Goal: Transaction & Acquisition: Purchase product/service

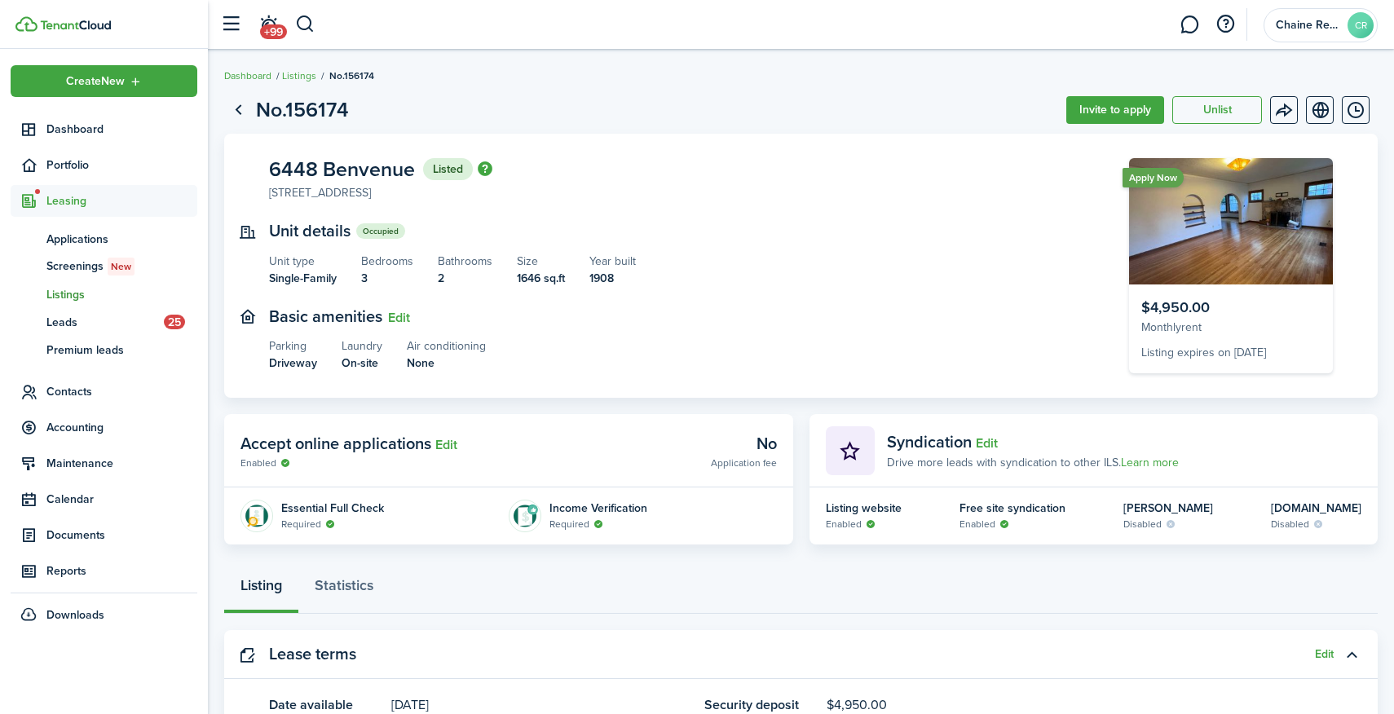
click at [483, 170] on img "button" at bounding box center [485, 168] width 15 height 15
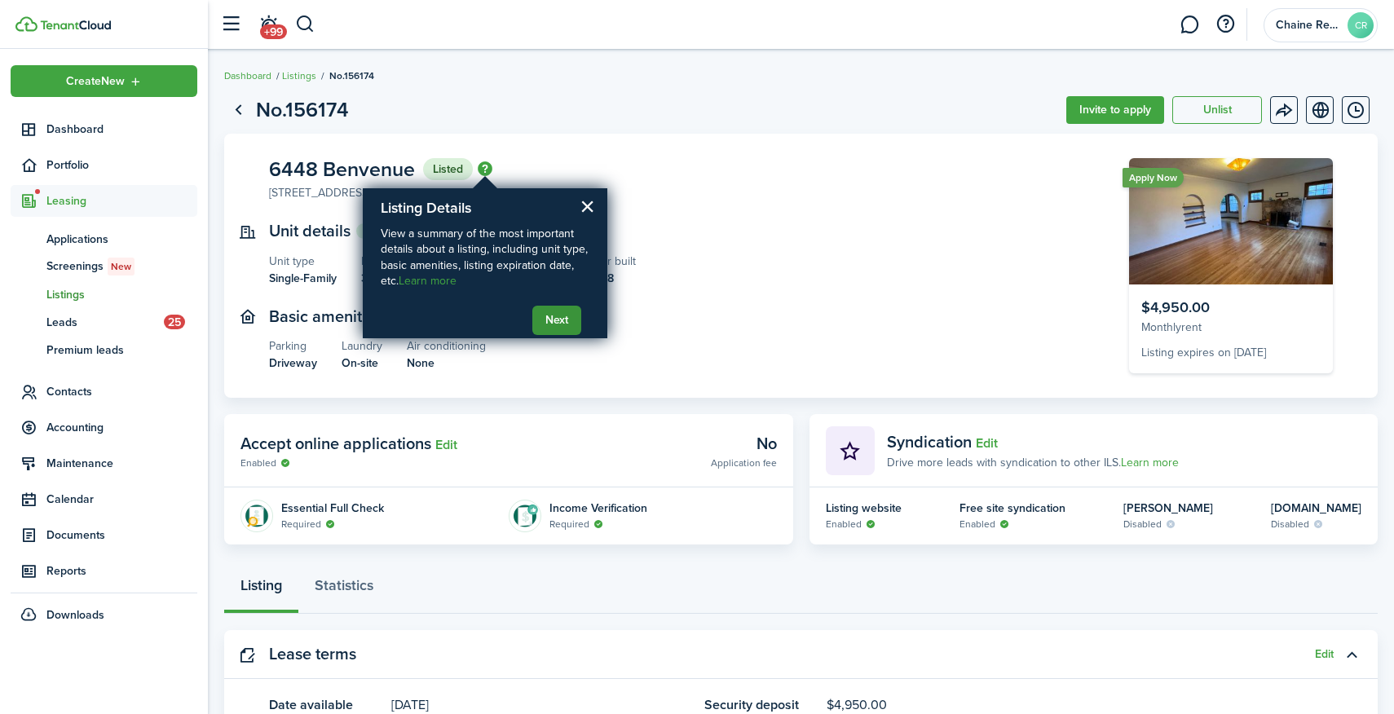
click at [560, 318] on button "Next" at bounding box center [556, 320] width 49 height 29
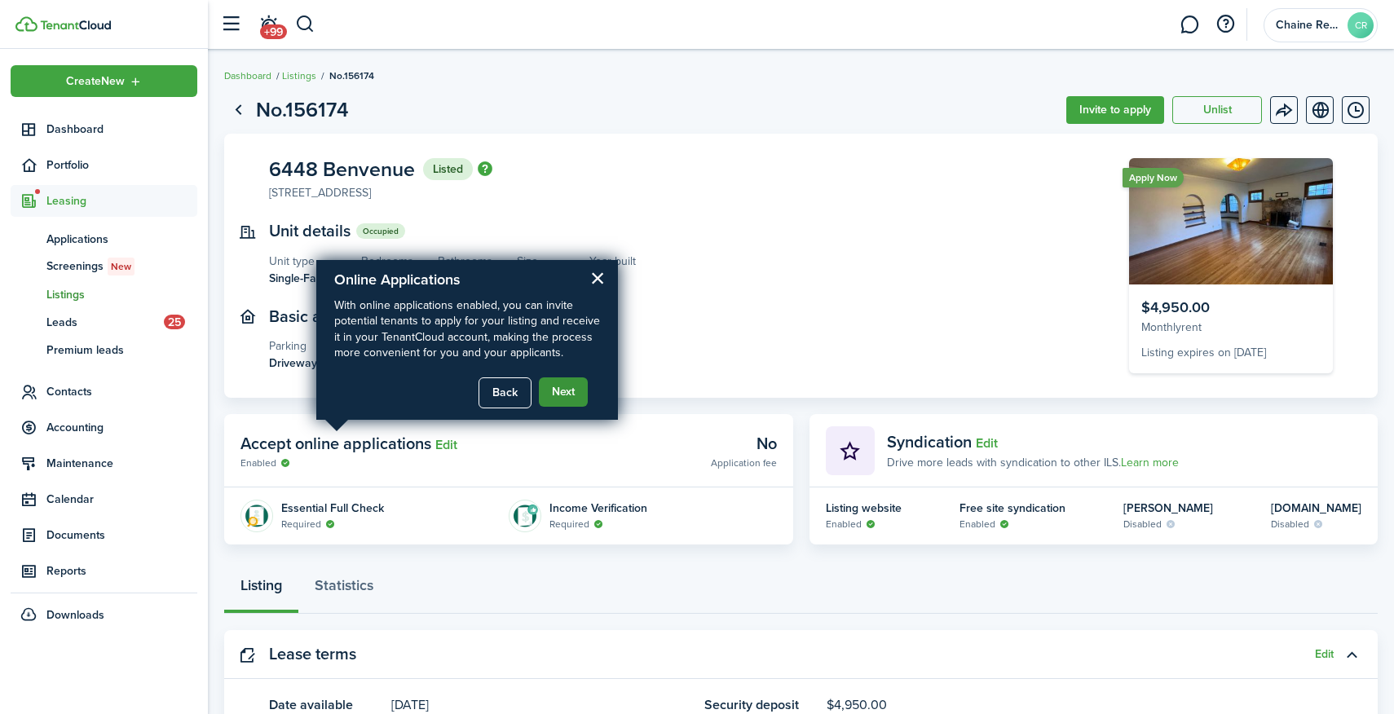
click at [558, 385] on button "Next" at bounding box center [563, 391] width 49 height 29
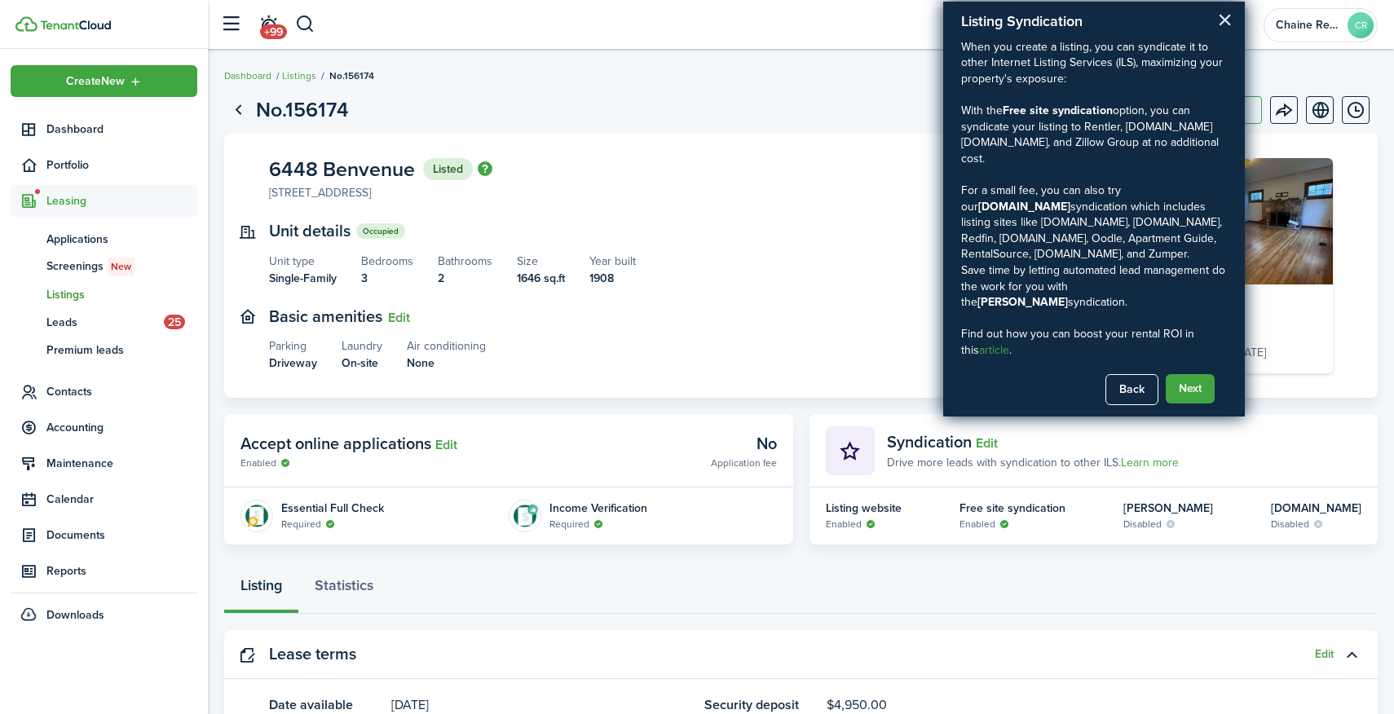
click at [1218, 19] on button "×" at bounding box center [1224, 20] width 15 height 26
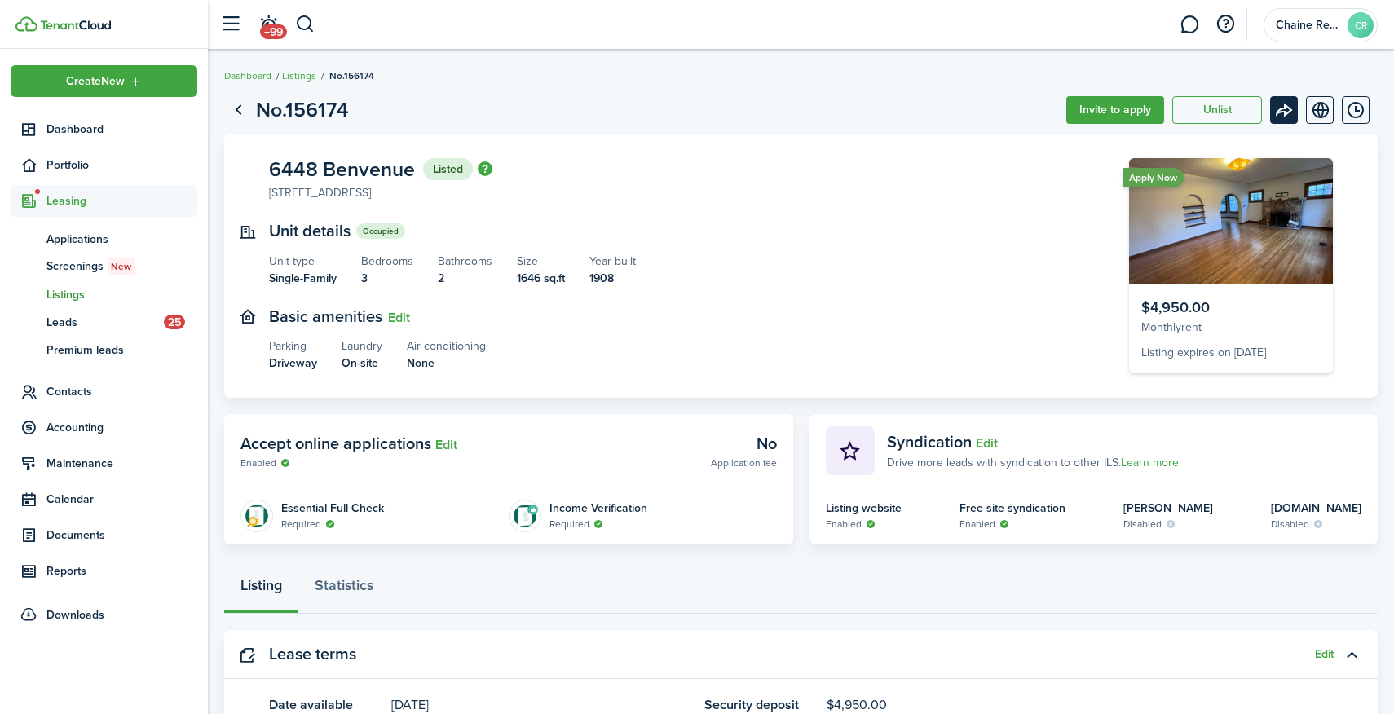
click at [1287, 99] on menu-btn-icon "Open menu" at bounding box center [1284, 110] width 28 height 28
click at [993, 100] on page-view-header "No.156174 Invite to apply Unlist" at bounding box center [800, 110] width 1153 height 31
click at [1288, 115] on menu-btn-icon "Open menu" at bounding box center [1284, 110] width 28 height 28
click at [91, 271] on span "Screenings New" at bounding box center [121, 267] width 151 height 18
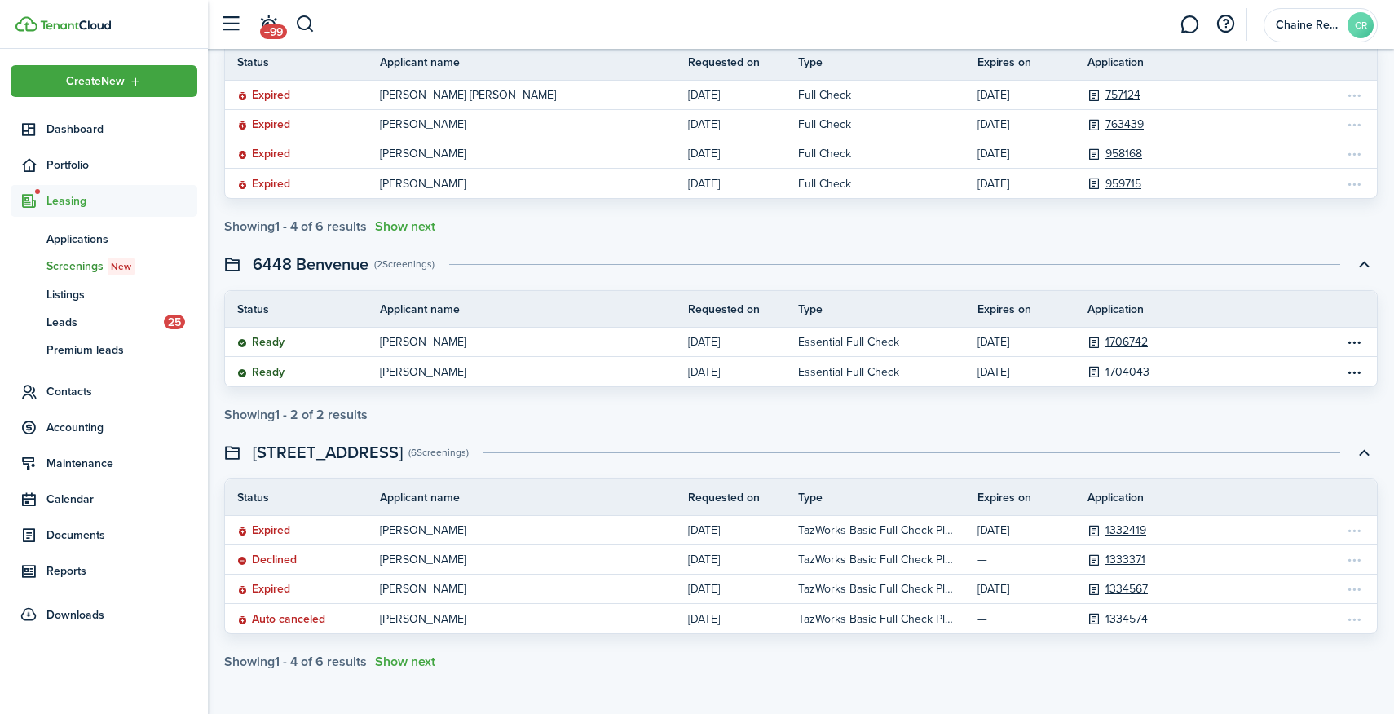
scroll to position [397, 0]
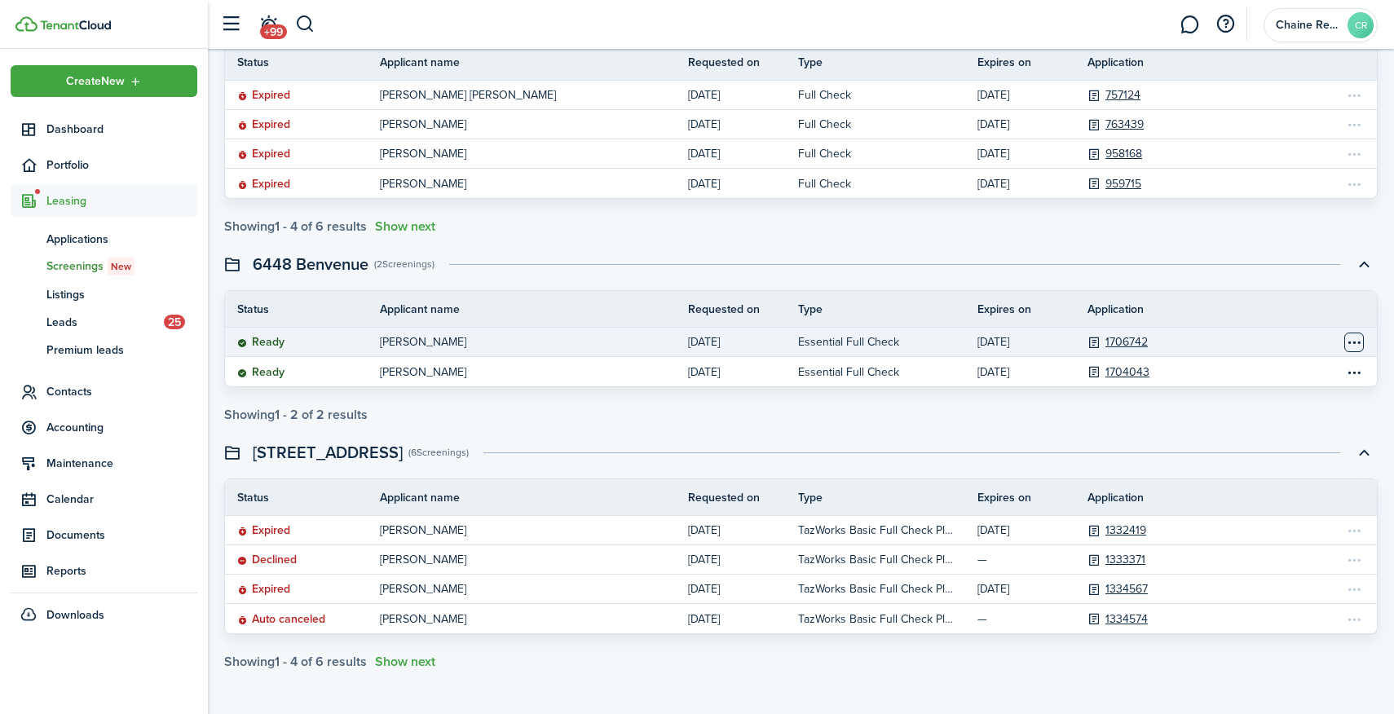
click at [1361, 345] on table-menu-btn-icon "Open menu" at bounding box center [1354, 343] width 20 height 20
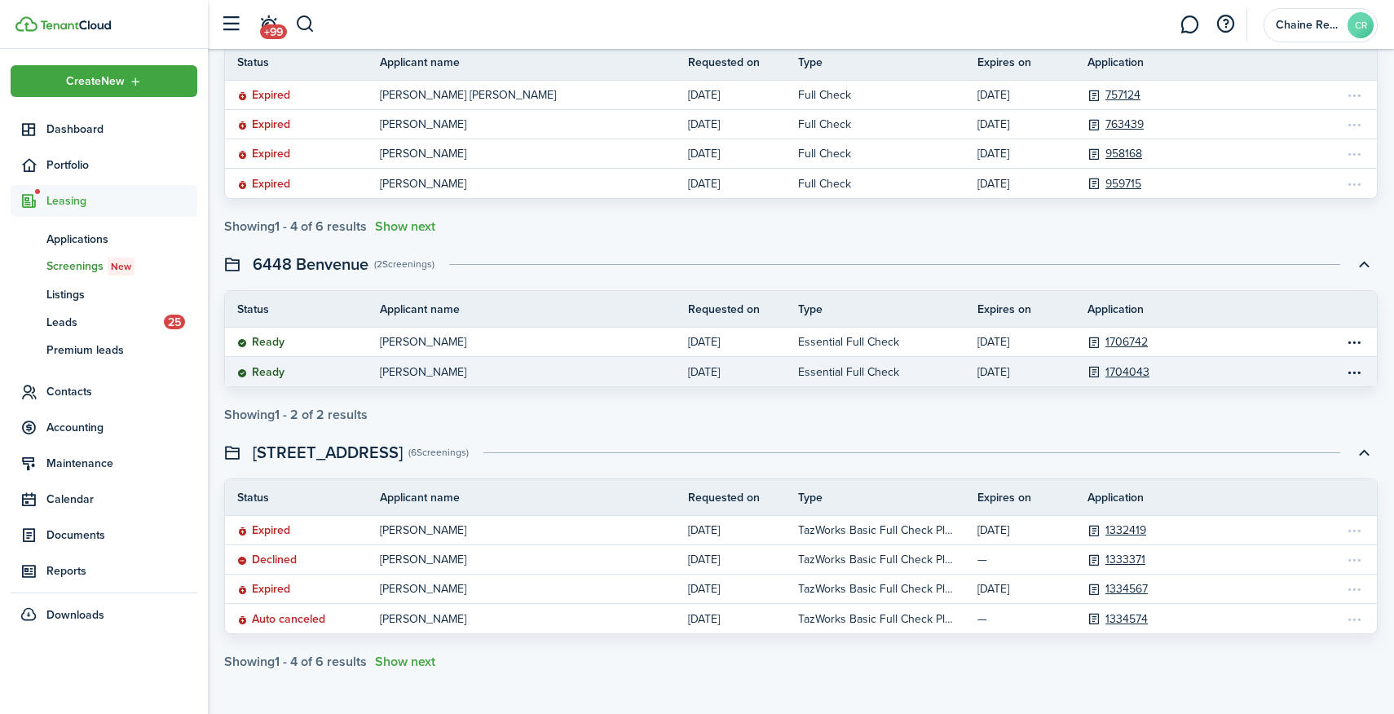
click at [951, 360] on link "Essential Full Check" at bounding box center [887, 371] width 179 height 29
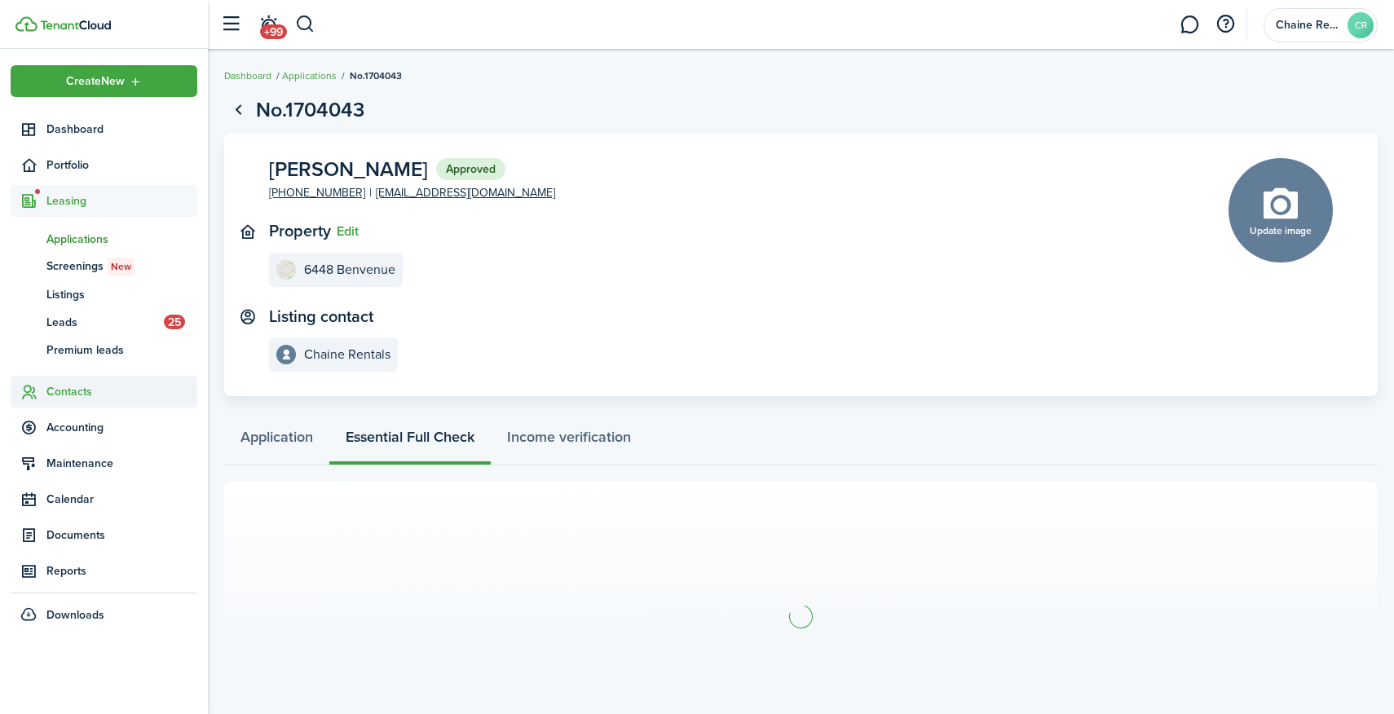
click at [72, 388] on span "Contacts" at bounding box center [121, 391] width 151 height 17
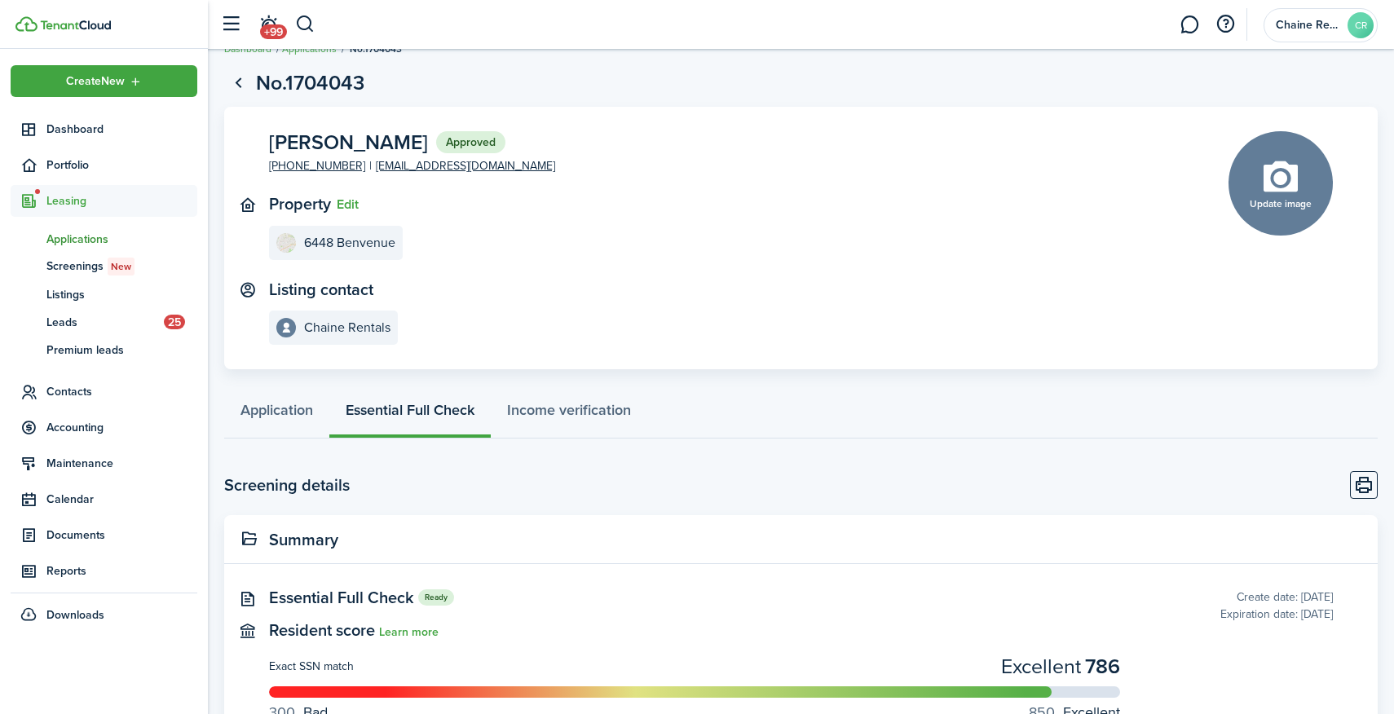
scroll to position [15, 0]
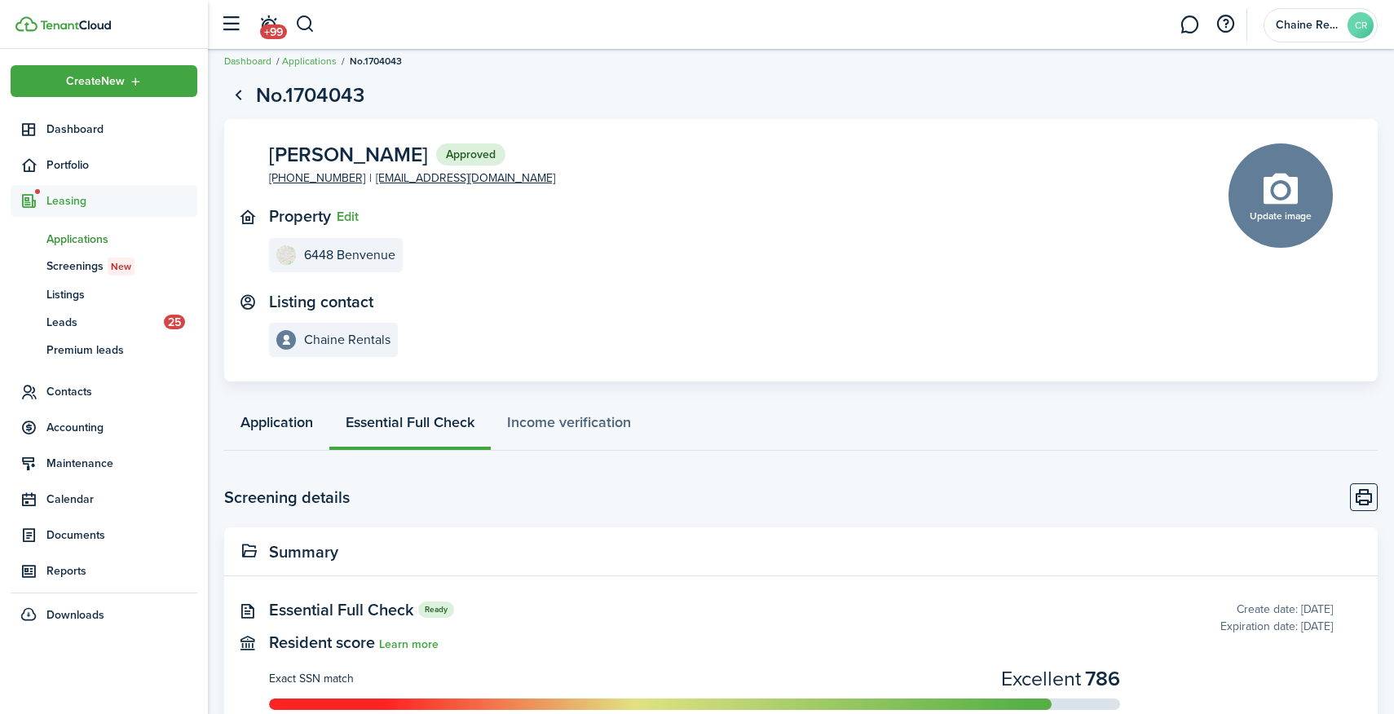
click at [272, 415] on link "Application" at bounding box center [276, 426] width 105 height 49
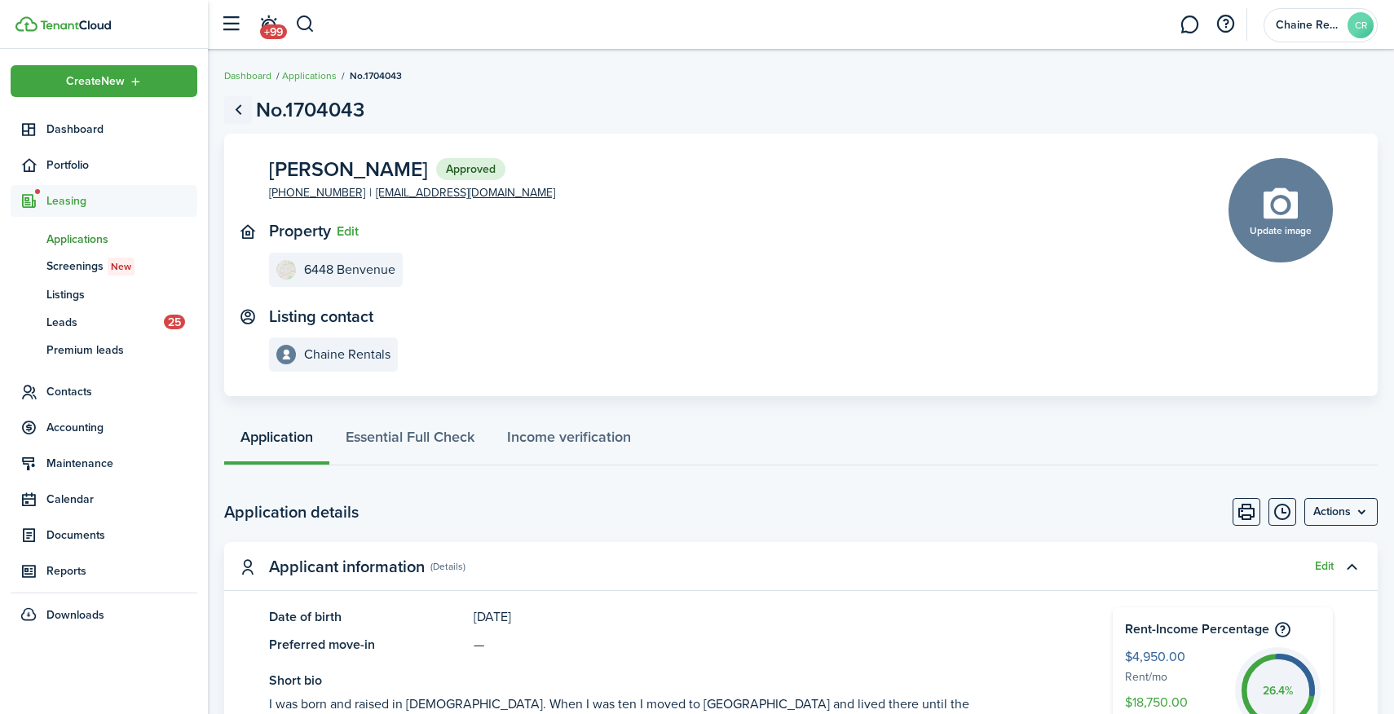
click at [244, 116] on link "Go back" at bounding box center [238, 110] width 28 height 28
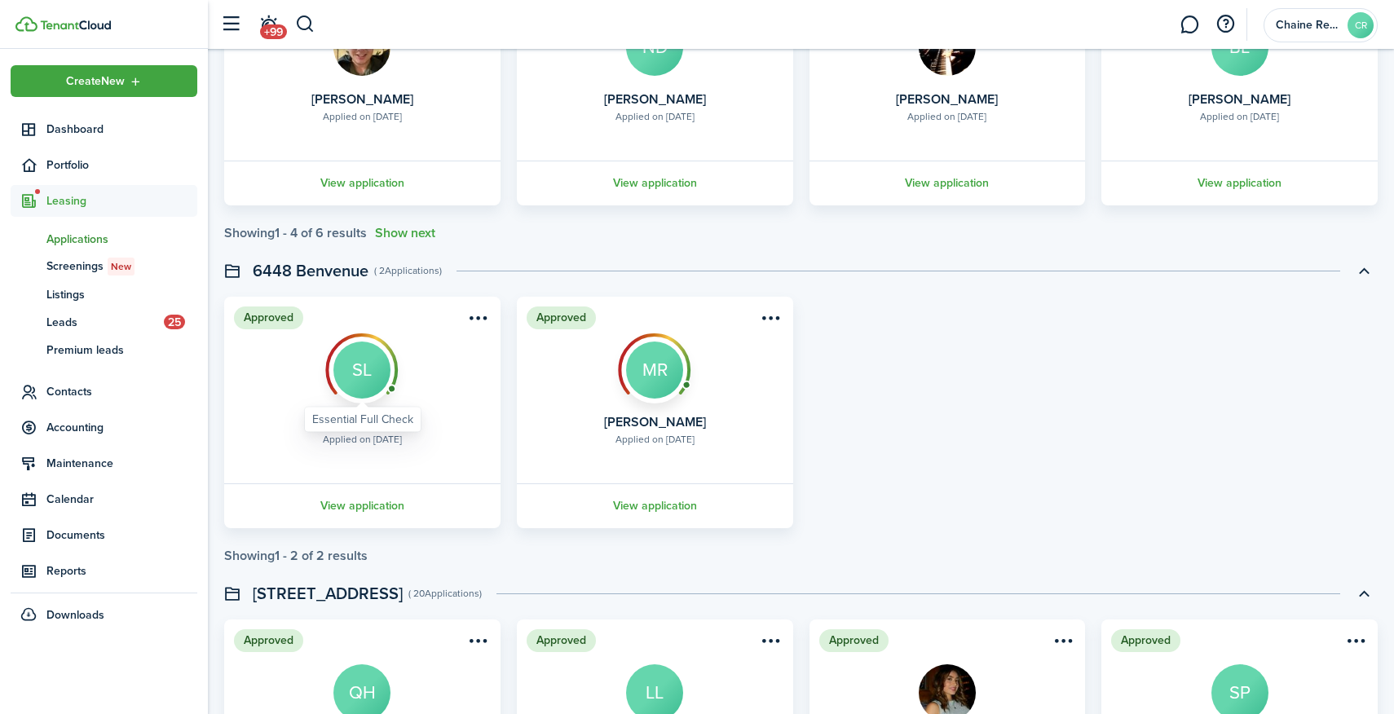
scroll to position [575, 0]
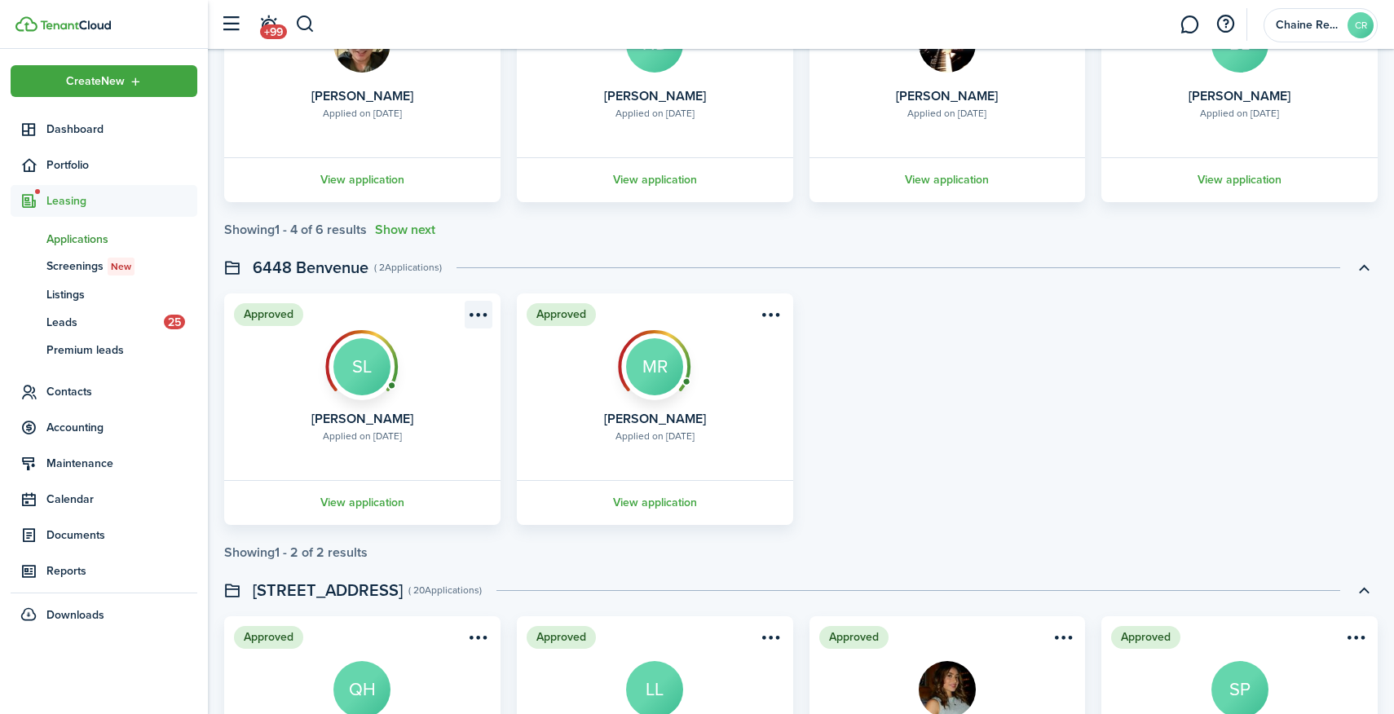
click at [475, 317] on menu-btn-icon "Open menu" at bounding box center [479, 315] width 28 height 28
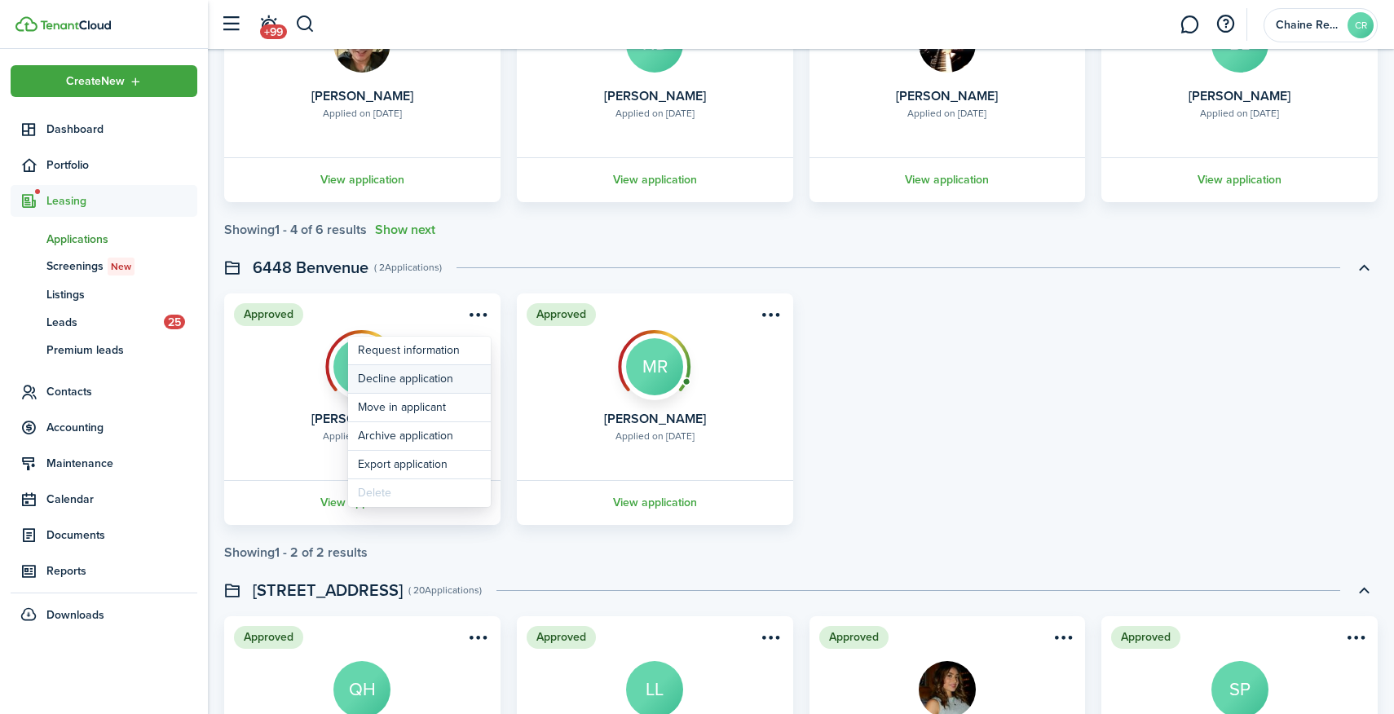
click at [452, 384] on button "Decline application" at bounding box center [419, 379] width 143 height 28
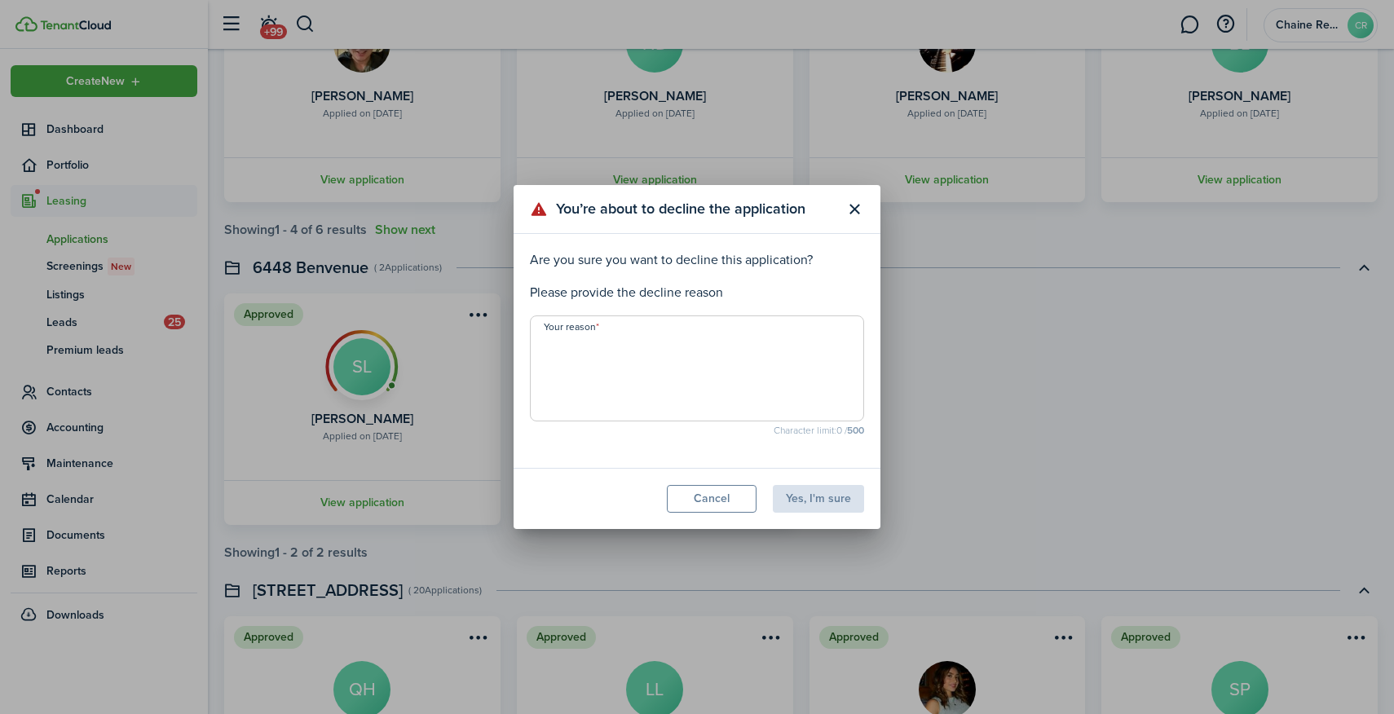
click at [733, 360] on textarea "Your reason" at bounding box center [697, 373] width 333 height 78
type textarea "c"
type textarea "d"
type textarea "choose another place"
click at [820, 499] on button "Yes, I'm sure" at bounding box center [818, 499] width 91 height 28
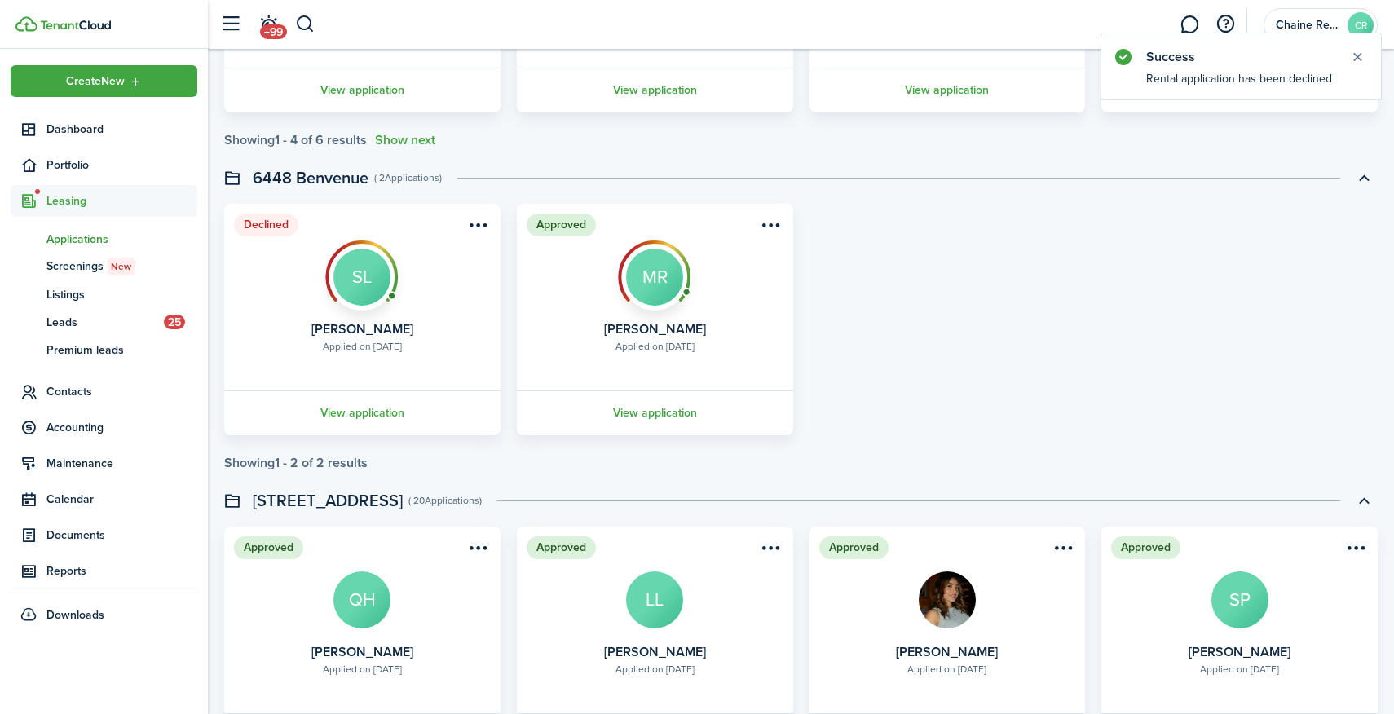
scroll to position [665, 0]
click at [773, 227] on menu-btn-icon "Open menu" at bounding box center [771, 224] width 28 height 28
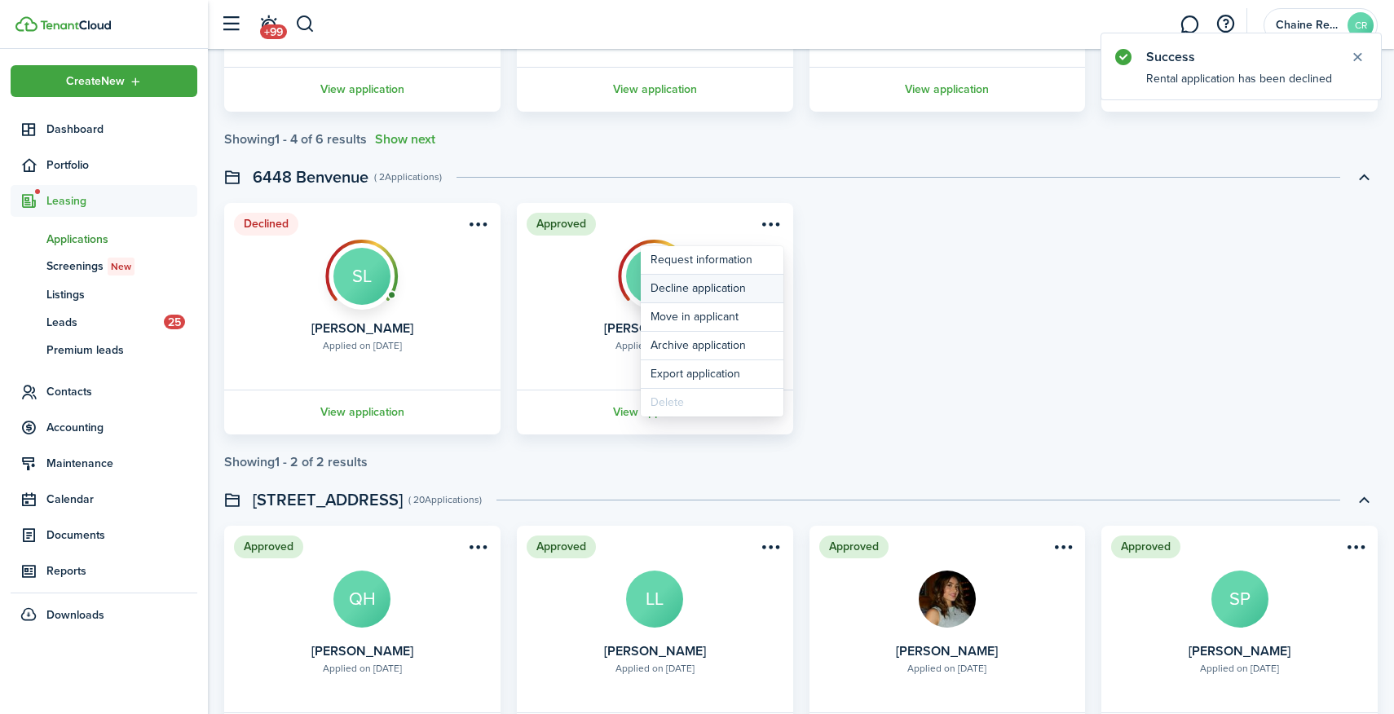
click at [747, 290] on button "Decline application" at bounding box center [712, 289] width 143 height 28
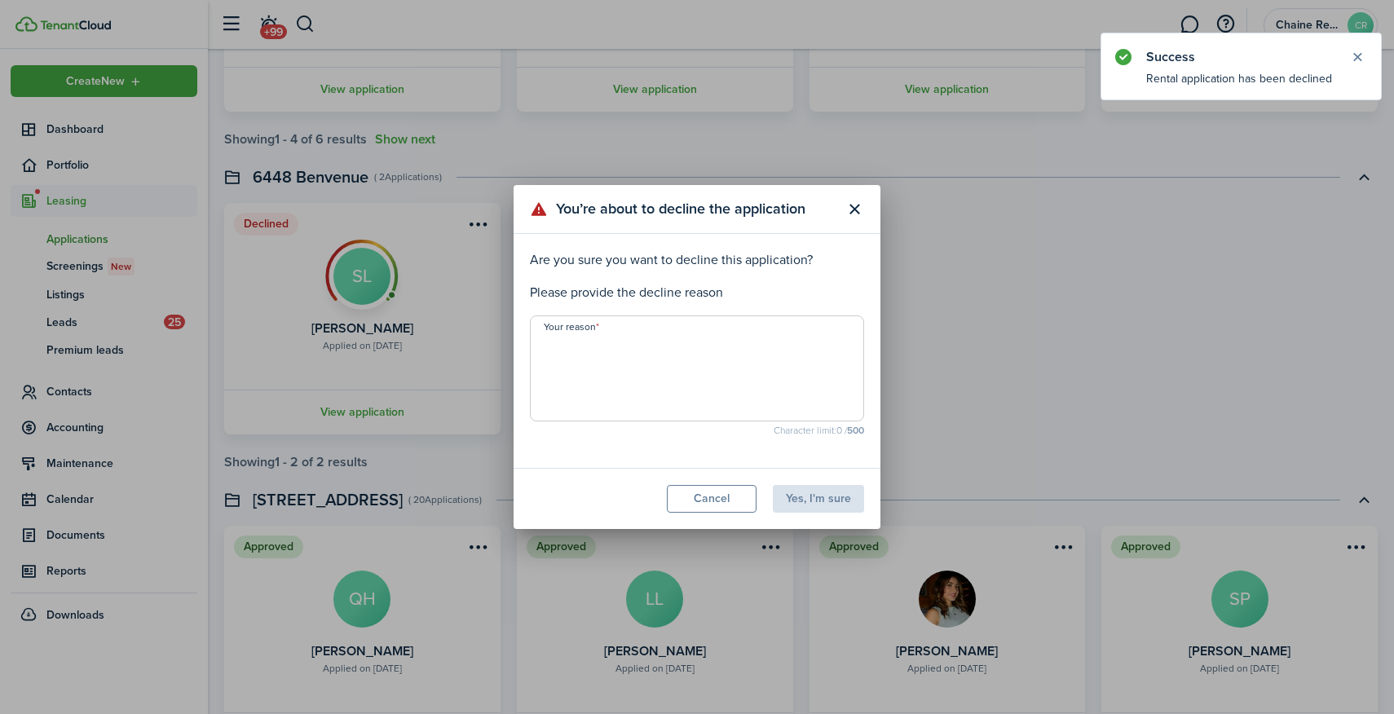
click at [708, 393] on textarea "Your reason" at bounding box center [697, 373] width 333 height 78
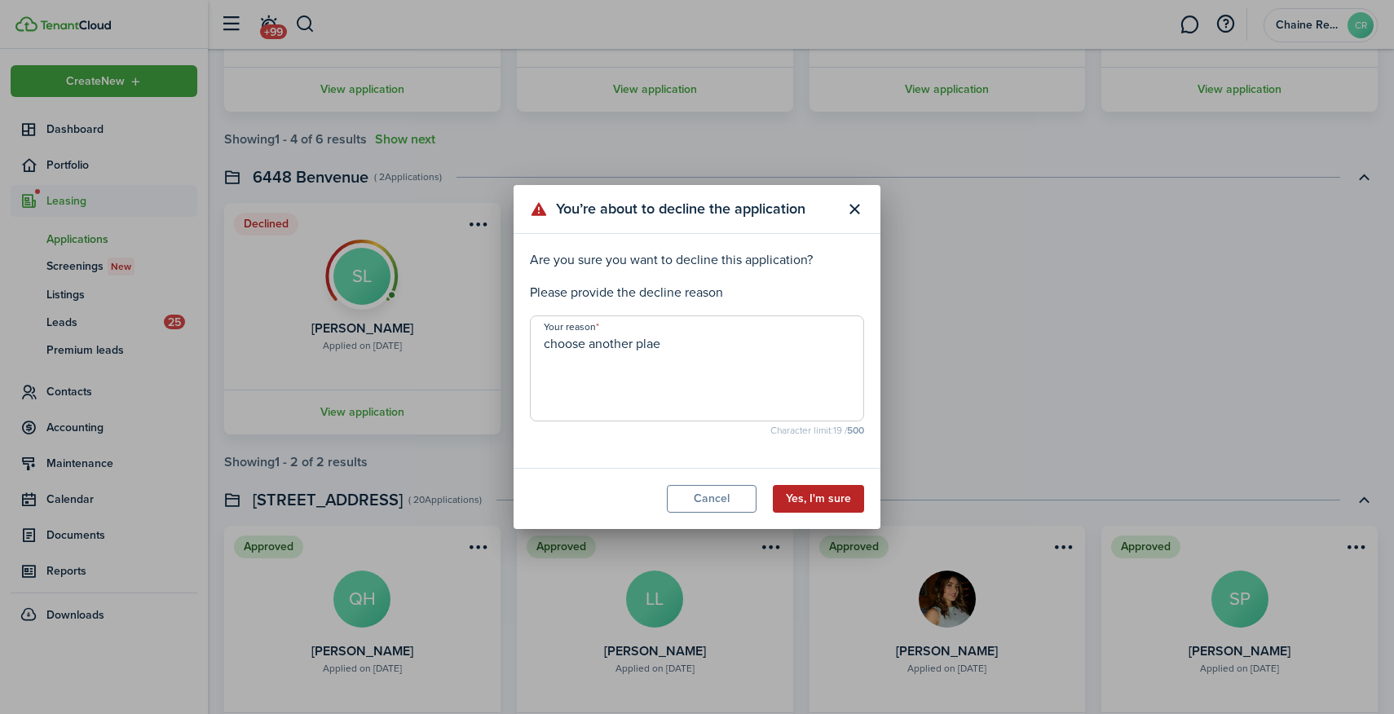
type textarea "choose another plae"
click at [811, 497] on button "Yes, I'm sure" at bounding box center [818, 499] width 91 height 28
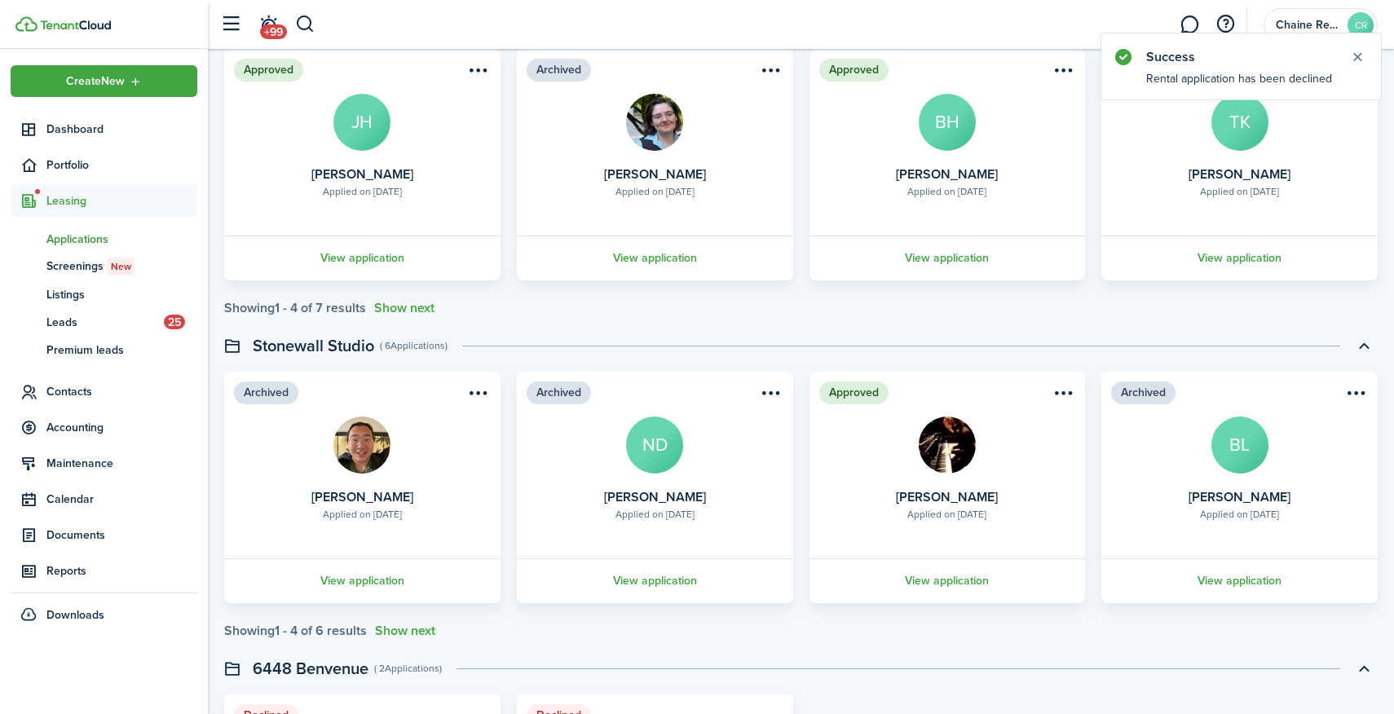
scroll to position [0, 0]
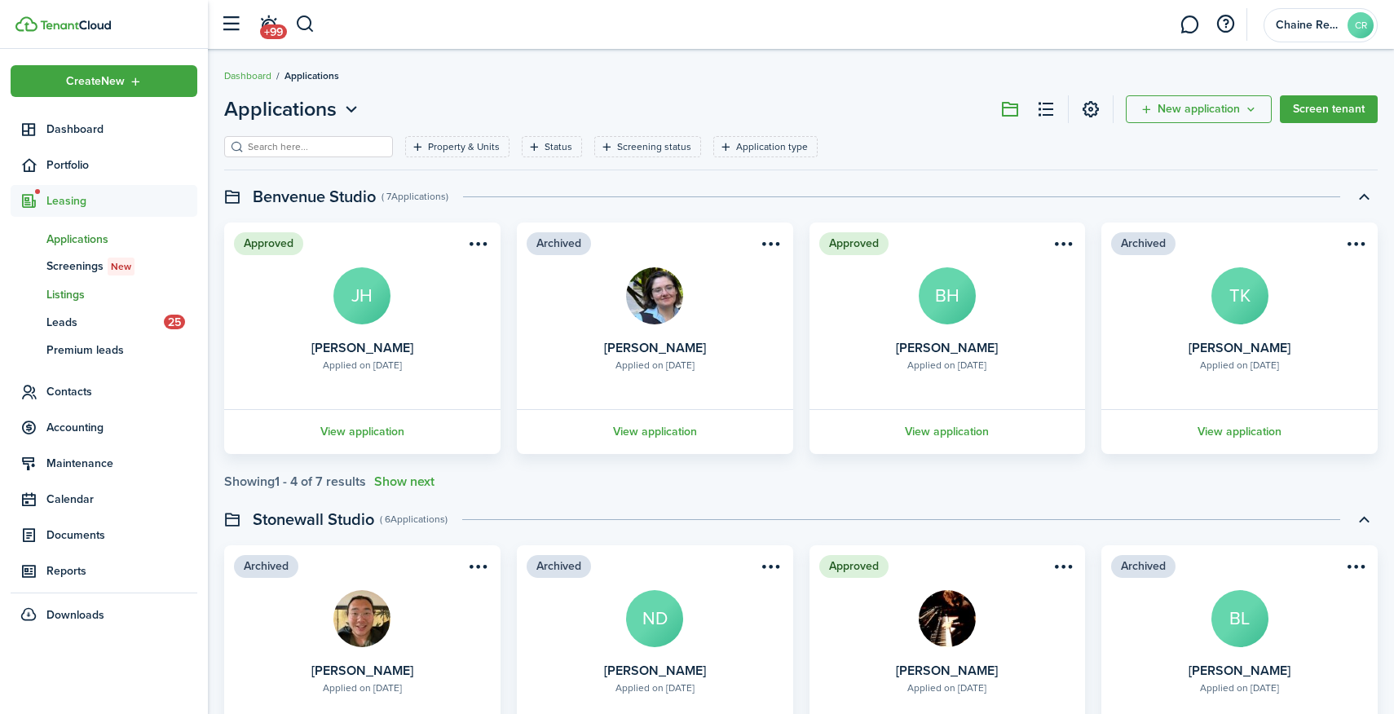
click at [68, 292] on span "Listings" at bounding box center [121, 294] width 151 height 17
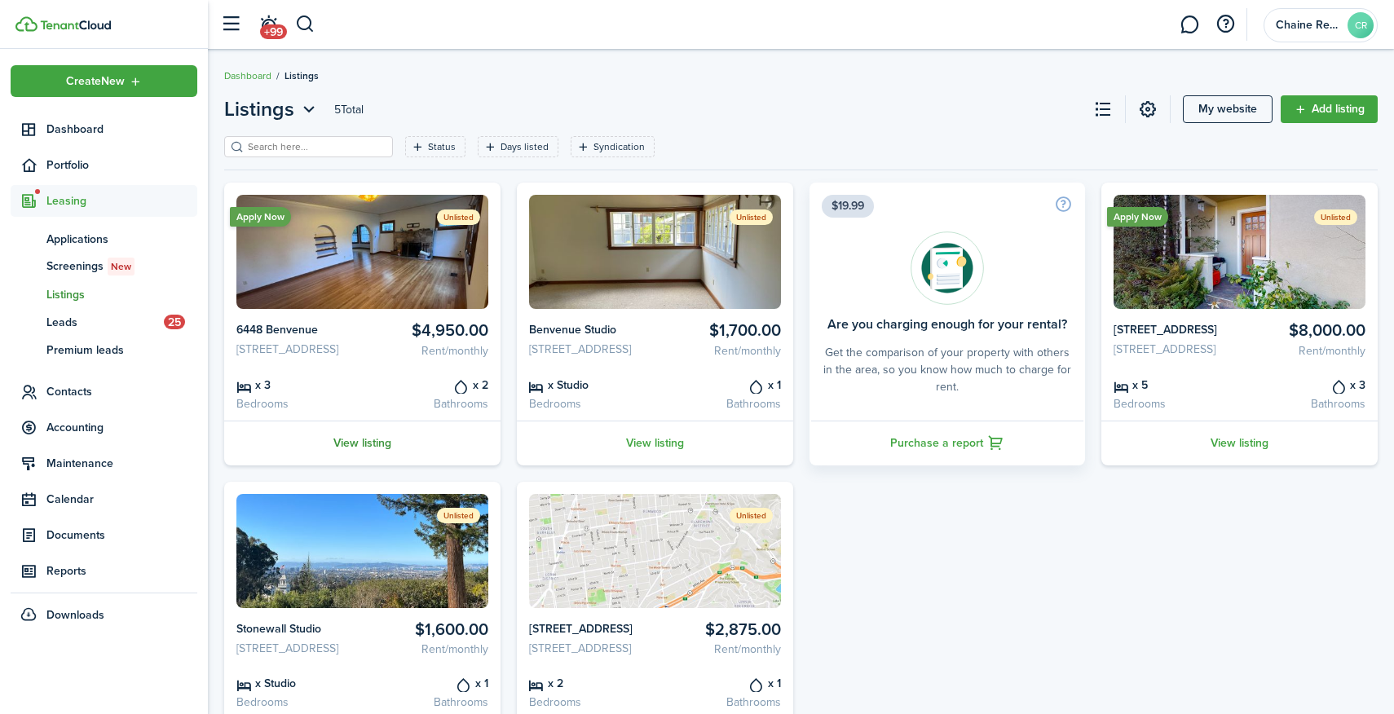
click at [362, 447] on link "View listing" at bounding box center [362, 443] width 276 height 45
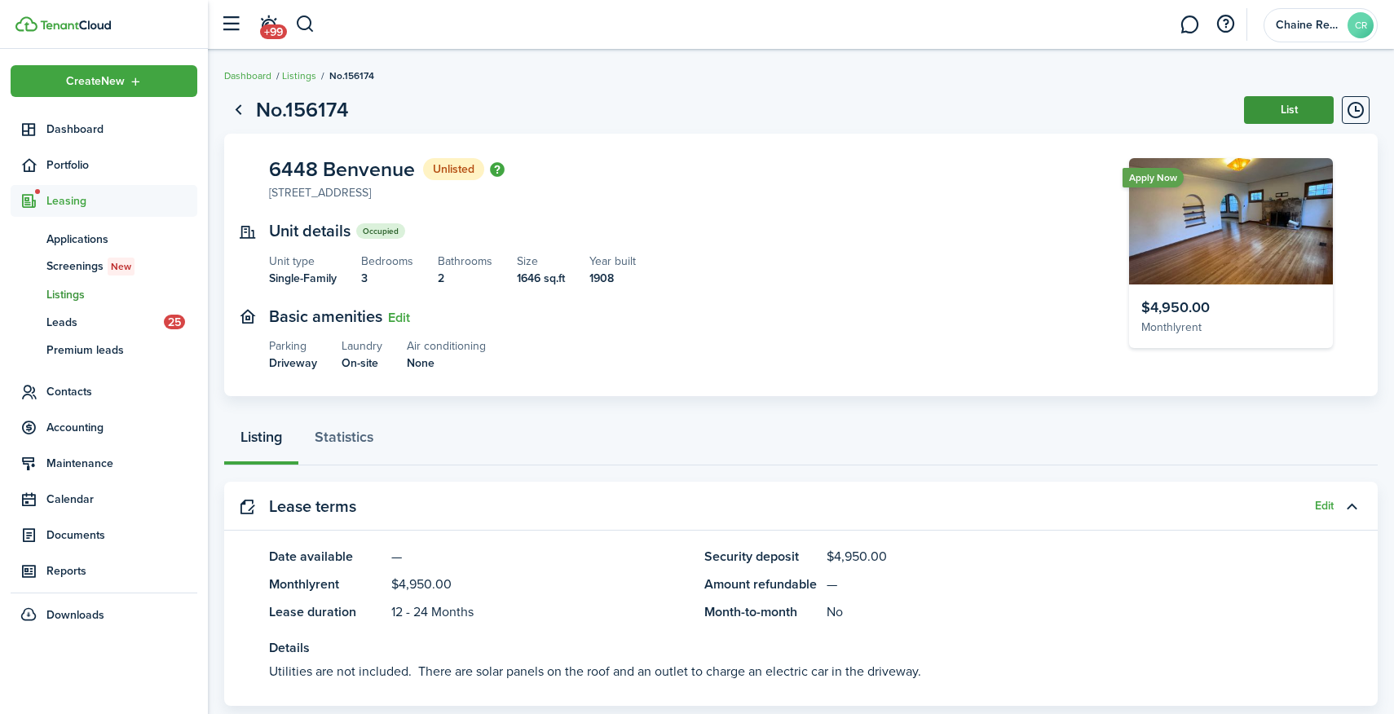
click at [1286, 105] on button "List" at bounding box center [1289, 110] width 90 height 28
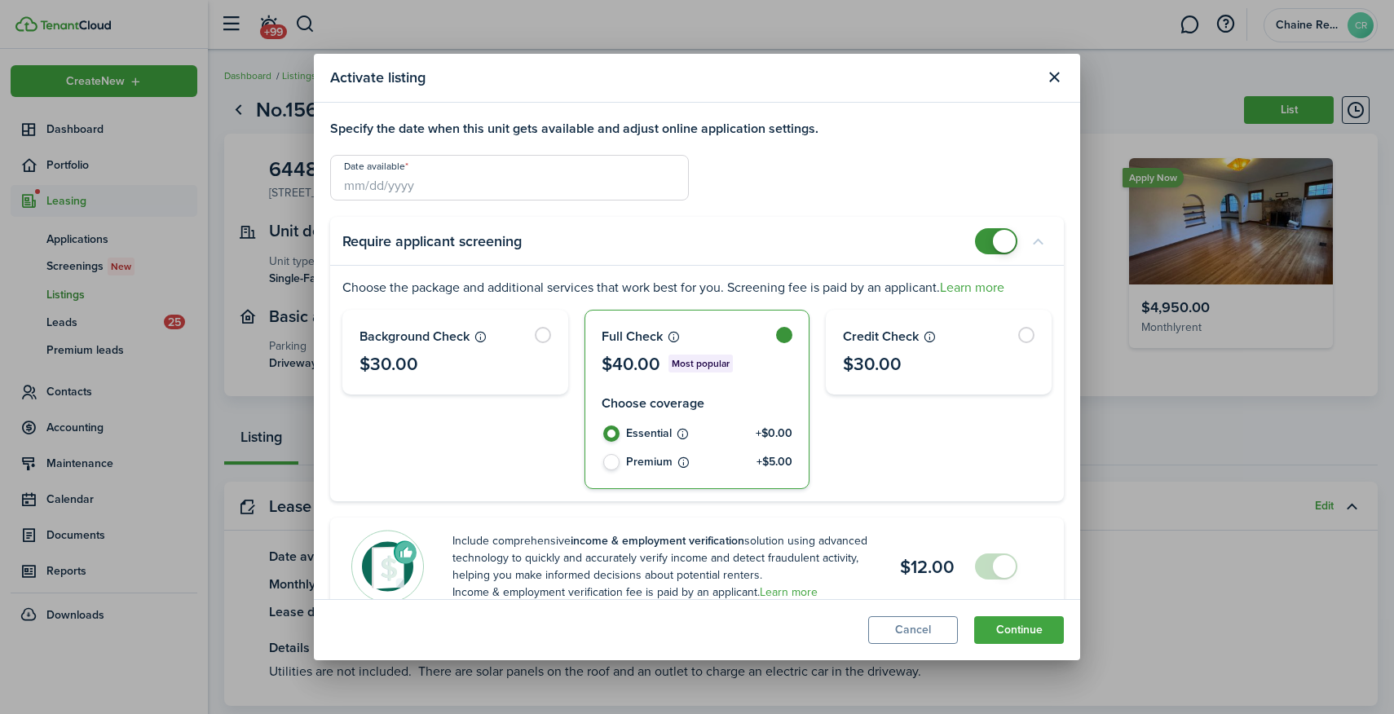
click at [519, 180] on input "Date available" at bounding box center [509, 178] width 359 height 46
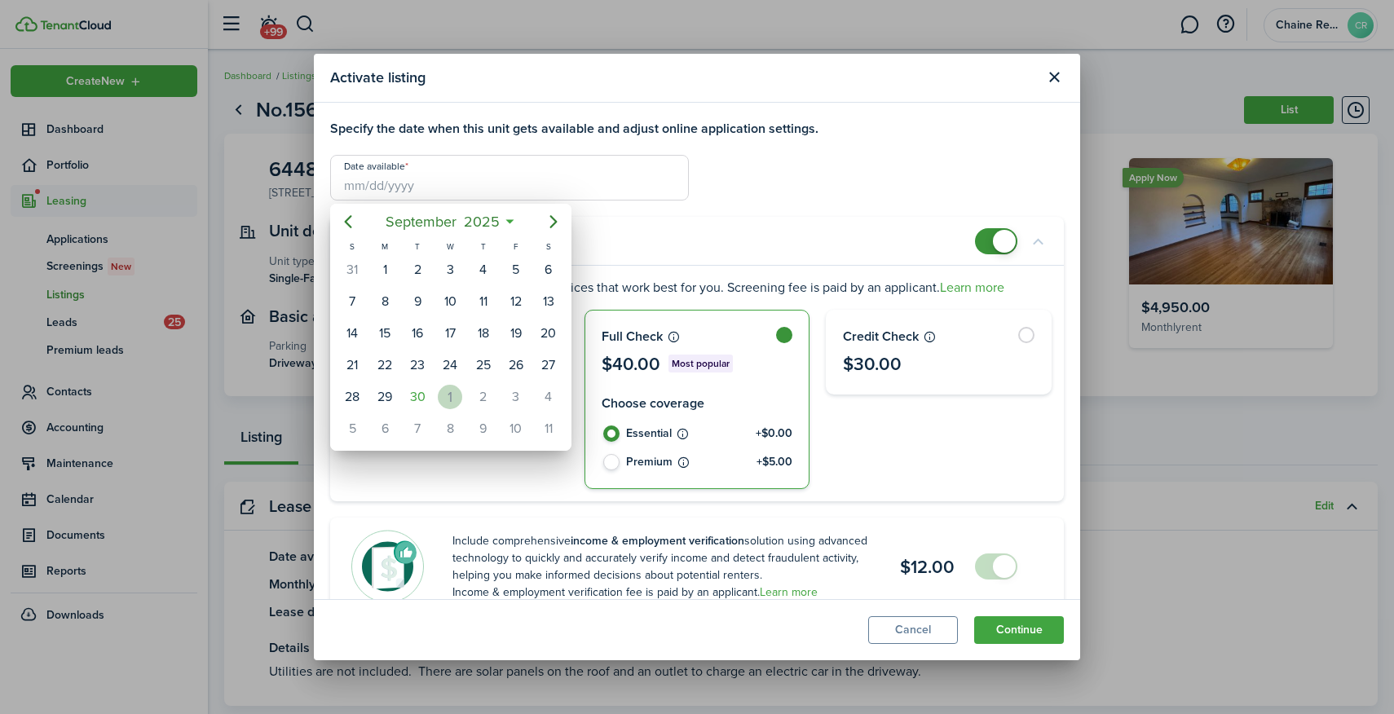
click at [456, 394] on div "1" at bounding box center [450, 397] width 24 height 24
type input "[DATE]"
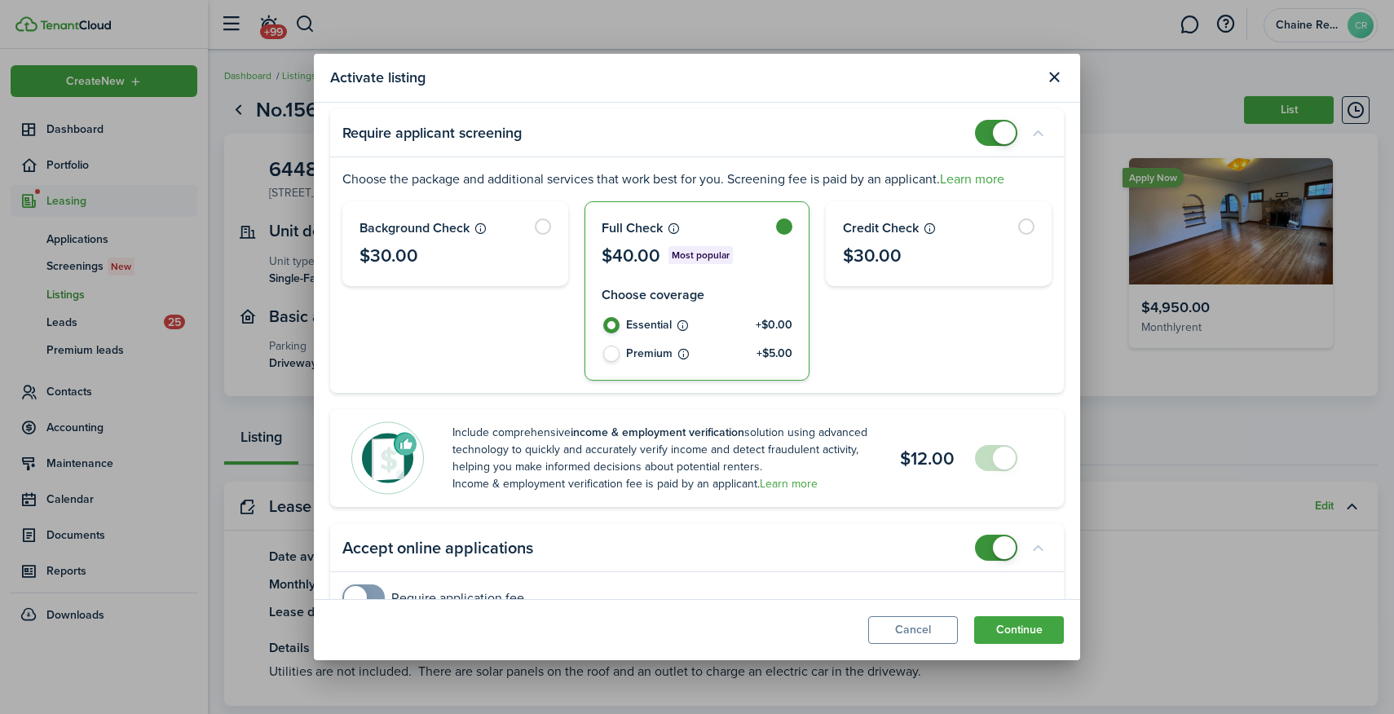
scroll to position [148, 0]
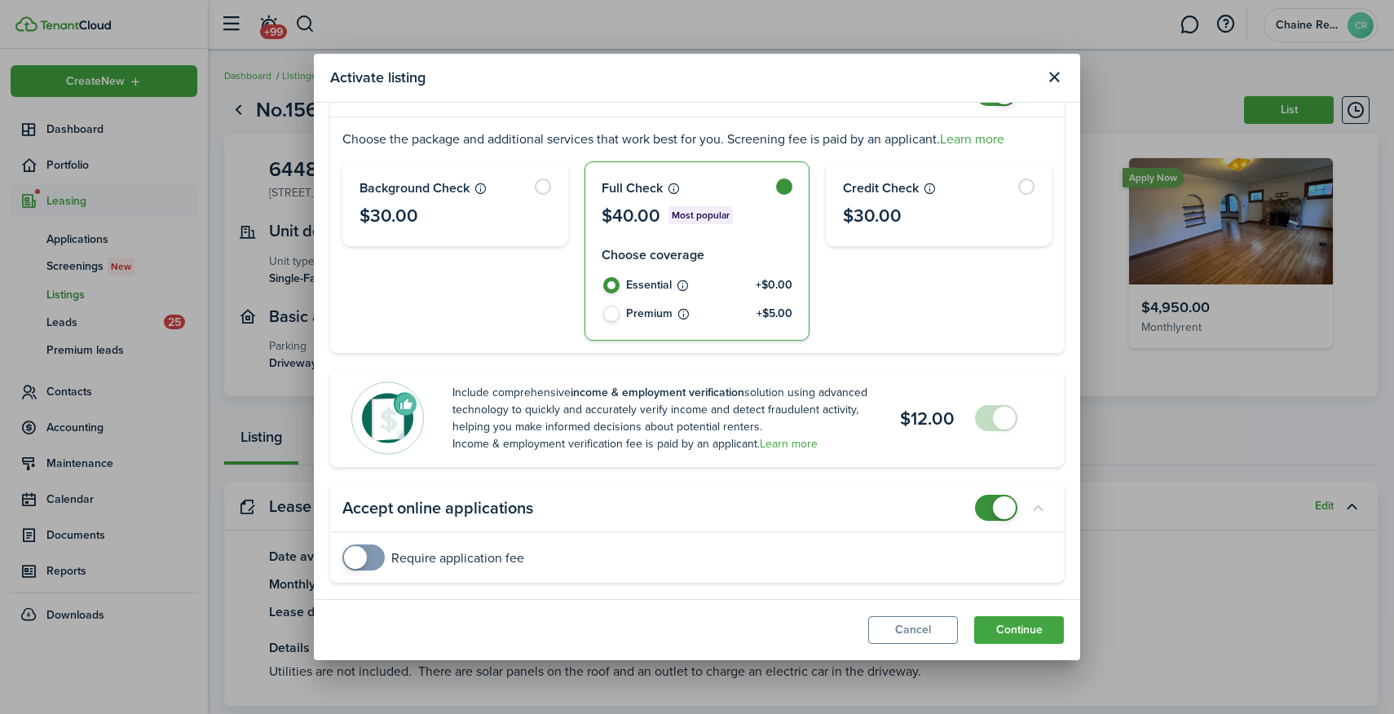
click at [1002, 416] on span at bounding box center [1004, 418] width 23 height 23
click at [1019, 631] on button "Continue" at bounding box center [1019, 630] width 90 height 28
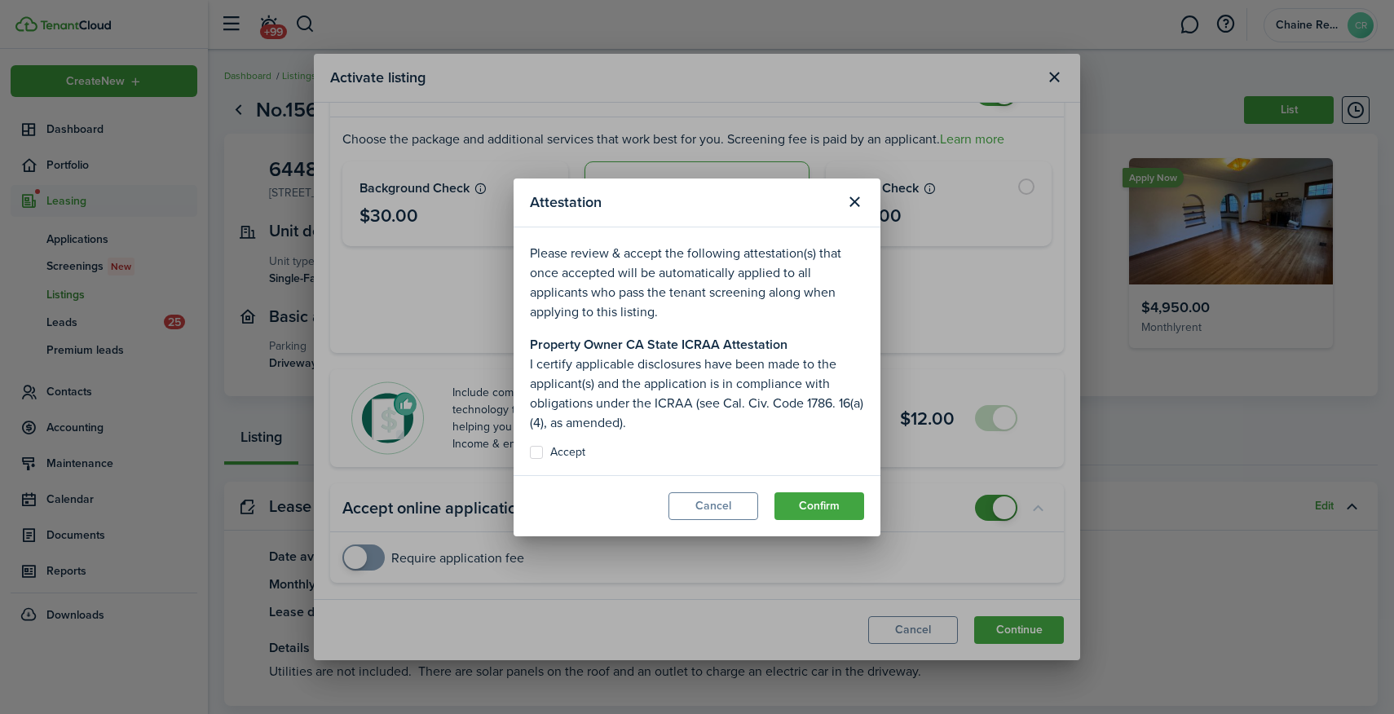
click at [575, 446] on label "Accept" at bounding box center [557, 452] width 55 height 13
click at [530, 452] on input "Accept" at bounding box center [529, 452] width 1 height 1
checkbox input "true"
click at [811, 515] on button "Confirm" at bounding box center [819, 506] width 90 height 28
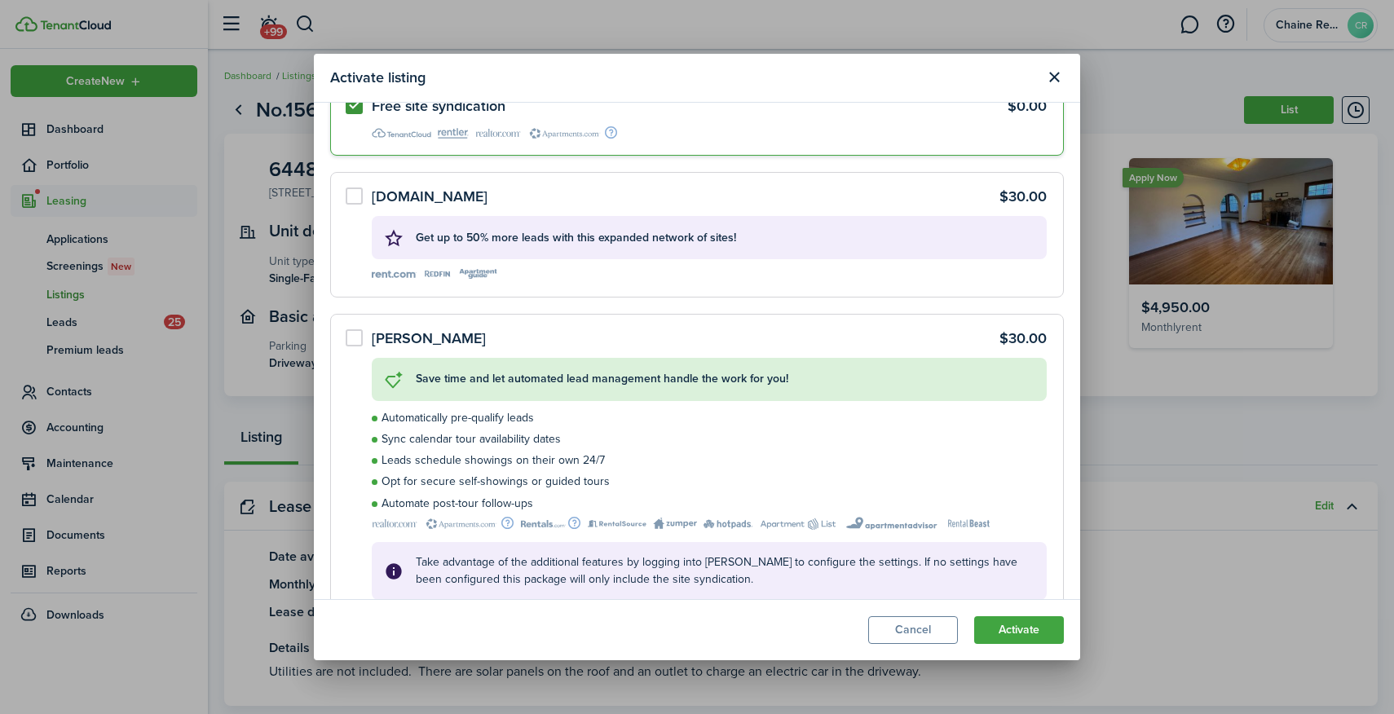
scroll to position [132, 0]
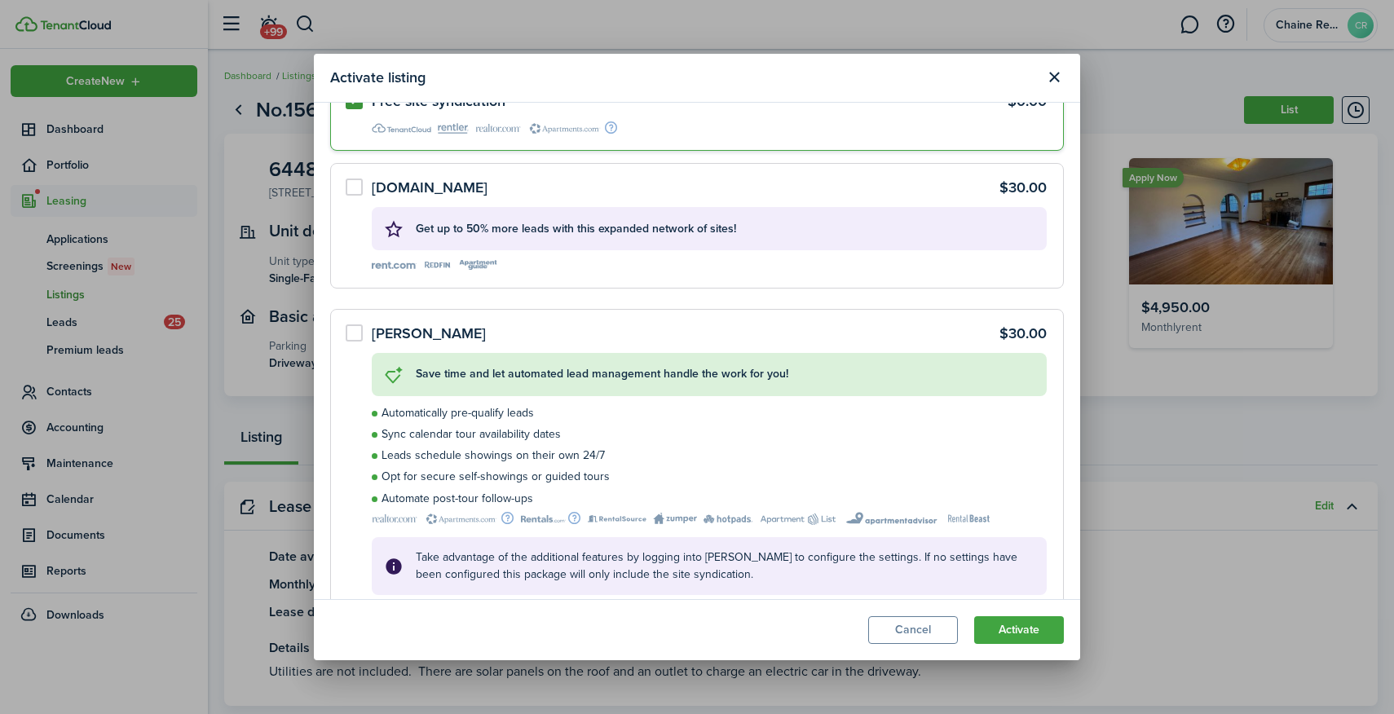
click at [358, 188] on label "[DOMAIN_NAME] $30.00 Get up to 50% more leads with this expanded network of sit…" at bounding box center [696, 225] width 733 height 125
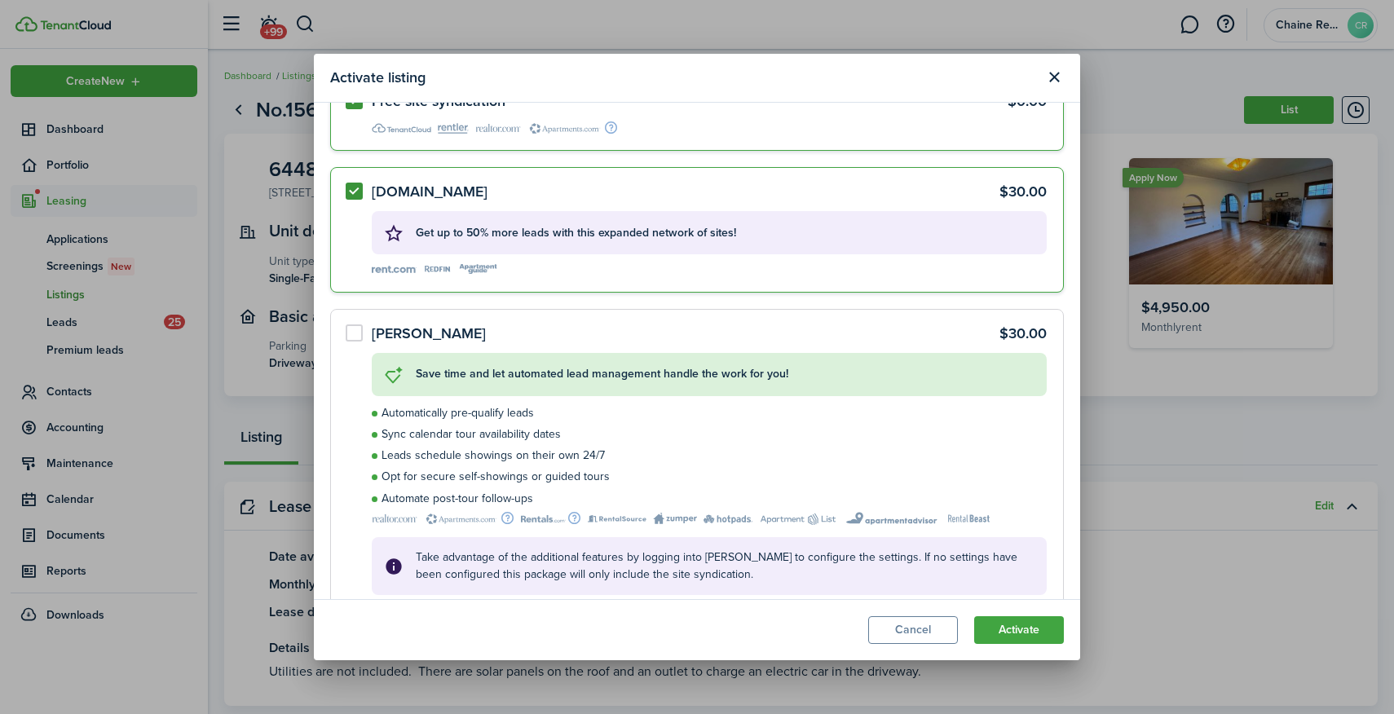
radio input "true"
click at [1051, 633] on button "Activate" at bounding box center [1019, 630] width 90 height 28
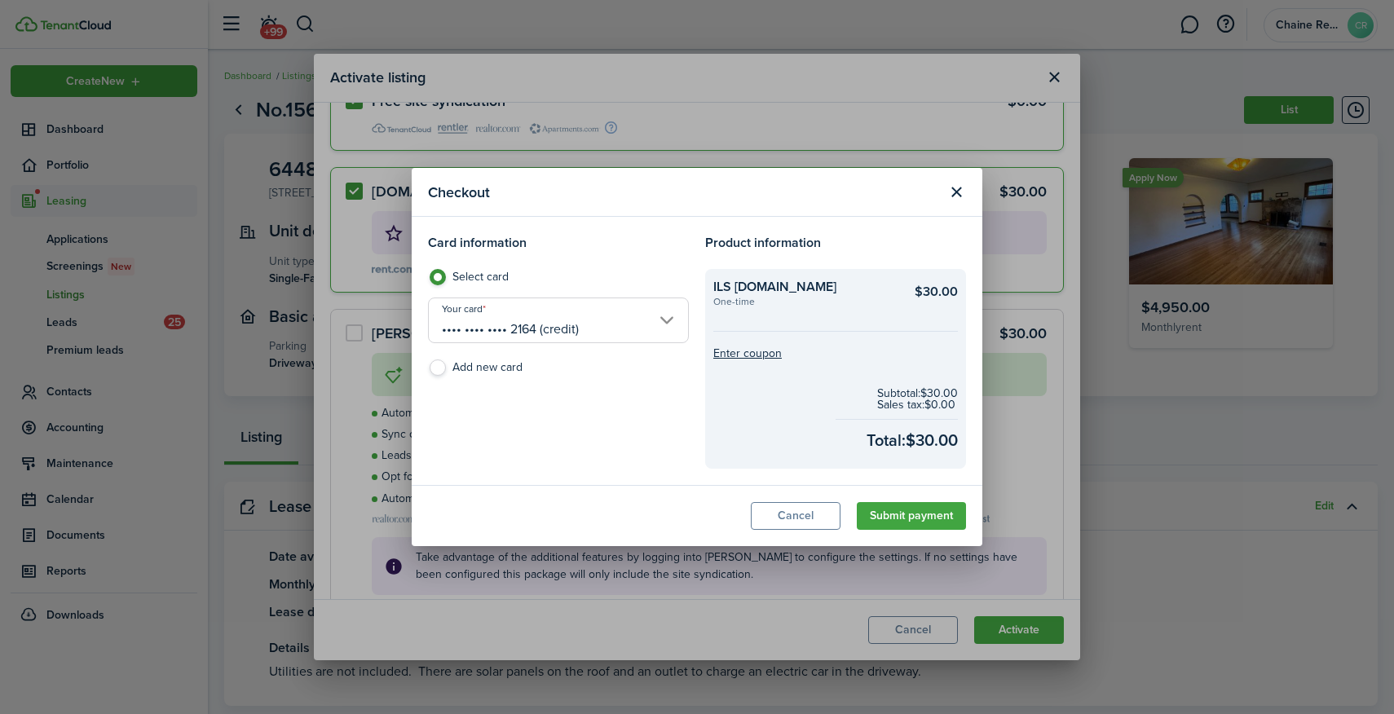
click at [666, 320] on input "•••• •••• •••• 2164 (credit)" at bounding box center [558, 320] width 261 height 46
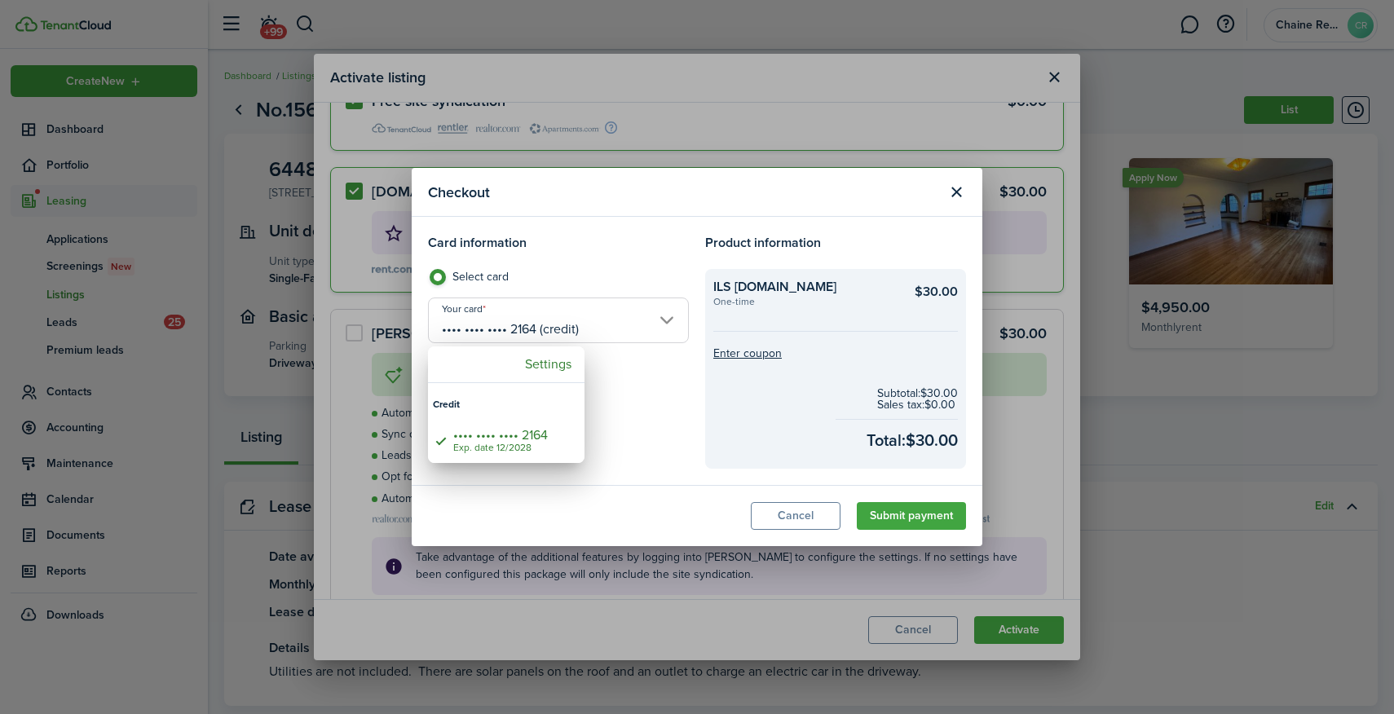
click at [644, 412] on div at bounding box center [697, 357] width 1654 height 975
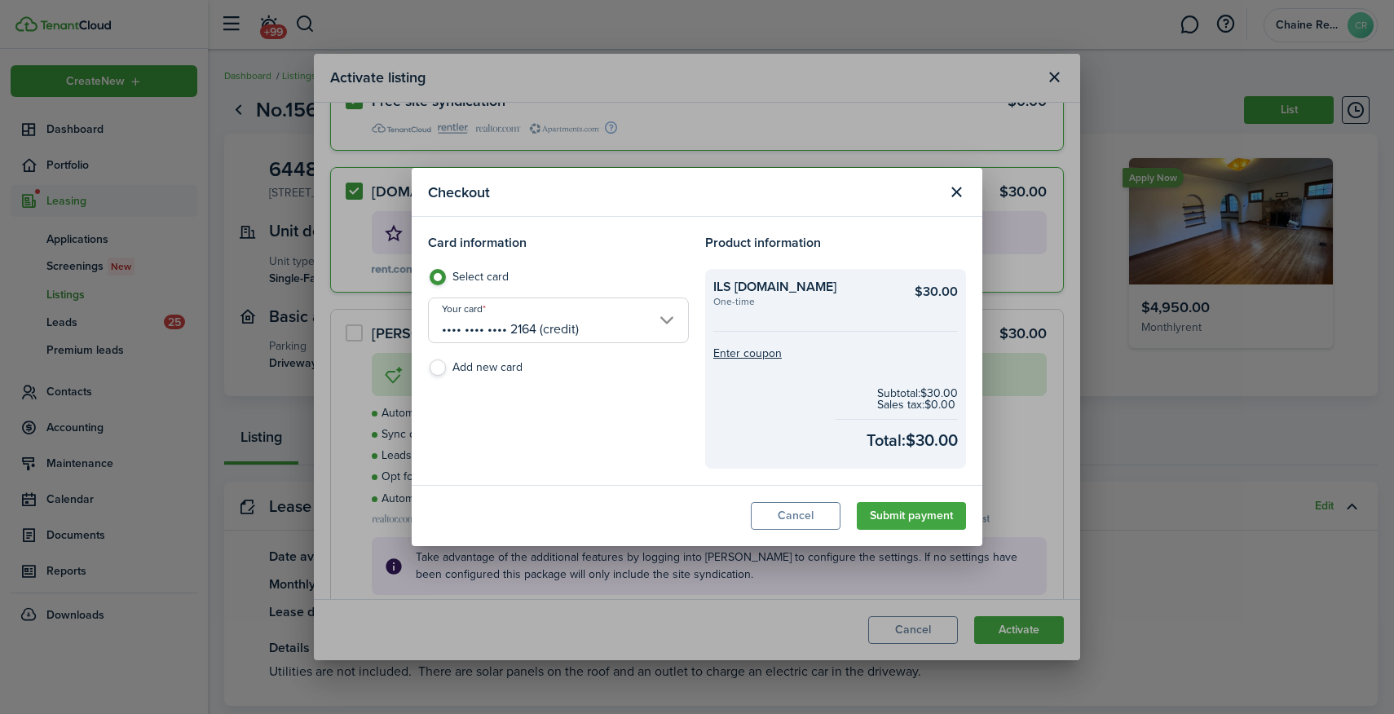
click at [437, 369] on label "Add new card" at bounding box center [558, 371] width 261 height 24
radio input "false"
radio input "true"
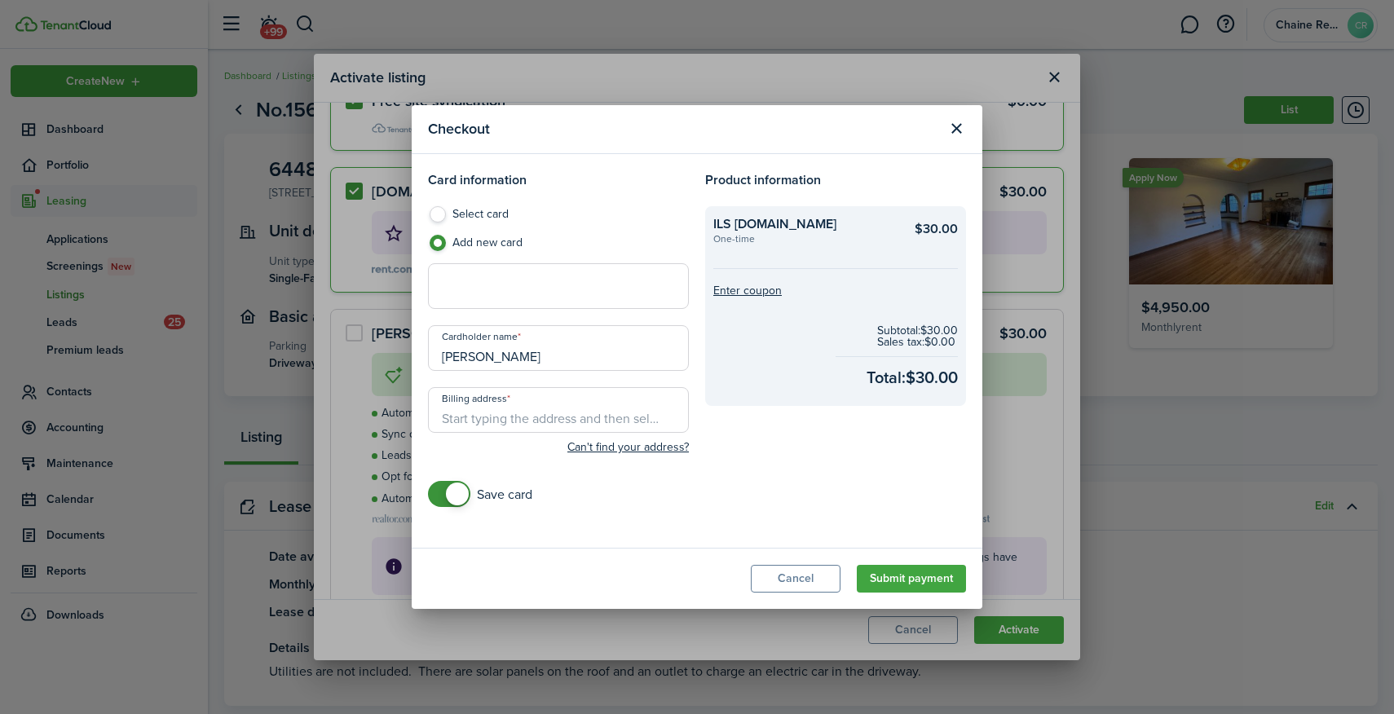
click at [600, 416] on input "Billing address" at bounding box center [558, 410] width 261 height 46
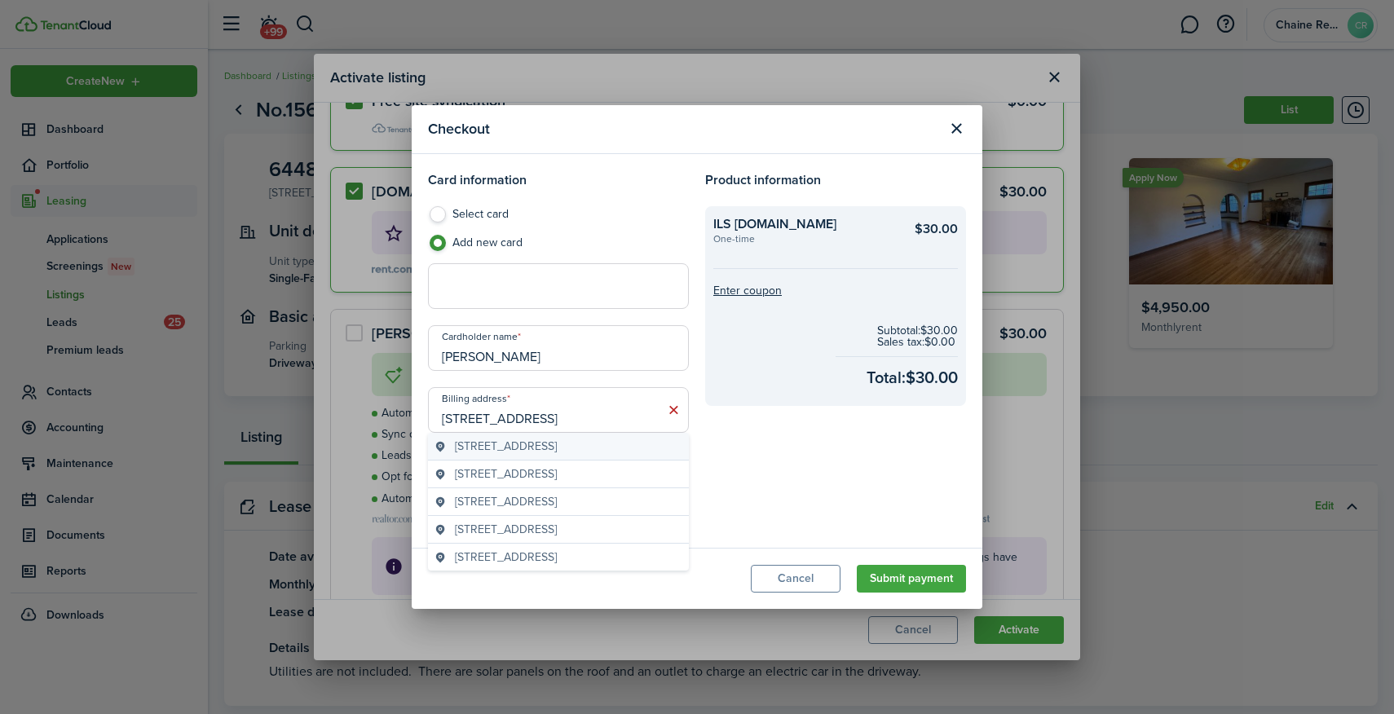
click at [557, 455] on span "[STREET_ADDRESS]" at bounding box center [506, 446] width 102 height 17
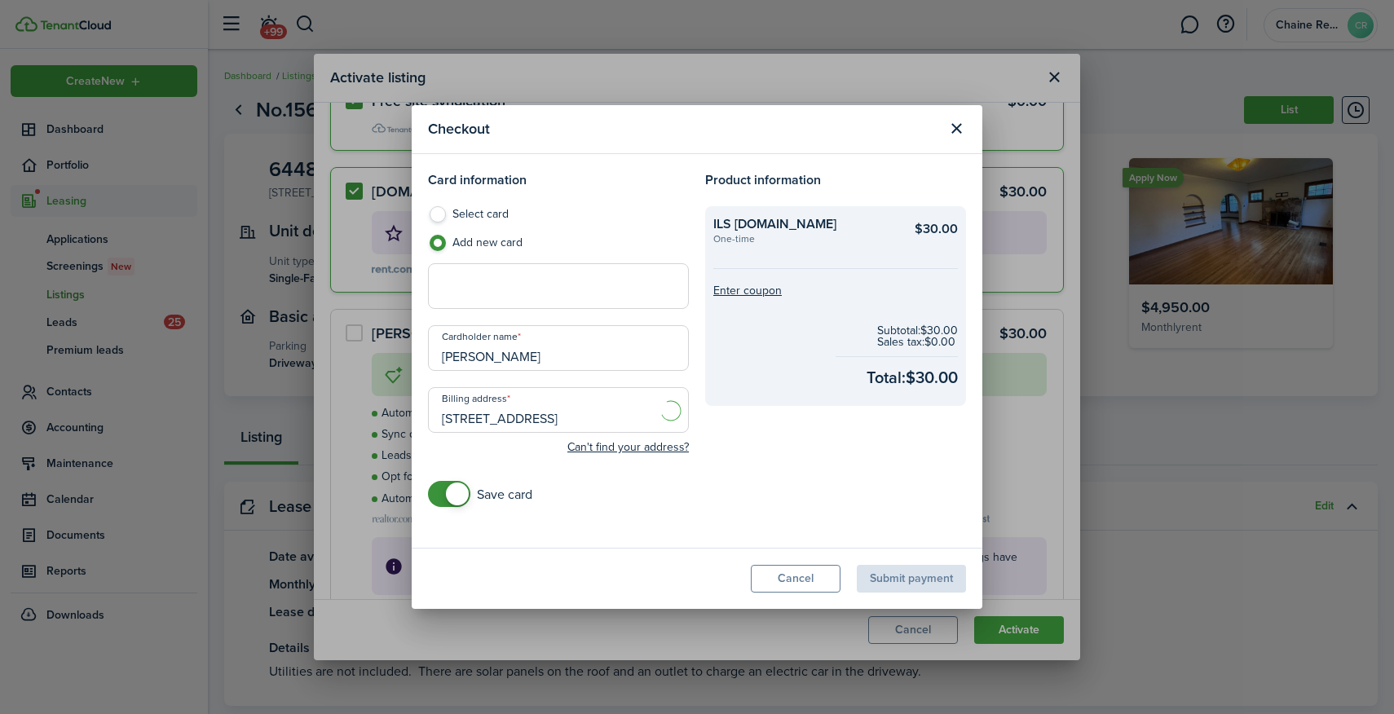
type input "[STREET_ADDRESS]"
click at [509, 270] on div at bounding box center [558, 286] width 261 height 46
click at [927, 575] on button "Submit payment" at bounding box center [911, 579] width 109 height 28
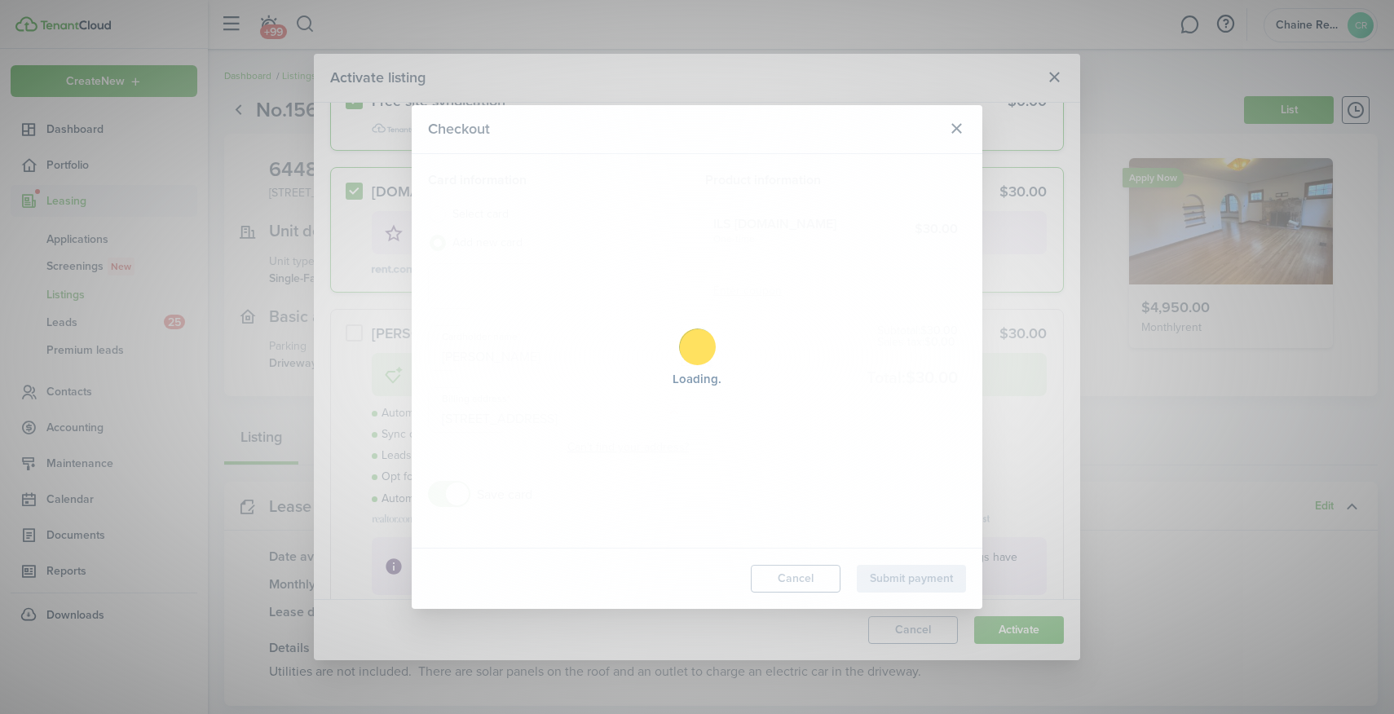
radio input "true"
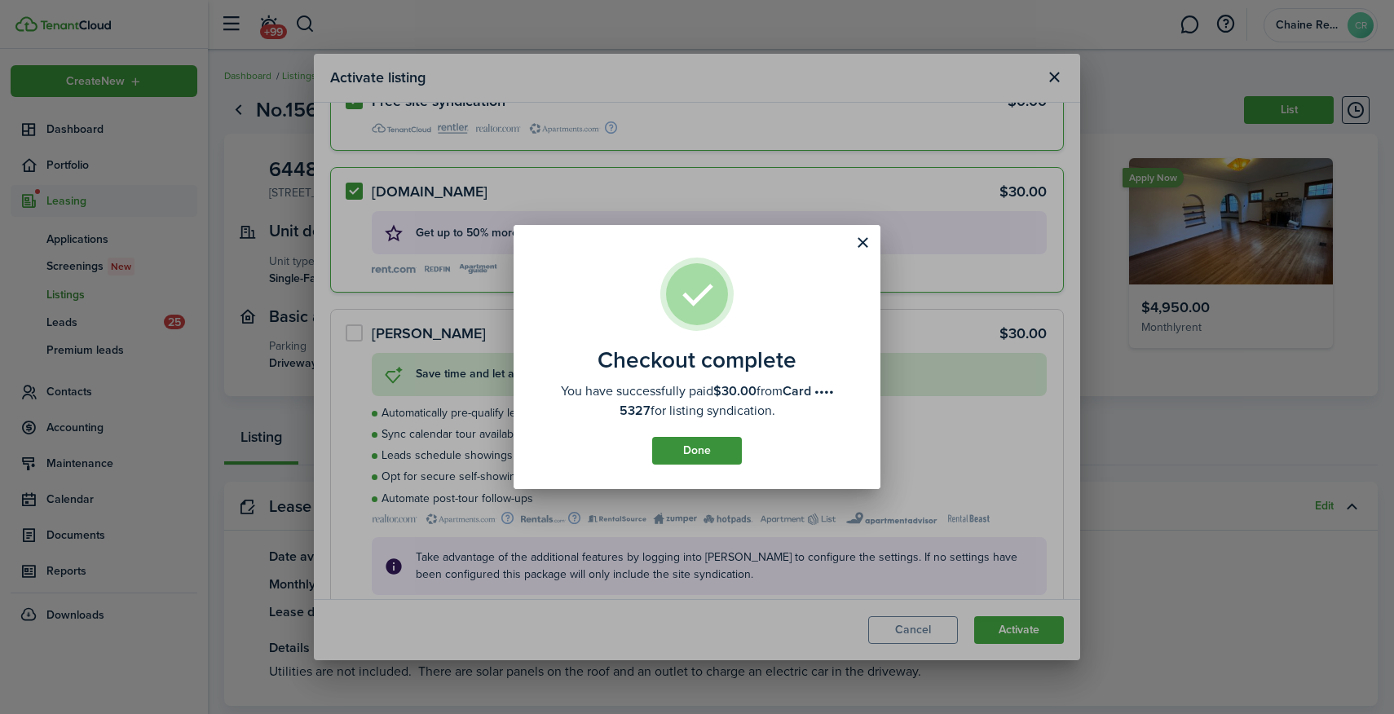
click at [685, 442] on button "Done" at bounding box center [697, 451] width 90 height 28
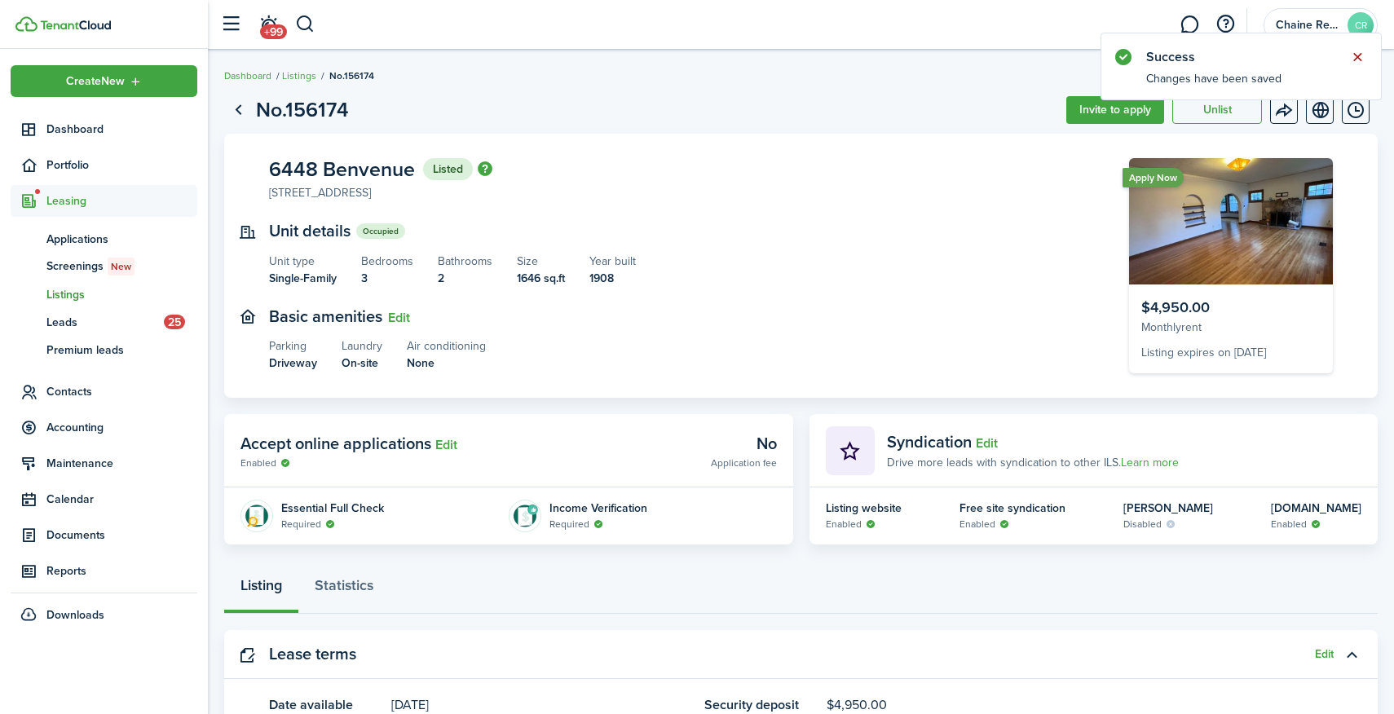
click at [1353, 51] on button "Close notify" at bounding box center [1357, 57] width 23 height 23
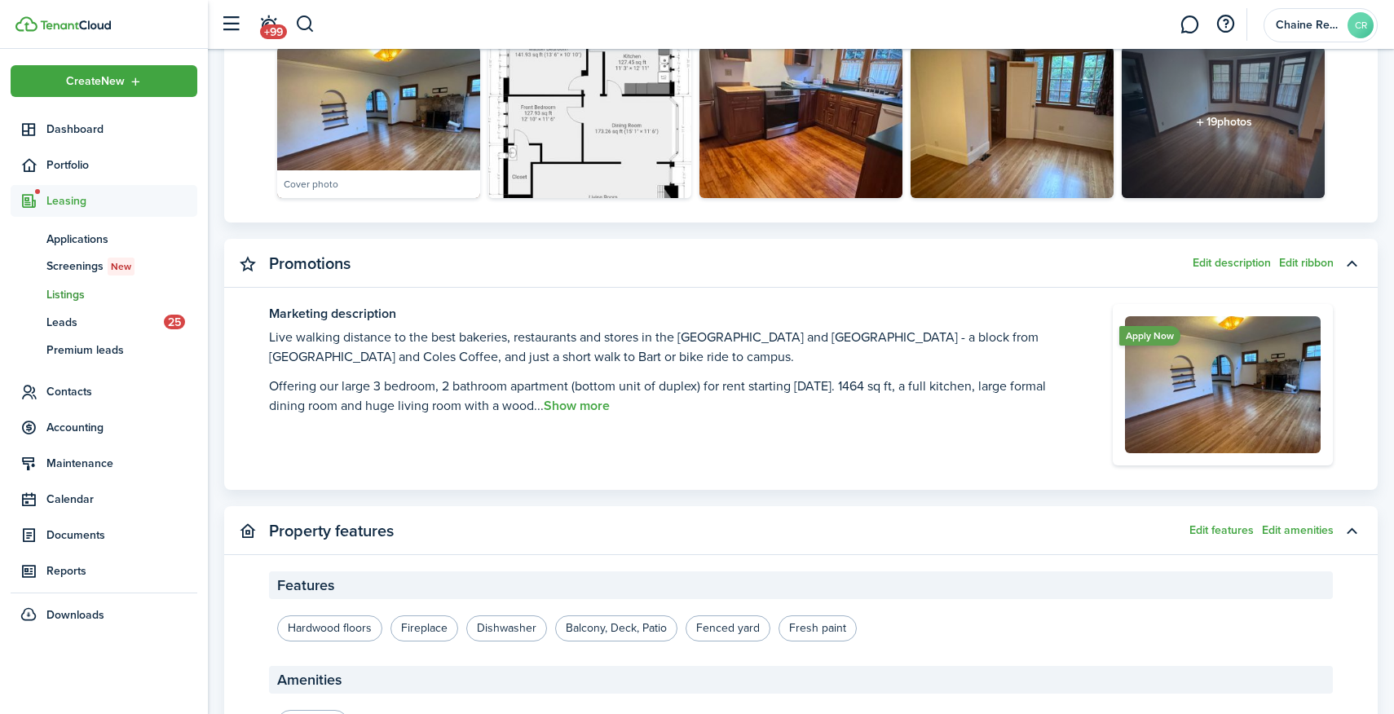
scroll to position [934, 0]
click at [1230, 262] on button "Edit description" at bounding box center [1231, 262] width 78 height 13
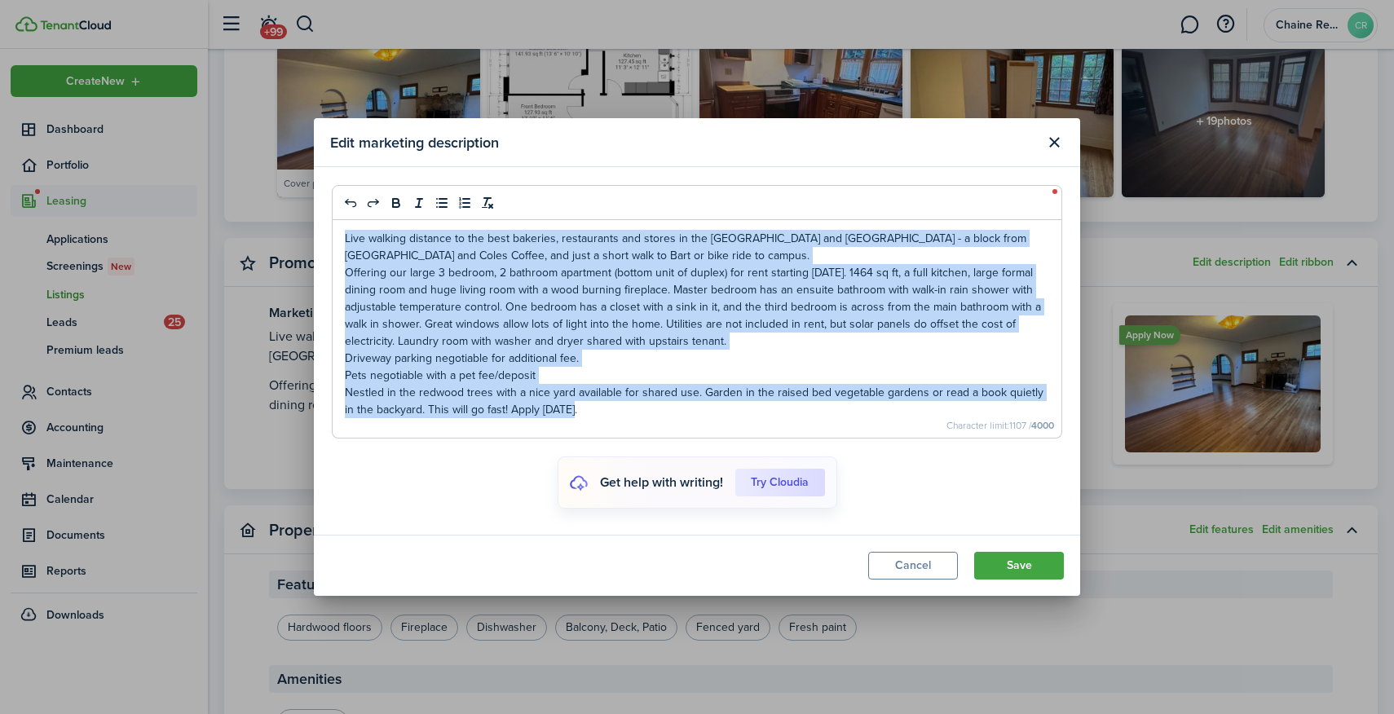
drag, startPoint x: 584, startPoint y: 423, endPoint x: 272, endPoint y: 215, distance: 374.3
click at [272, 215] on div "Edit marketing description Live walking distance to the best bakeries, restaura…" at bounding box center [697, 357] width 1394 height 714
copy div "Live walking distance to the best bakeries, restaurants and stores in the [GEOG…"
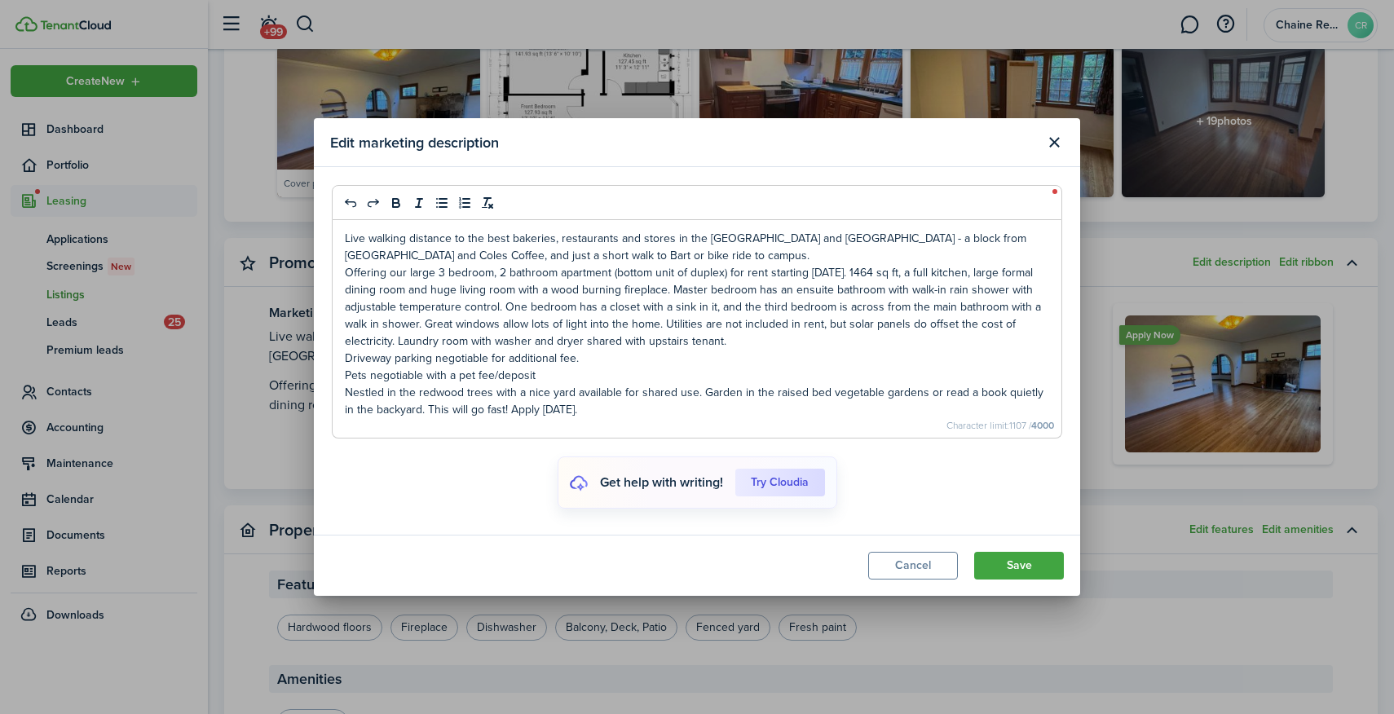
click at [910, 548] on modal-footer "Cancel Save" at bounding box center [697, 565] width 766 height 61
click at [921, 561] on button "Cancel" at bounding box center [913, 566] width 90 height 28
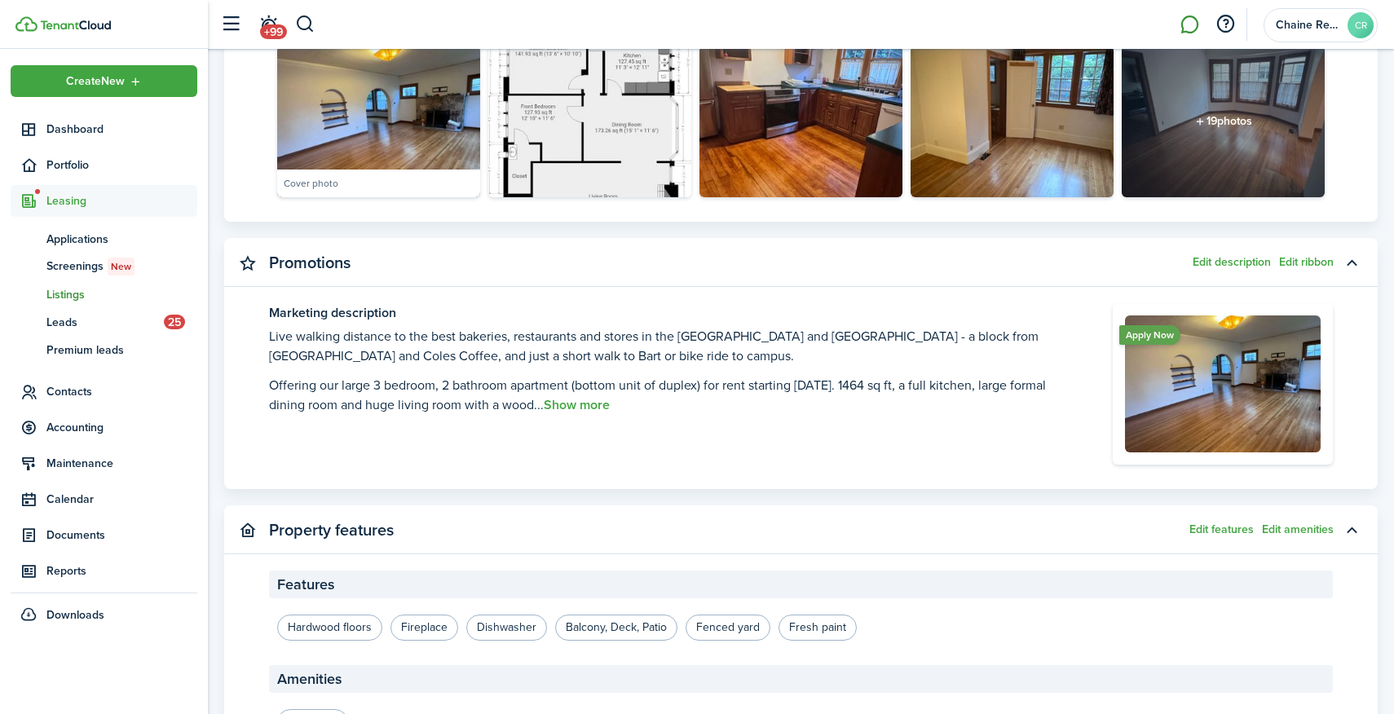
click at [1191, 33] on link at bounding box center [1189, 25] width 31 height 42
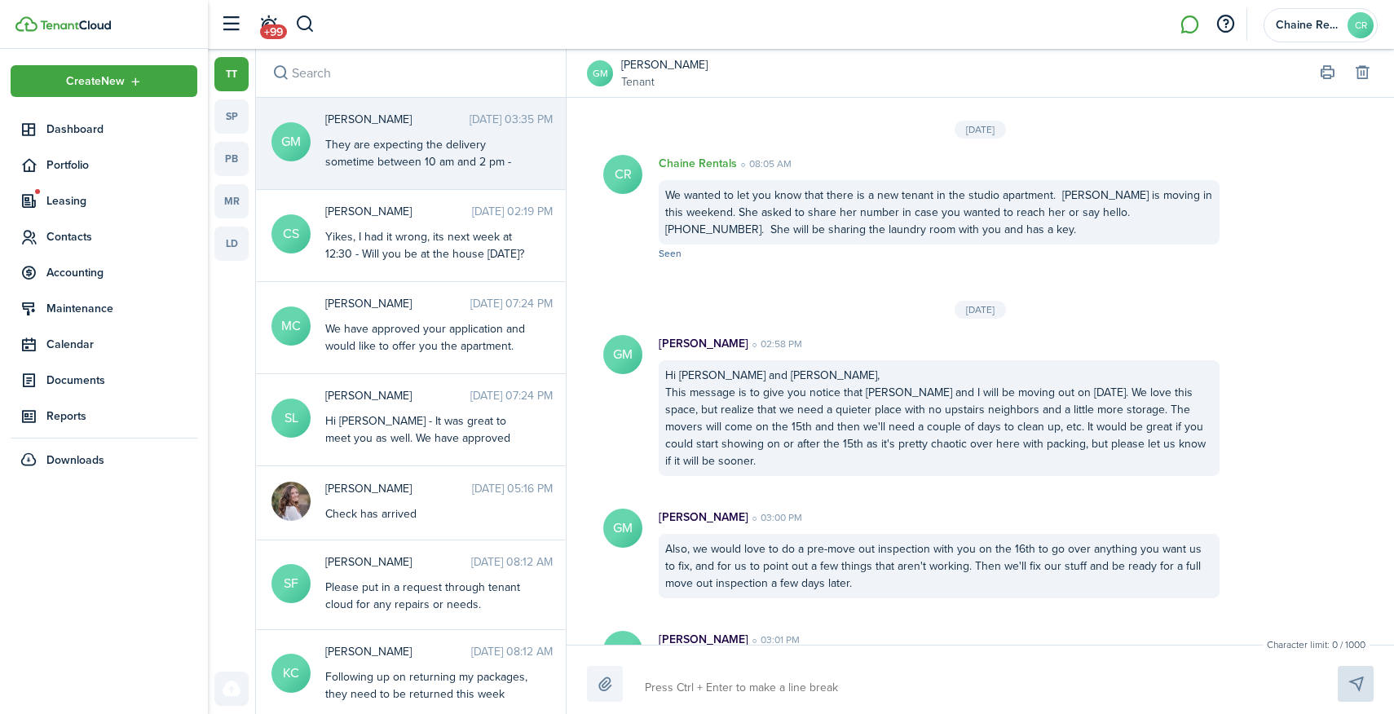
scroll to position [2158, 0]
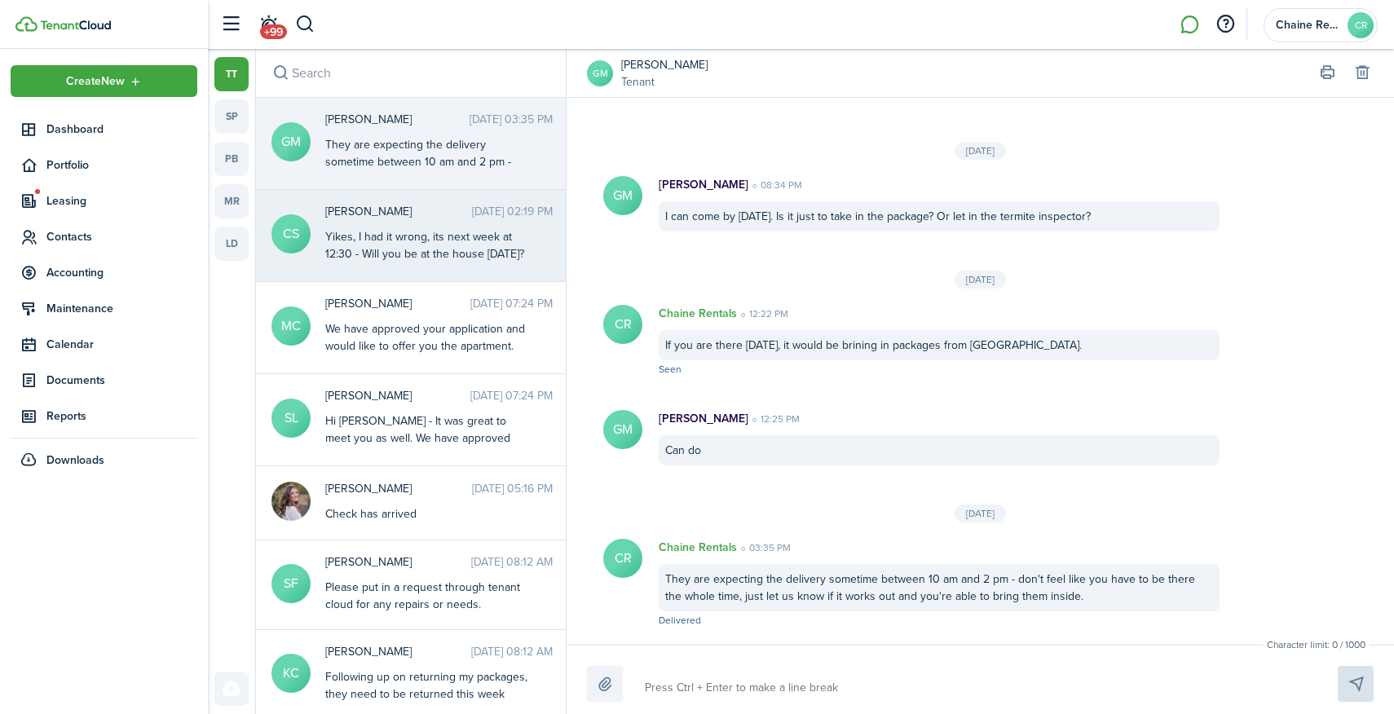
click at [415, 242] on div "Yikes, I had it wrong, its next week at 12:30 - Will you be at the house [DATE]…" at bounding box center [427, 279] width 204 height 103
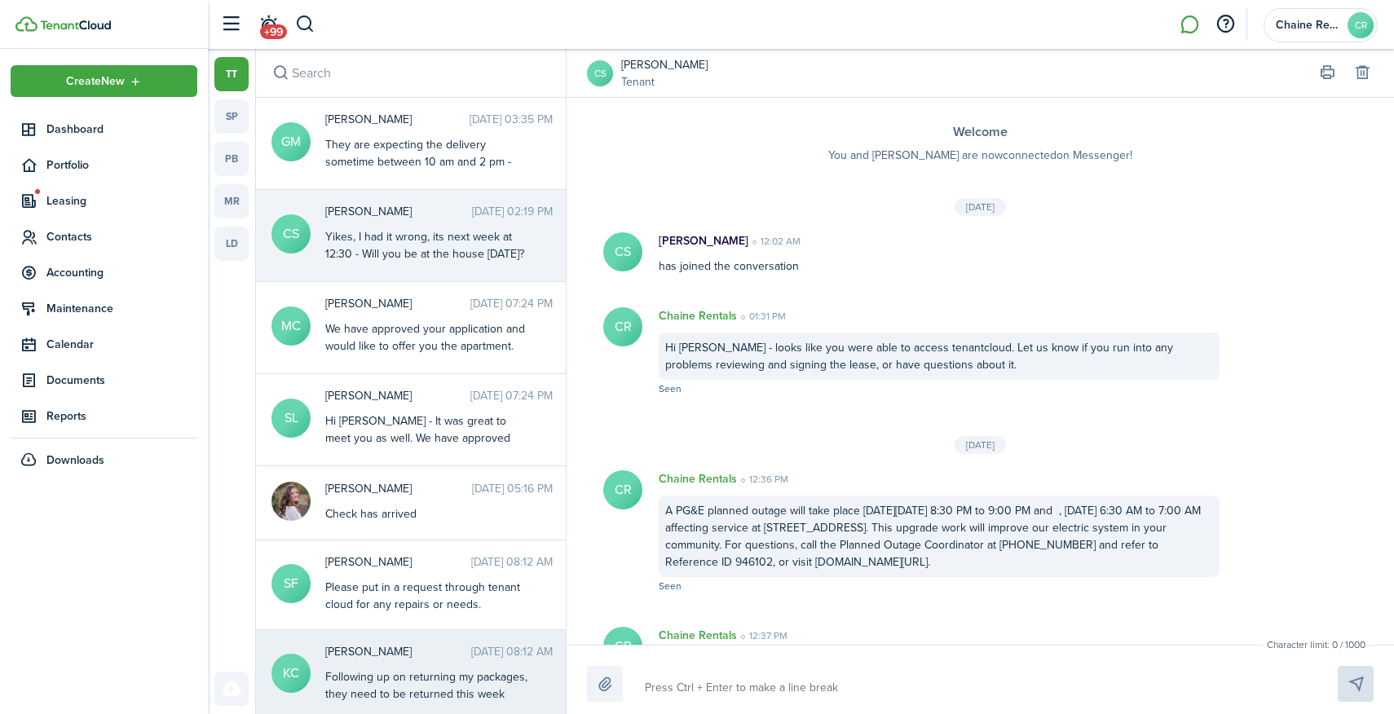
scroll to position [1042, 0]
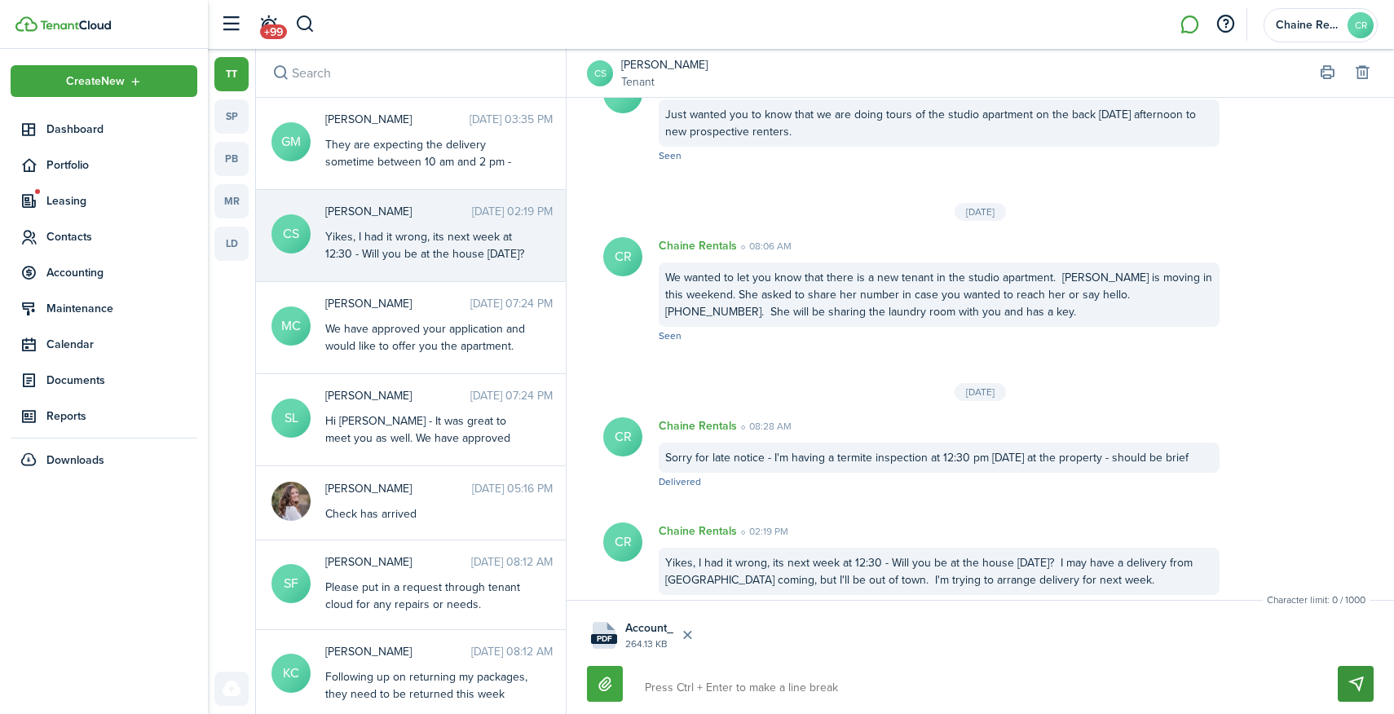
click at [1346, 680] on button "Send" at bounding box center [1355, 684] width 36 height 36
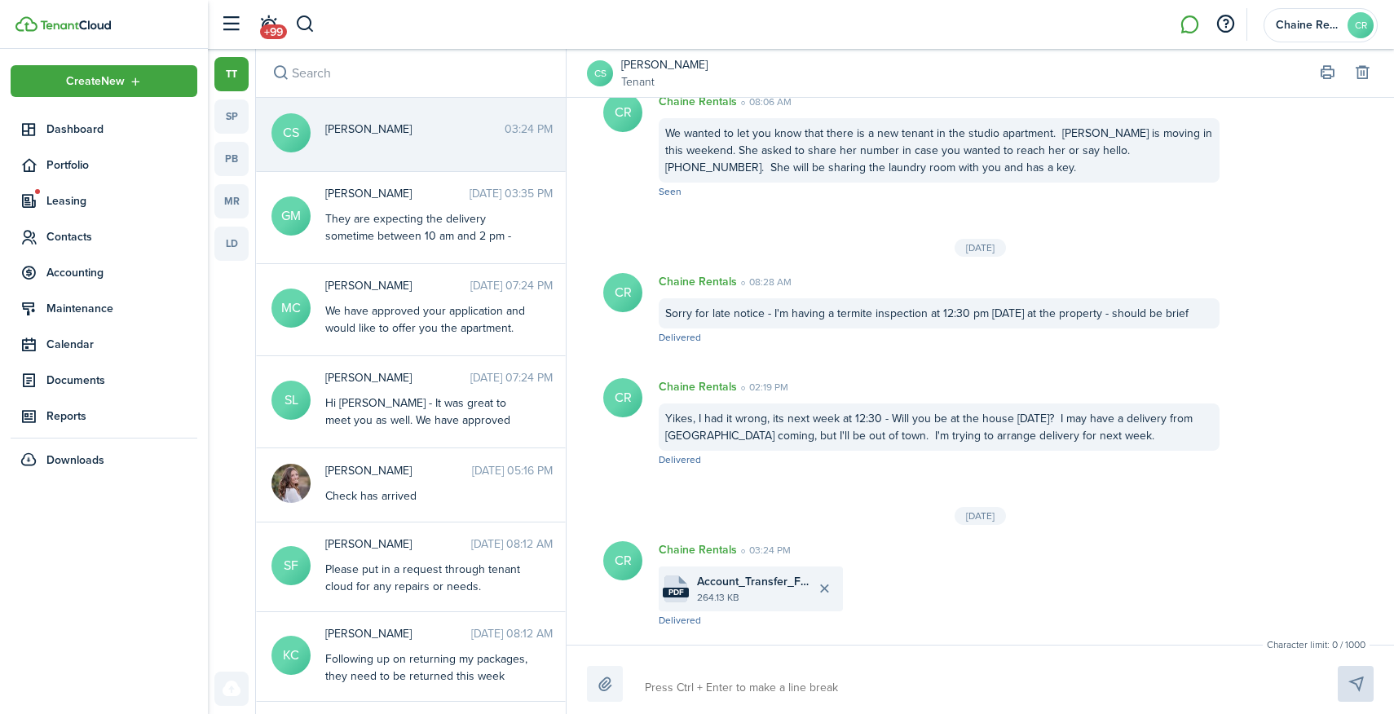
click at [766, 681] on textarea at bounding box center [972, 688] width 666 height 28
type textarea "H"
type textarea "Hi"
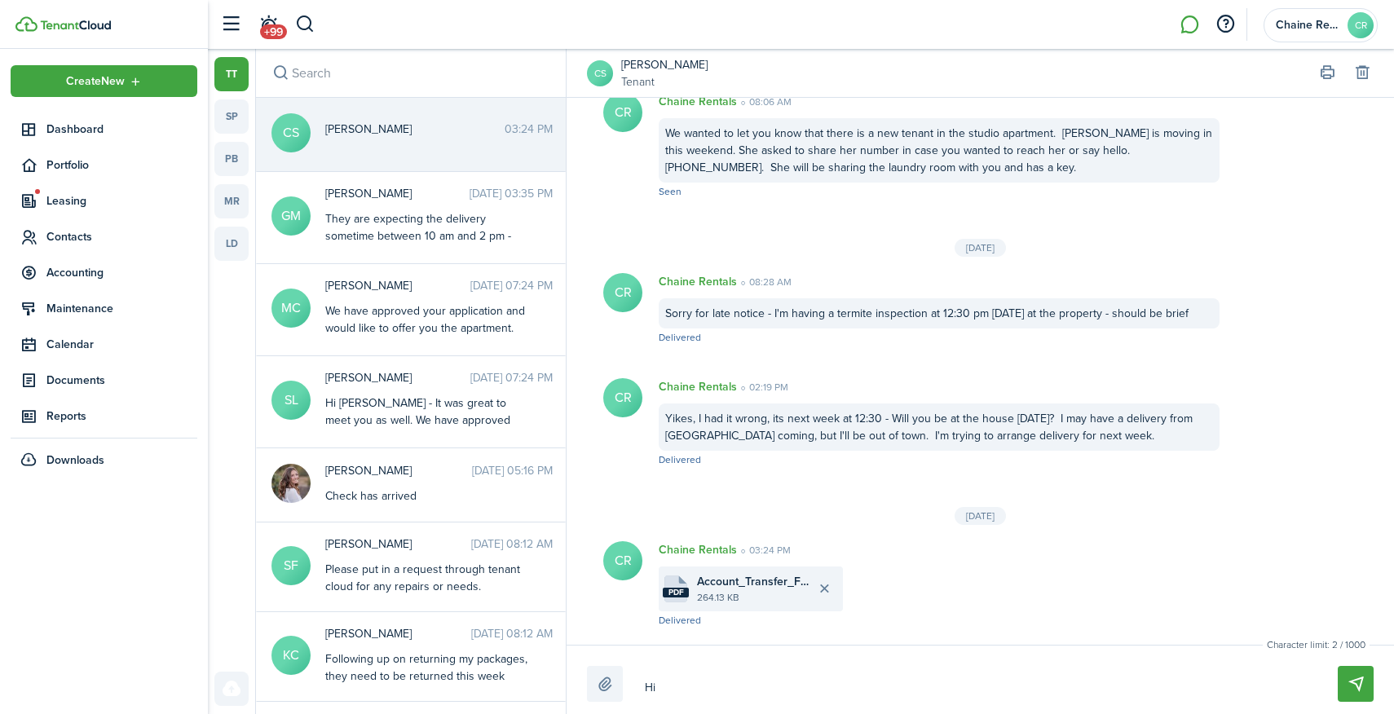
type textarea "Hi"
type textarea "Hi -"
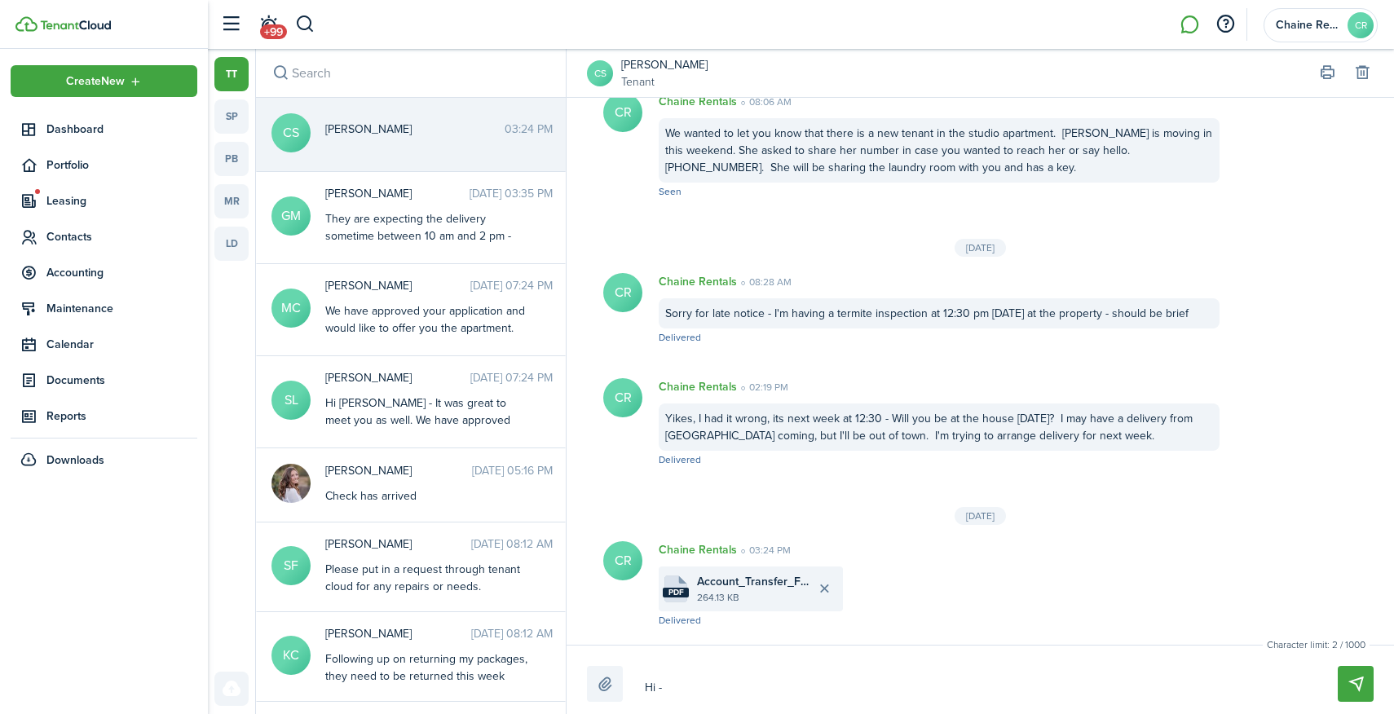
type textarea "Hi -"
type textarea "Hi - T"
type textarea "Hi - TH"
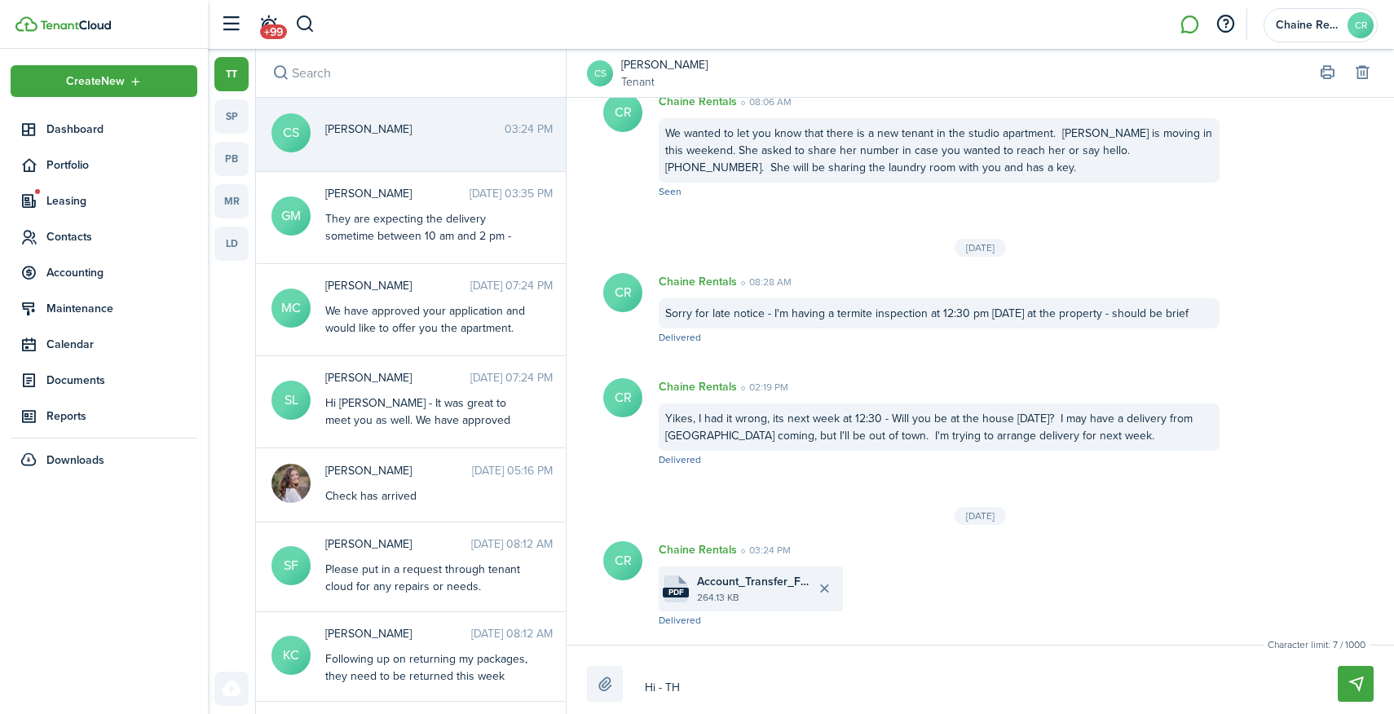
type textarea "Hi - THi"
type textarea "Hi - THi s"
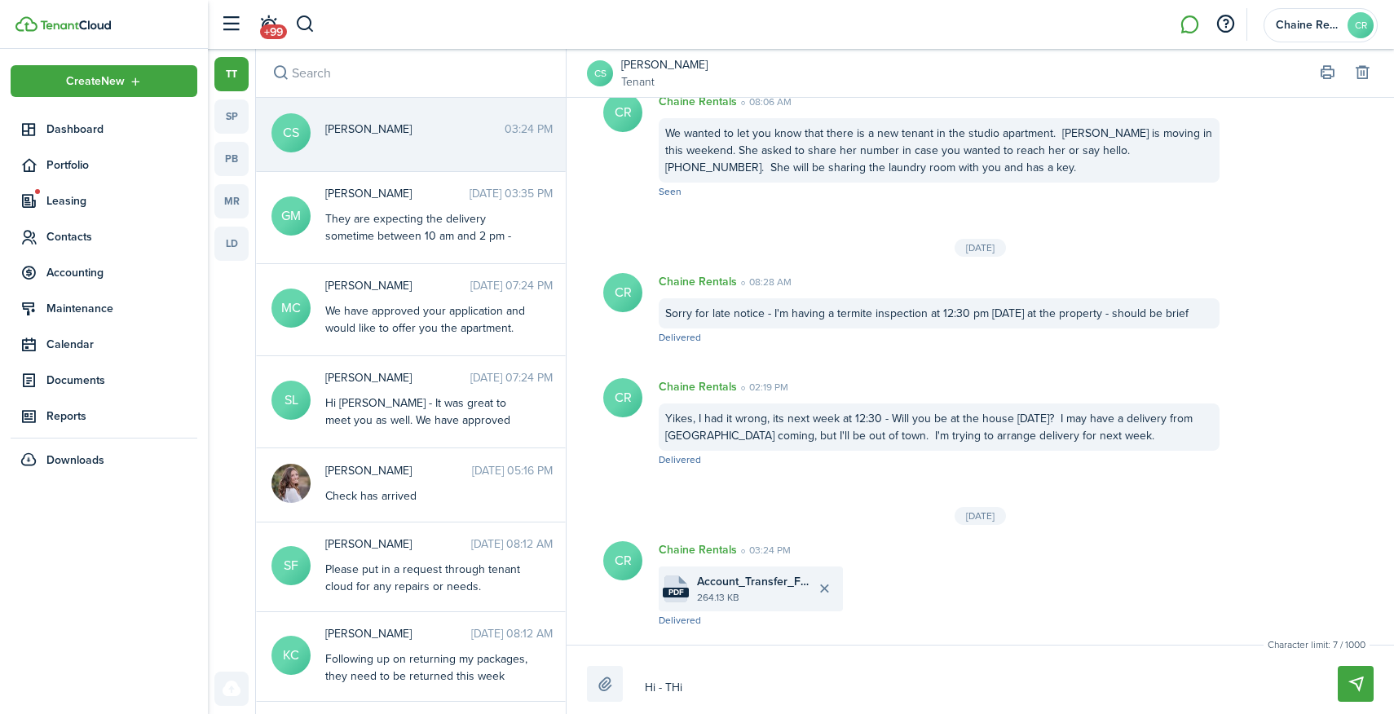
type textarea "Hi - THi s"
type textarea "Hi - THi"
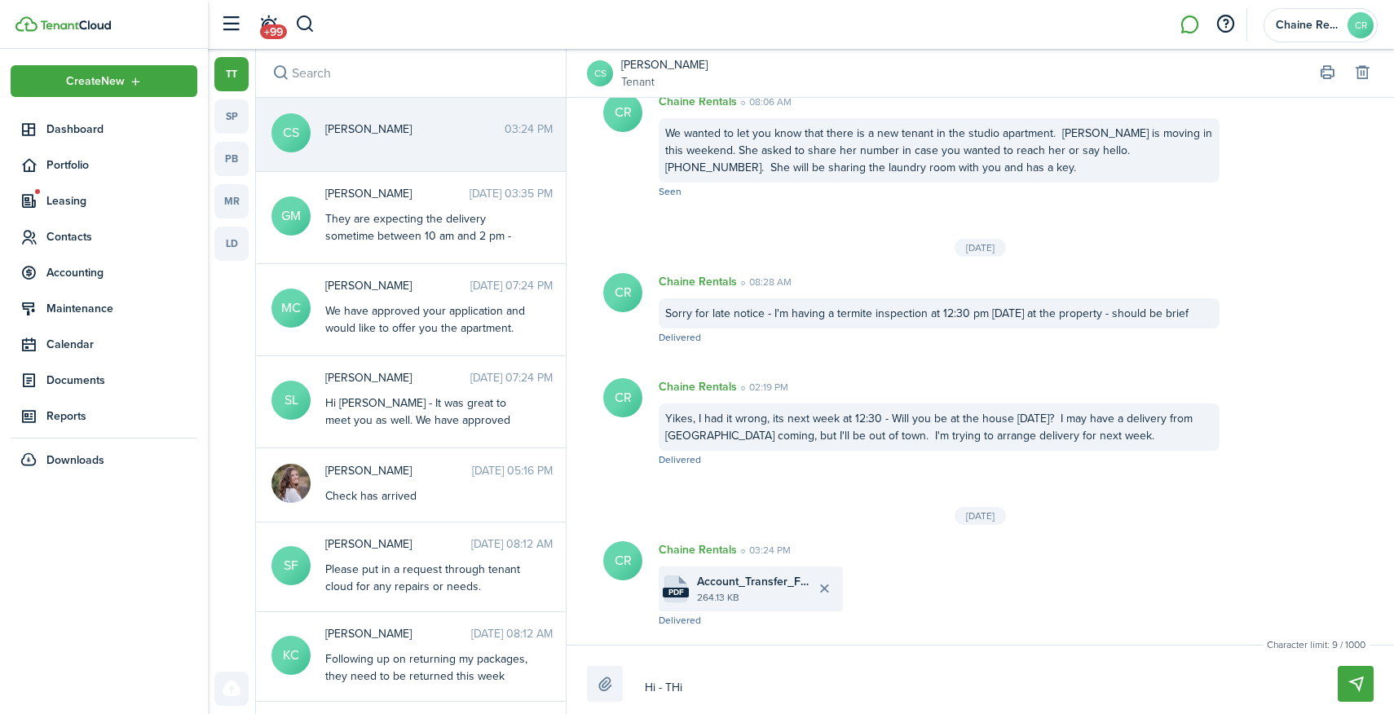
type textarea "Hi - TH"
type textarea "Hi - T"
type textarea "Hi - Th"
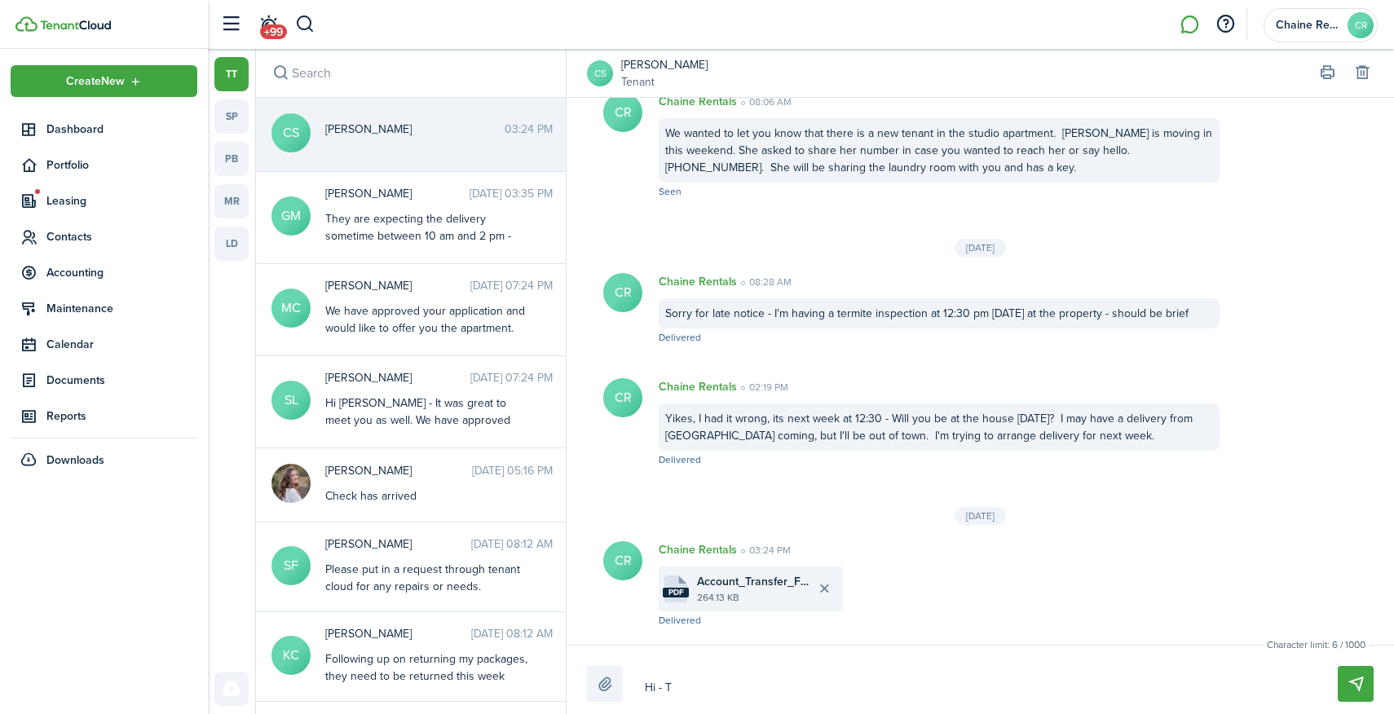
type textarea "Hi - Th"
type textarea "Hi - Thi"
type textarea "Hi - This"
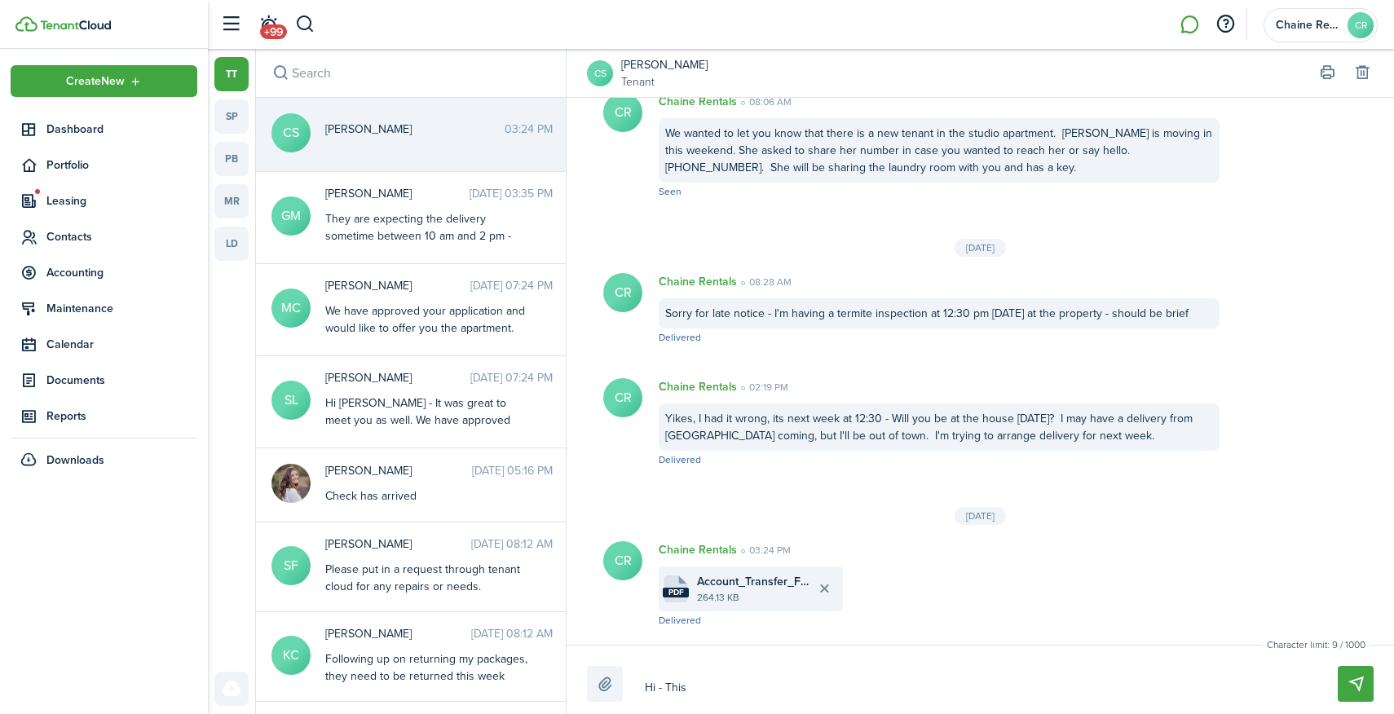
type textarea "Hi - This"
type textarea "Hi - This f"
type textarea "Hi - This fo"
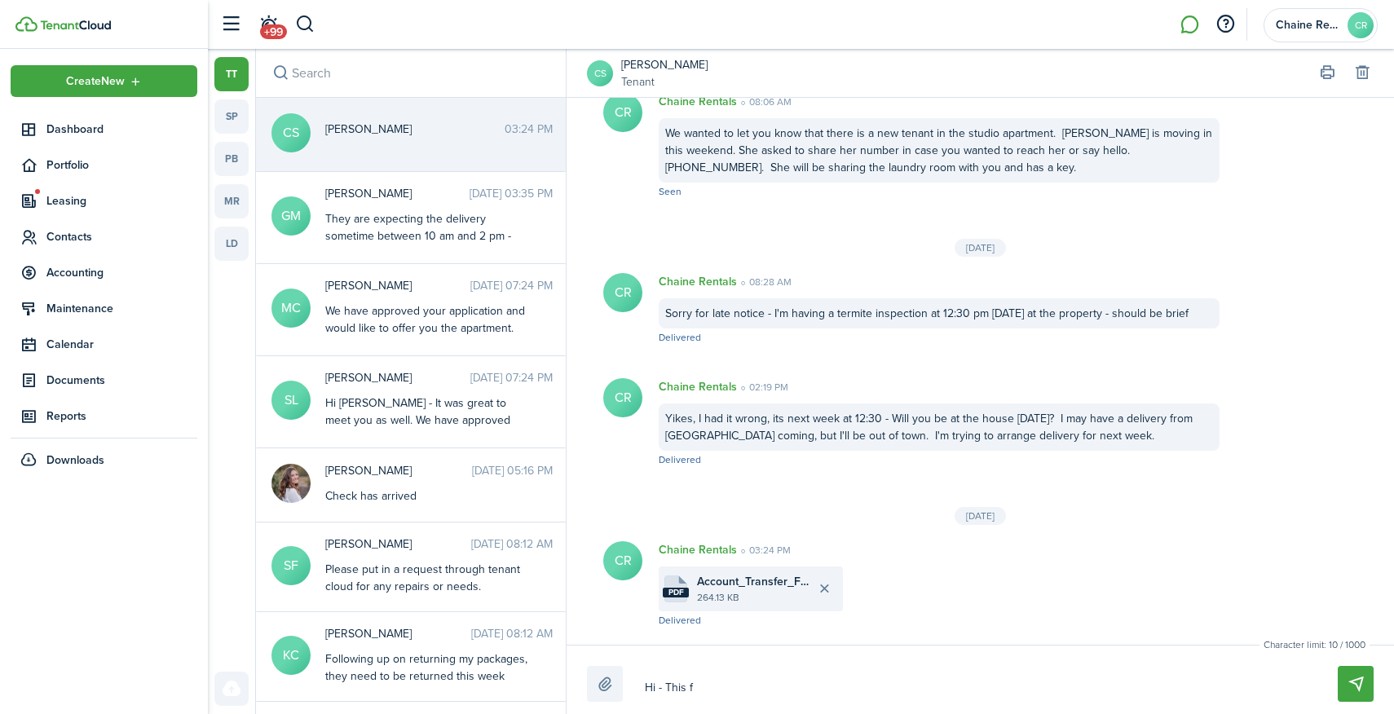
type textarea "Hi - This fo"
type textarea "Hi - This for"
type textarea "Hi - This form"
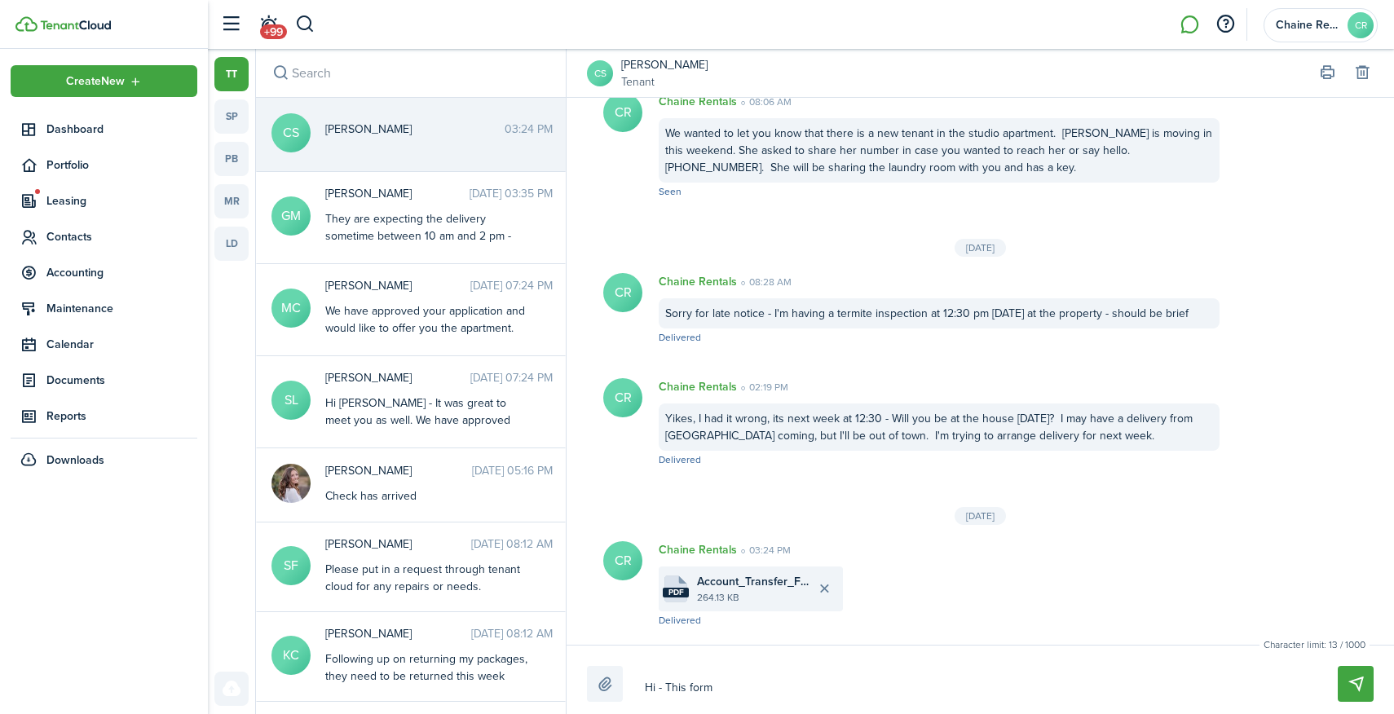
type textarea "Hi - This form"
type textarea "Hi - This form i"
type textarea "Hi - This form is"
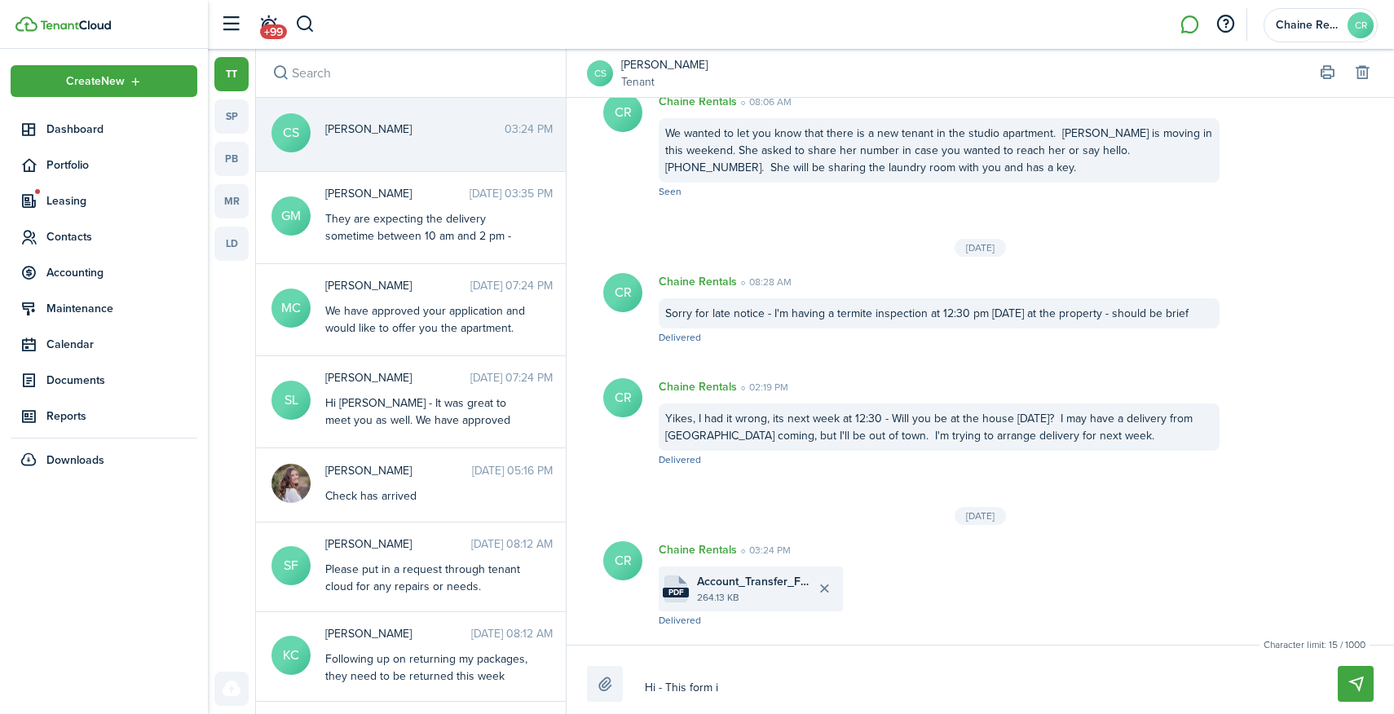
type textarea "Hi - This form is"
type textarea "Hi - This form is n"
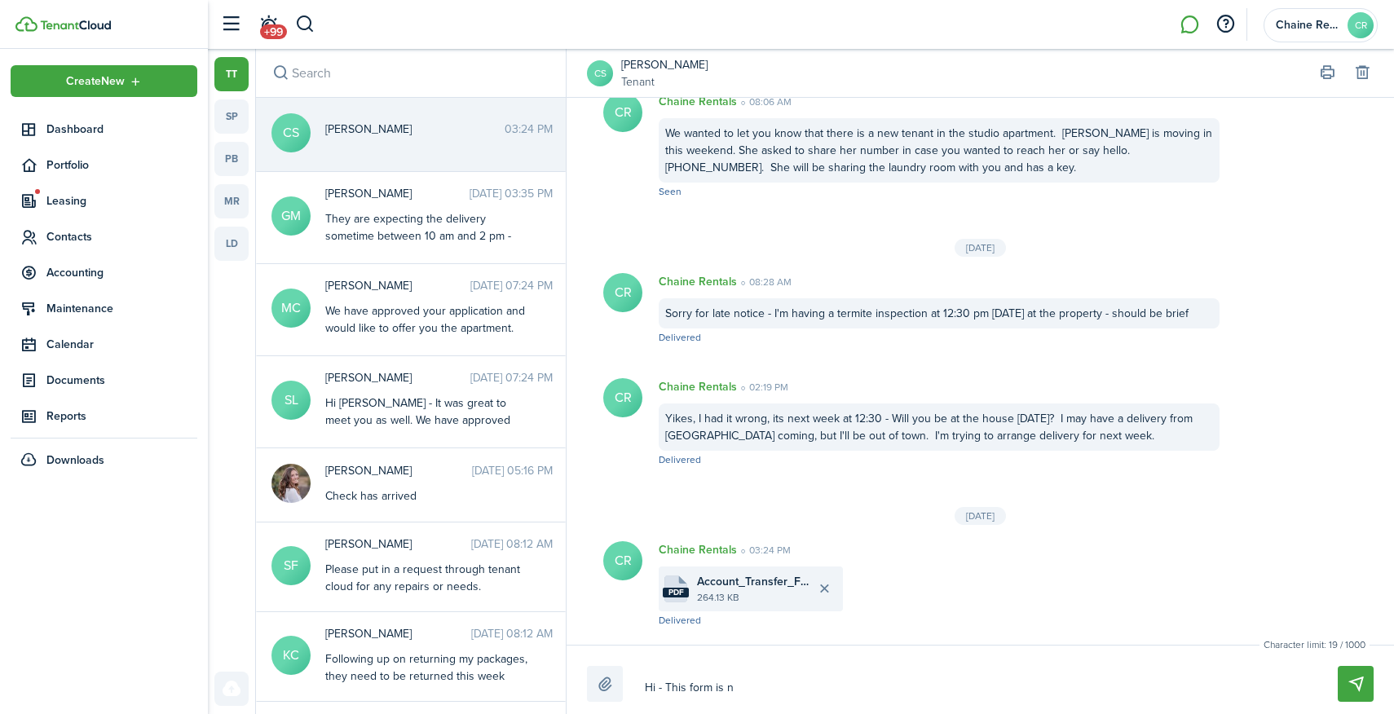
type textarea "Hi - This form is ne"
type textarea "Hi - This form is nec"
type textarea "Hi - This form is nece"
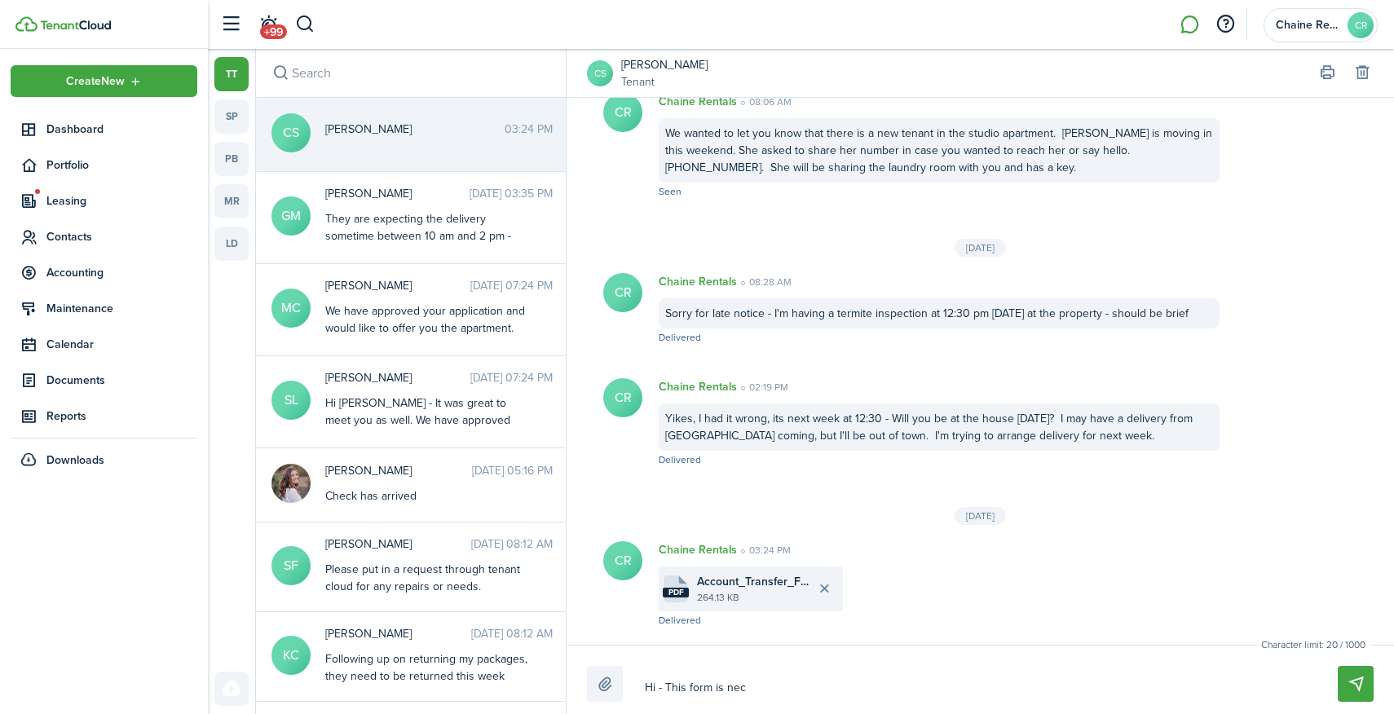
type textarea "Hi - This form is nece"
type textarea "Hi - This form is neces"
type textarea "Hi - This form is necess"
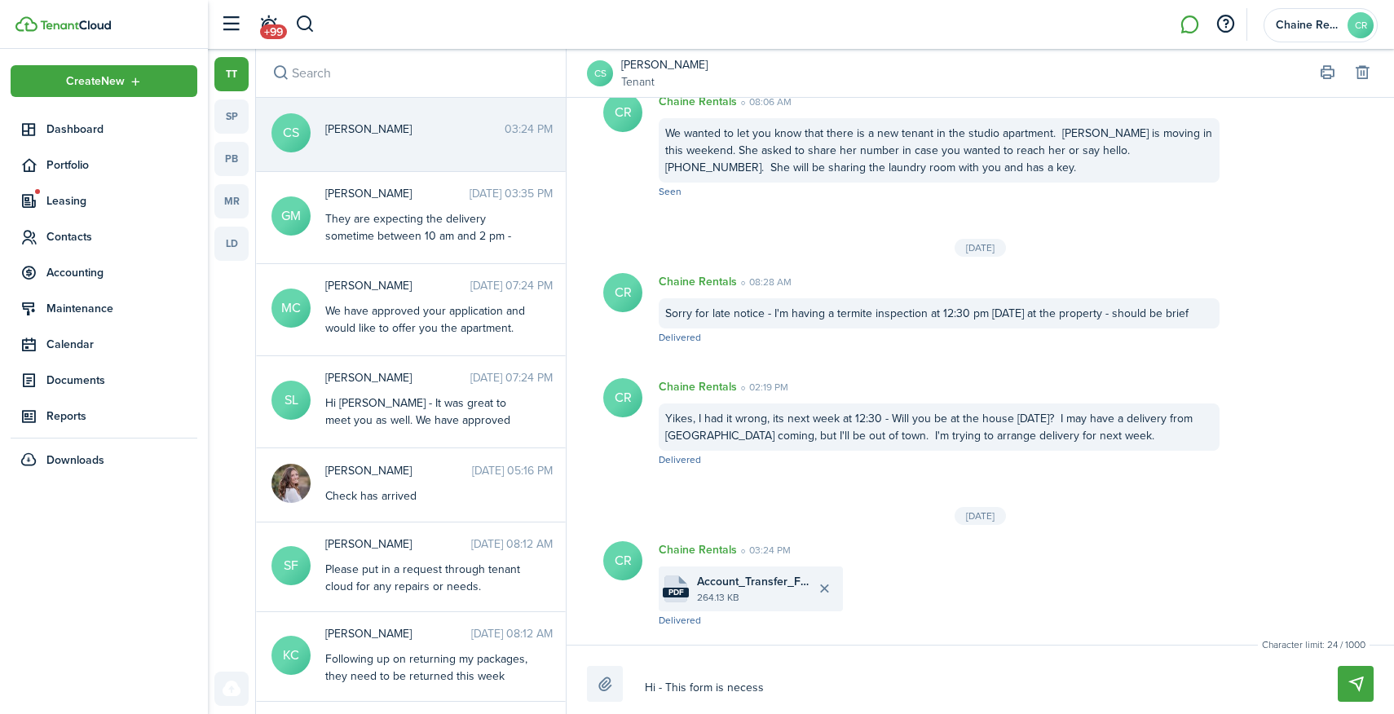
type textarea "Hi - This form is necessa"
type textarea "Hi - This form is necessar"
type textarea "Hi - This form is necessary"
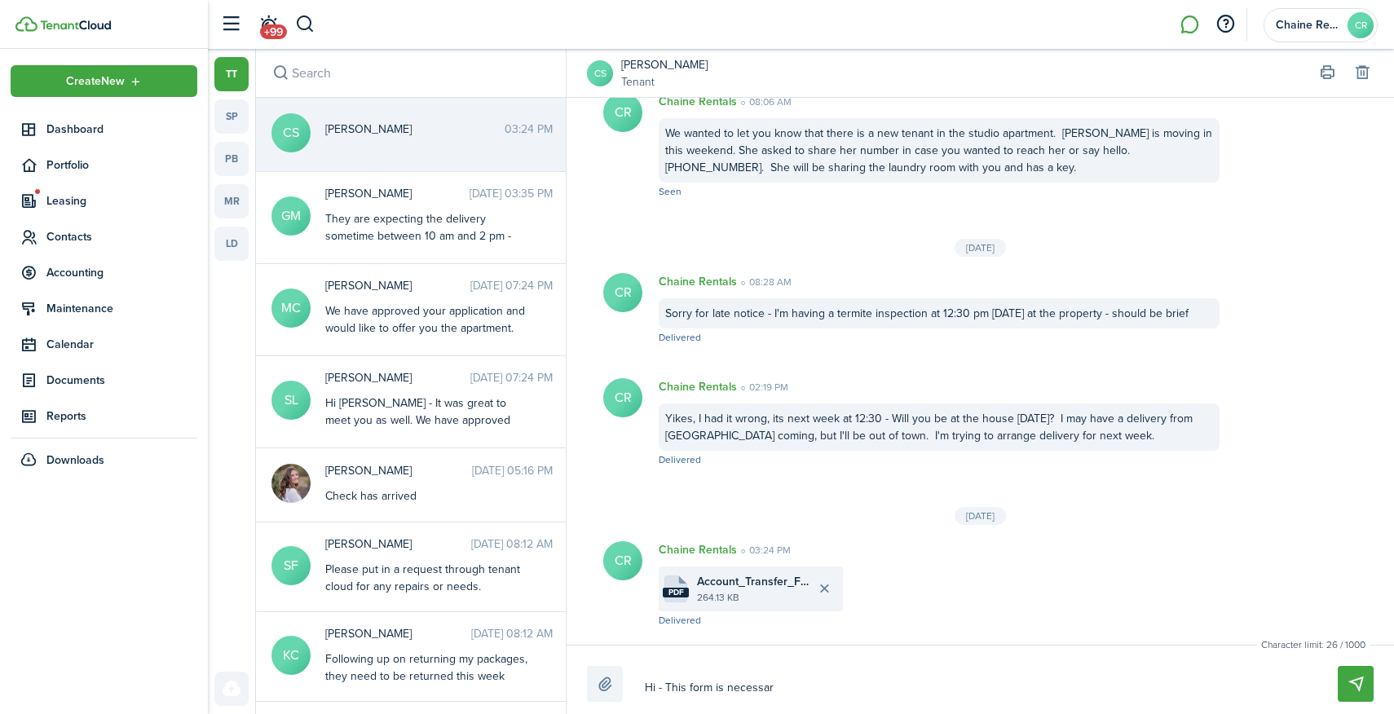
type textarea "Hi - This form is necessary"
type textarea "Hi - This form is necessary f"
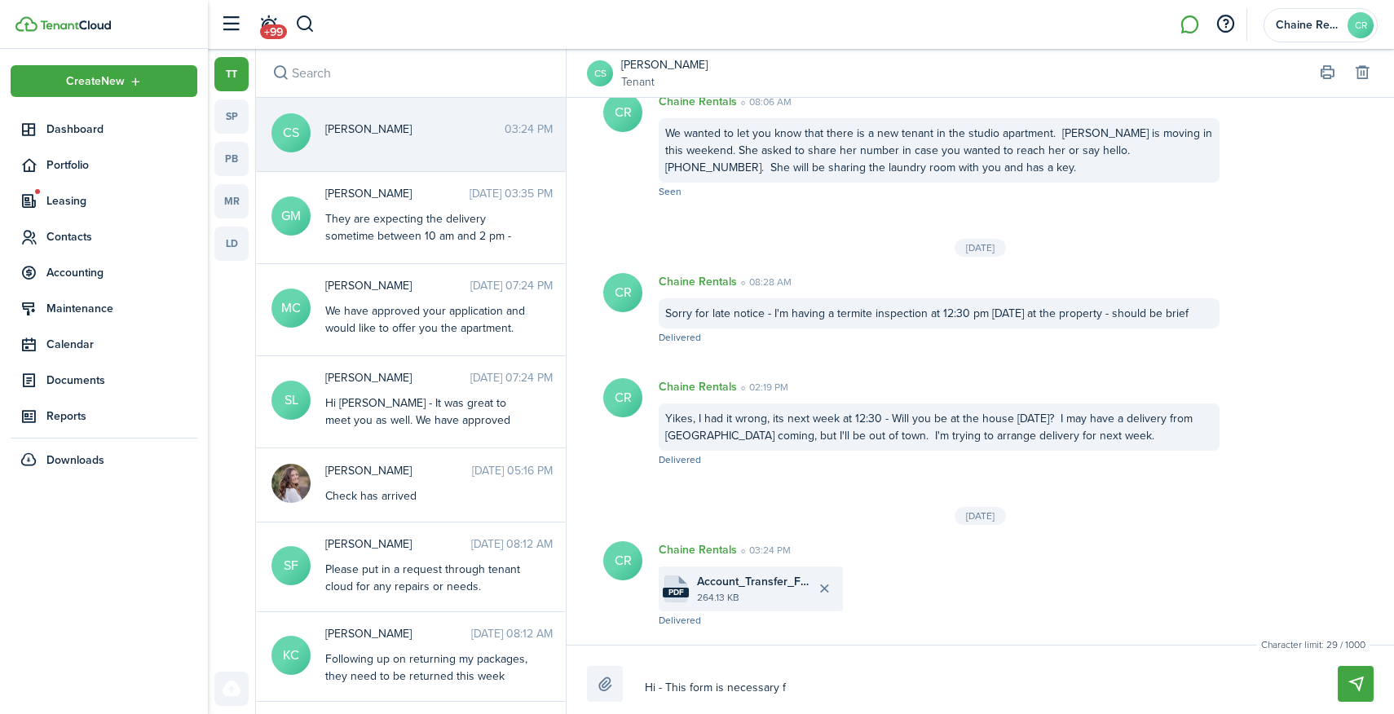
type textarea "Hi - This form is necessary fo"
type textarea "Hi - This form is necessary for"
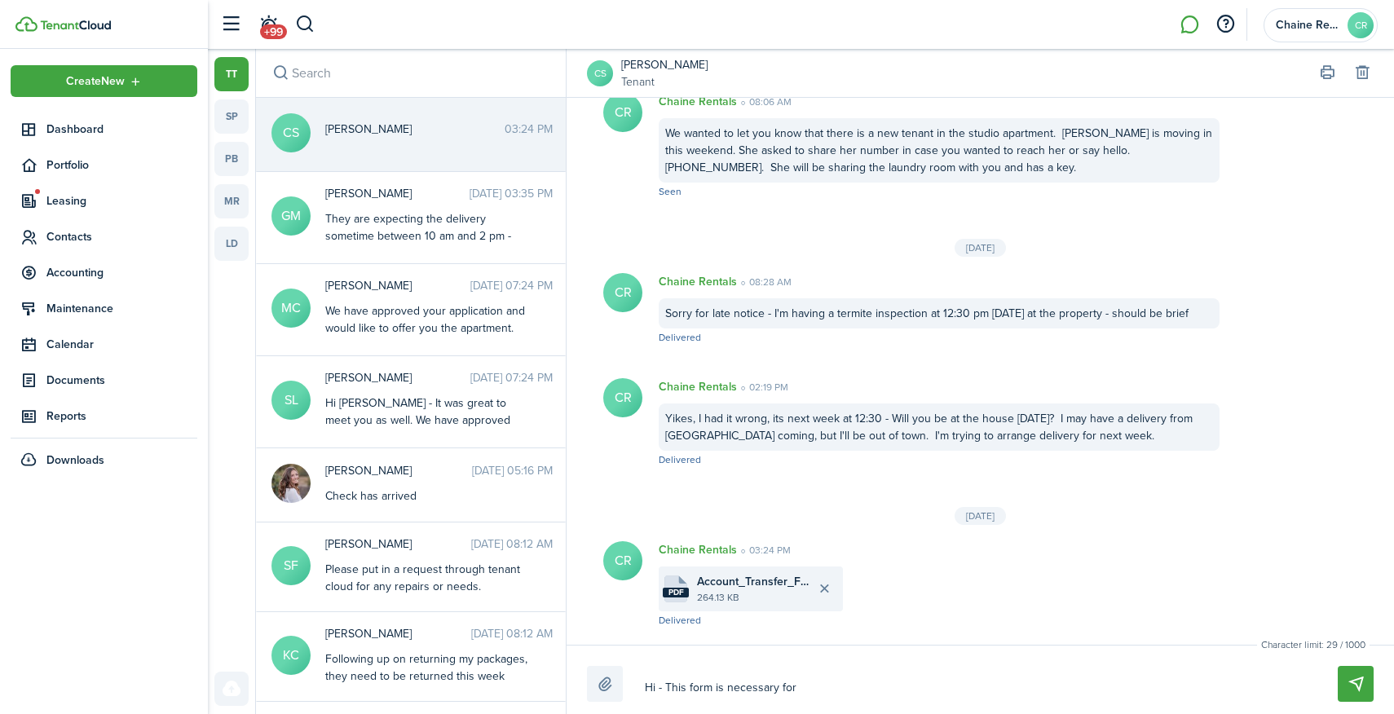
type textarea "Hi - This form is necessary for"
type textarea "Hi - This form is necessary for t"
type textarea "Hi - This form is necessary for th"
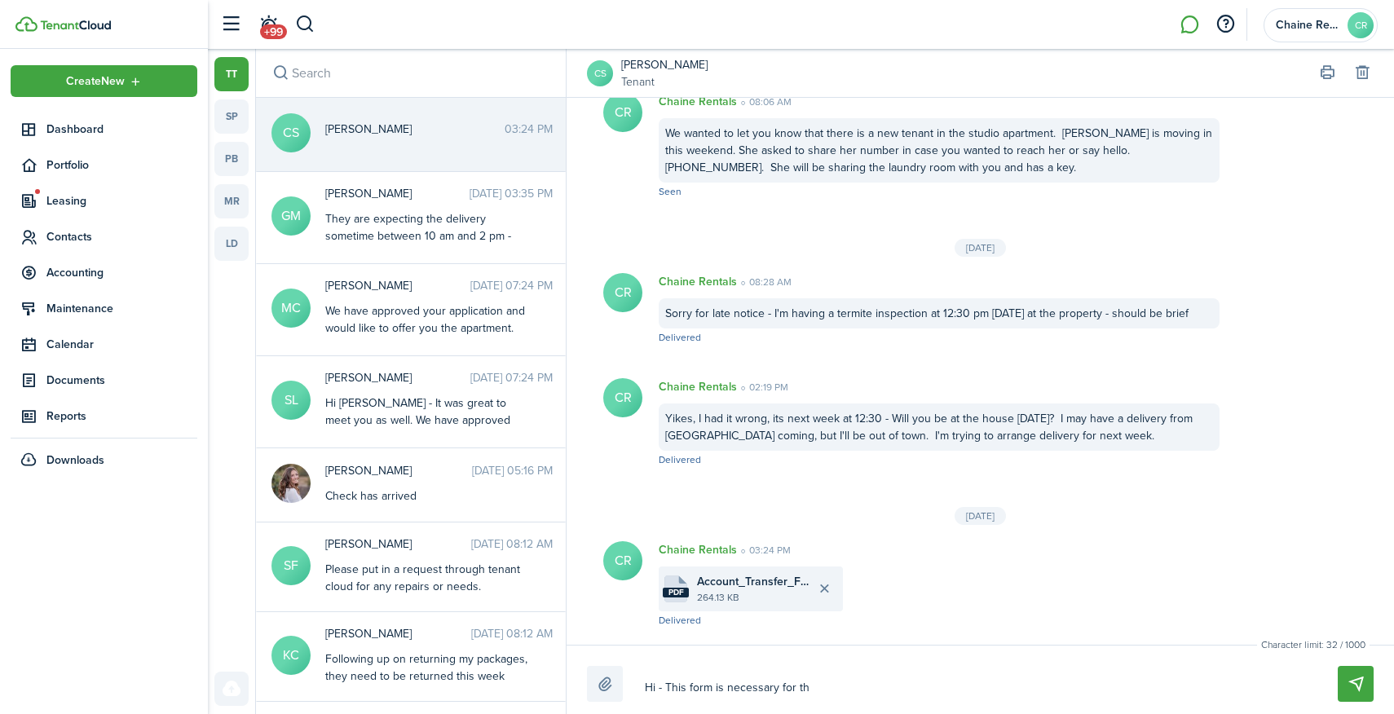
type textarea "Hi - This form is necessary for the"
type textarea "Hi - This form is necessary for the i"
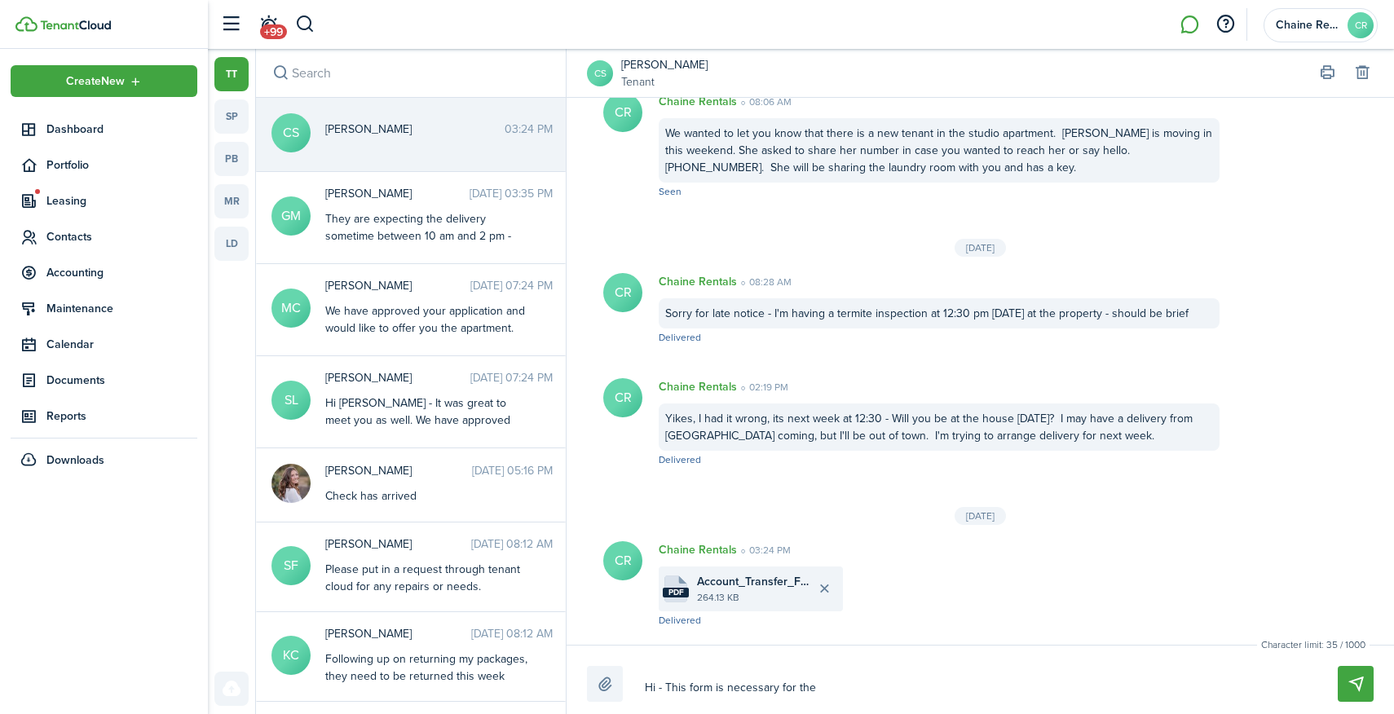
type textarea "Hi - This form is necessary for the i"
type textarea "Hi - This form is necessary for the in"
type textarea "Hi - This form is necessary for the int"
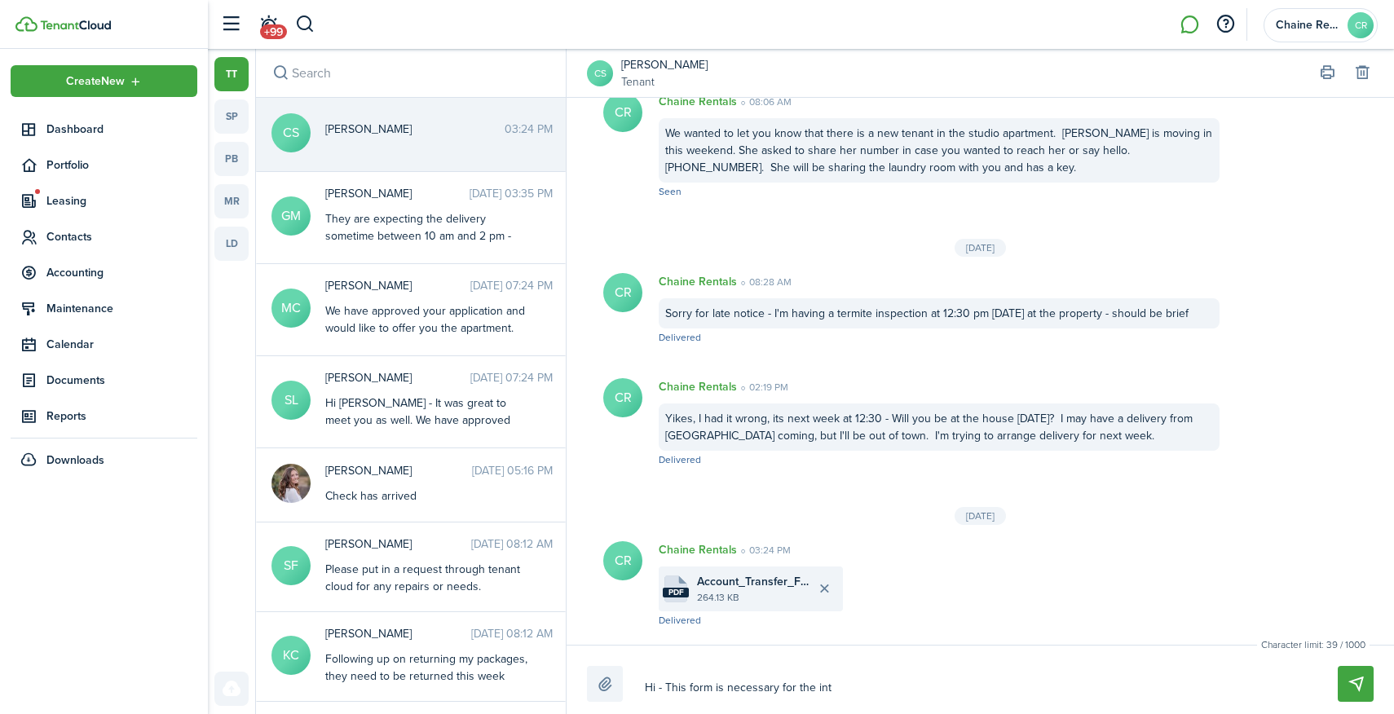
type textarea "Hi - This form is necessary for the inte"
type textarea "Hi - This form is necessary for the inter"
type textarea "Hi - This form is necessary for the intern"
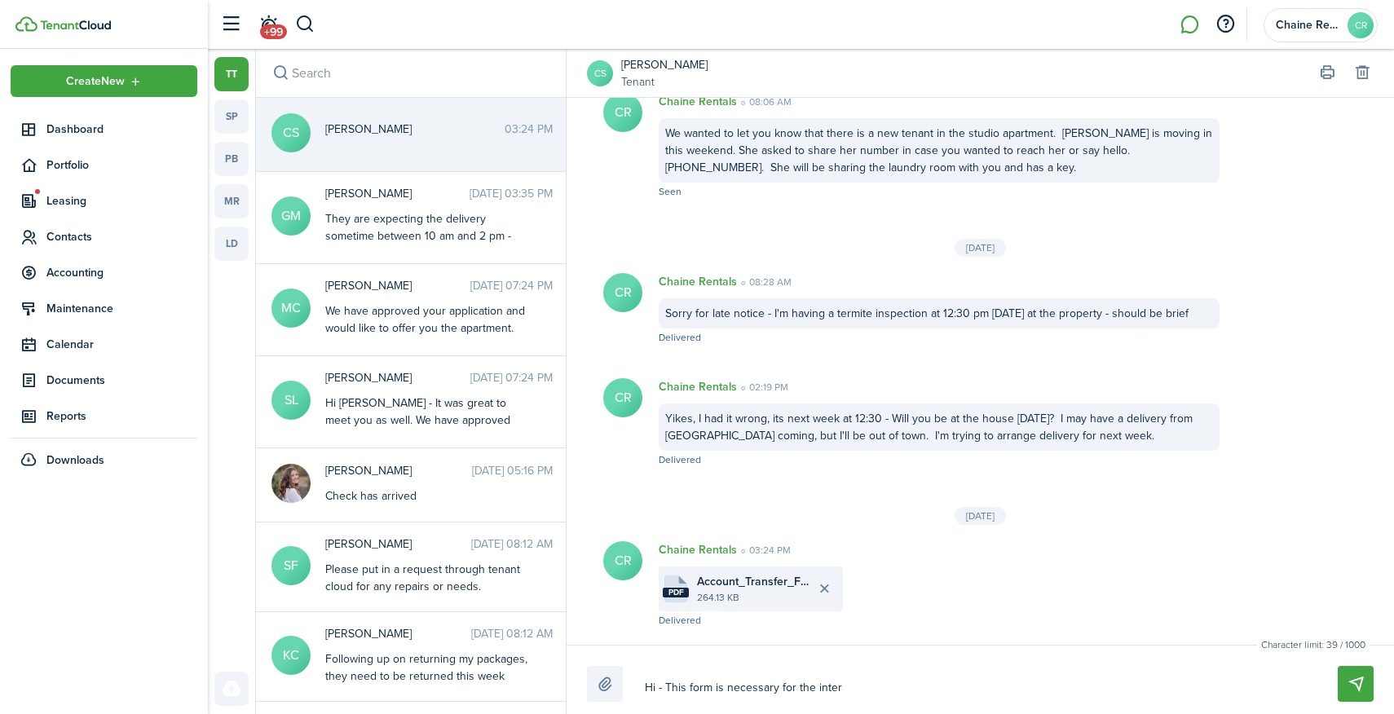
type textarea "Hi - This form is necessary for the intern"
type textarea "Hi - This form is necessary for the interne"
type textarea "Hi - This form is necessary for the internet"
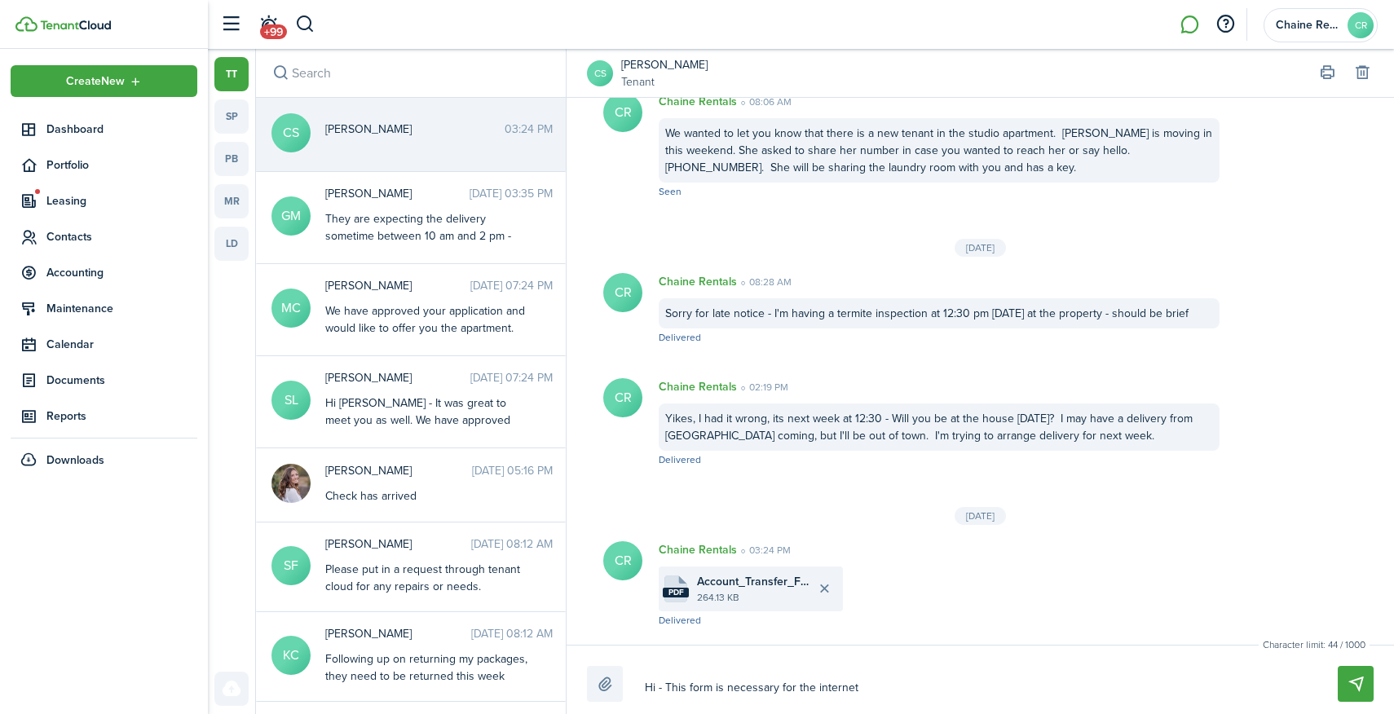
type textarea "Hi - This form is necessary for the internet"
type textarea "Hi - This form is necessary for the internet t"
type textarea "Hi - This form is necessary for the internet tr"
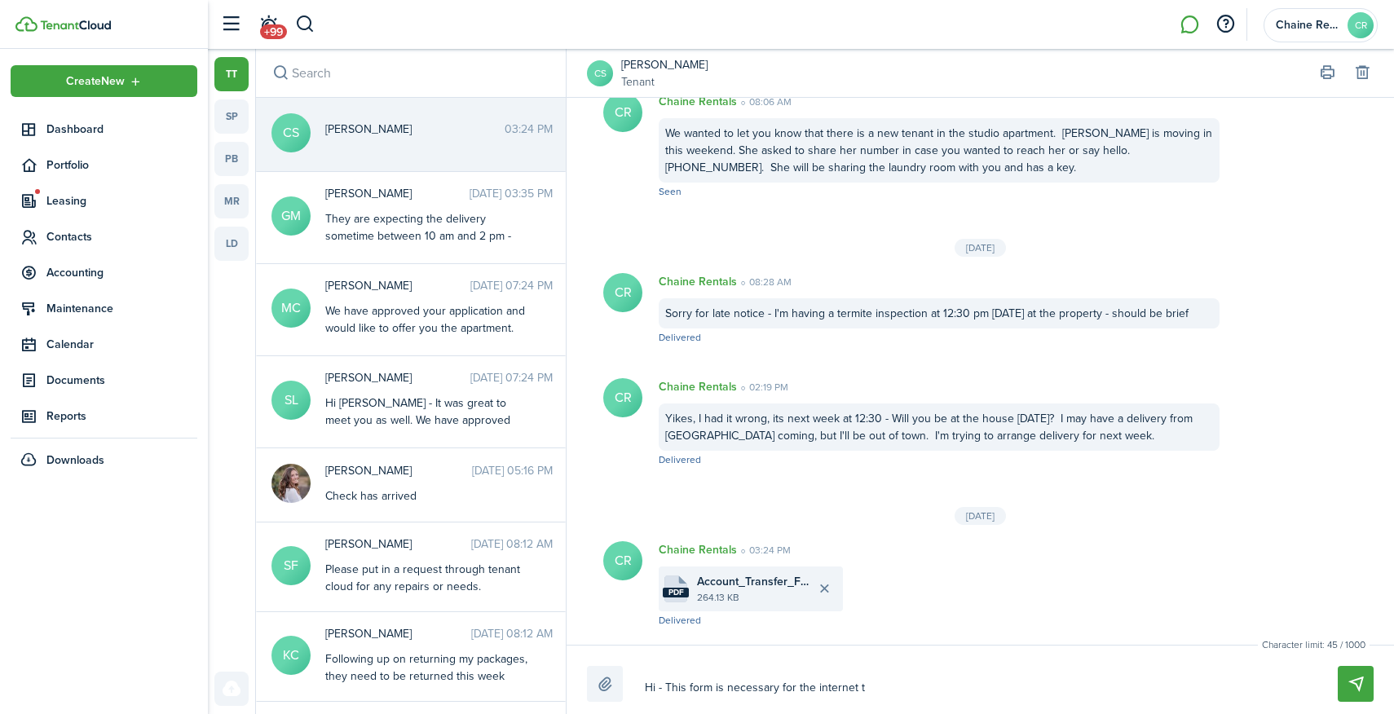
type textarea "Hi - This form is necessary for the internet tr"
type textarea "Hi - This form is necessary for the internet tra"
type textarea "Hi - This form is necessary for the internet [PERSON_NAME]"
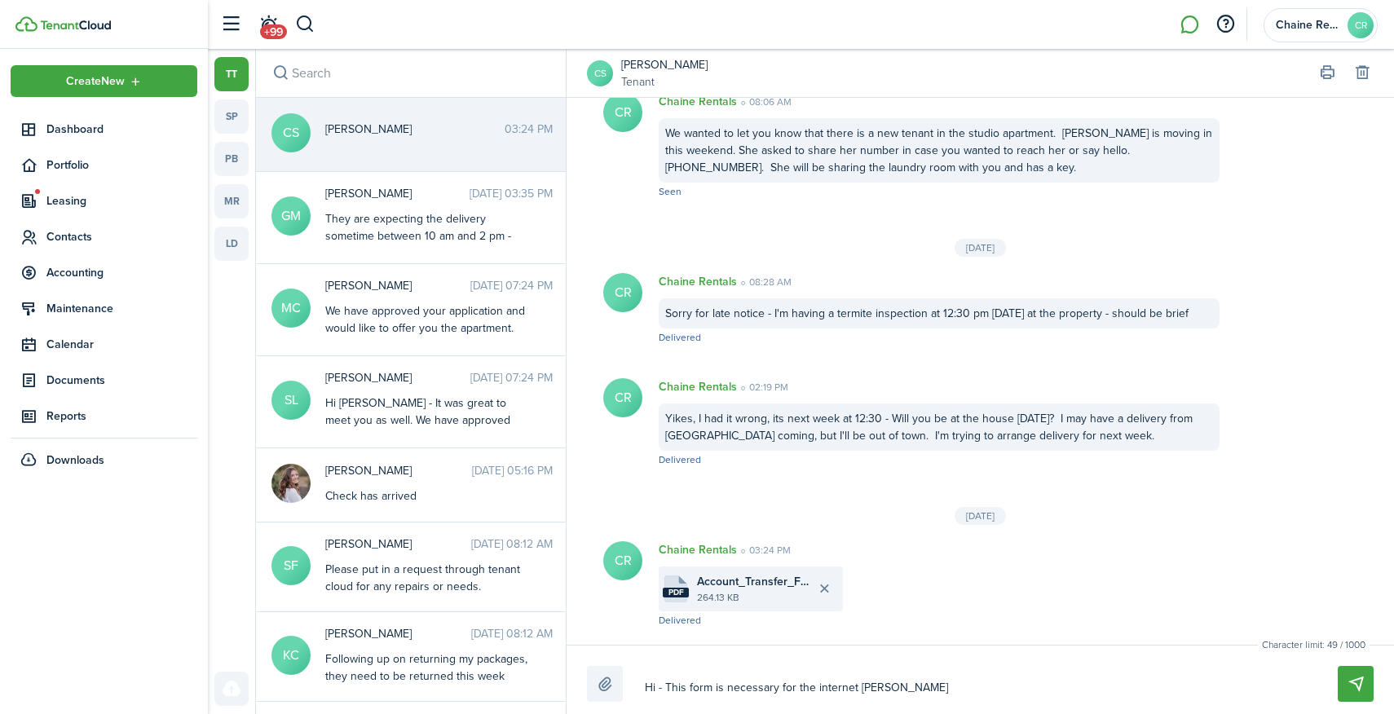
type textarea "Hi - This form is necessary for the internet trans"
type textarea "Hi - This form is necessary for the internet transf"
type textarea "Hi - This form is necessary for the internet transfe"
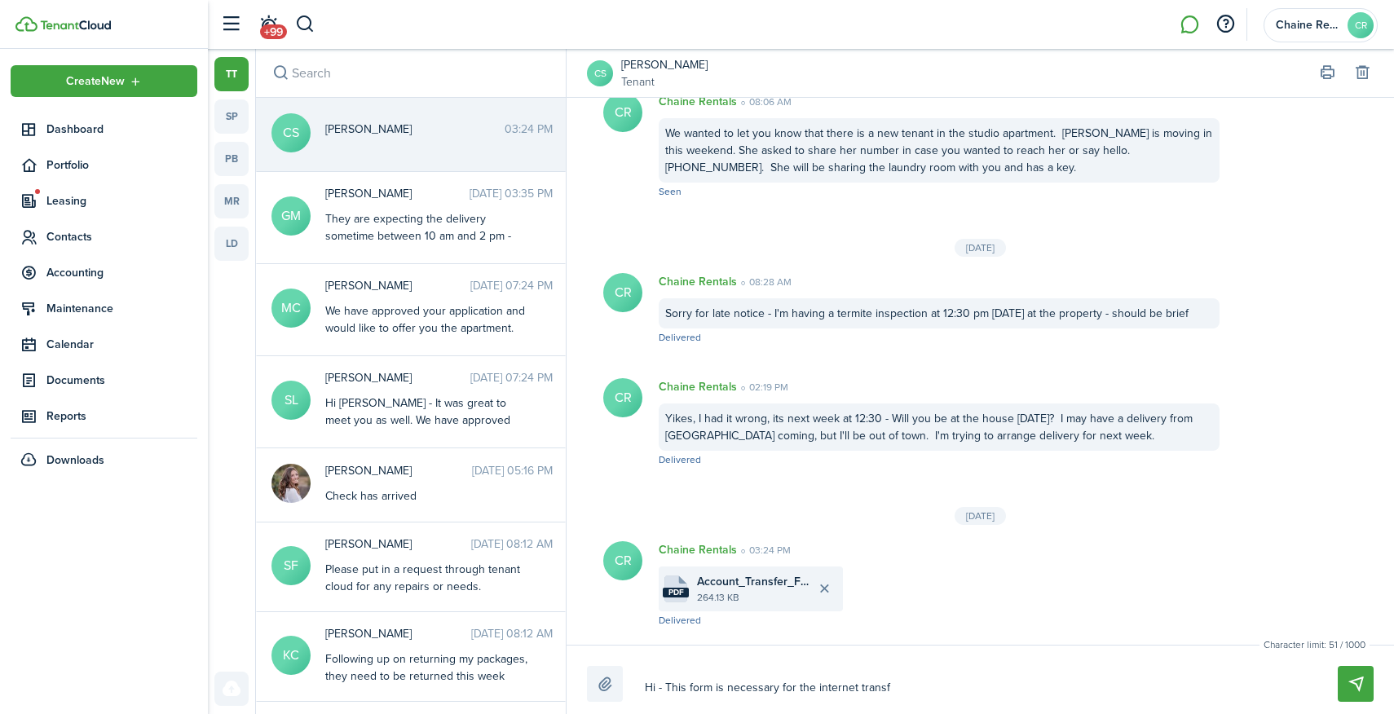
type textarea "Hi - This form is necessary for the internet transfe"
type textarea "Hi - This form is necessary for the internet transfer"
type textarea "Hi - This form is necessary for the internet transfer."
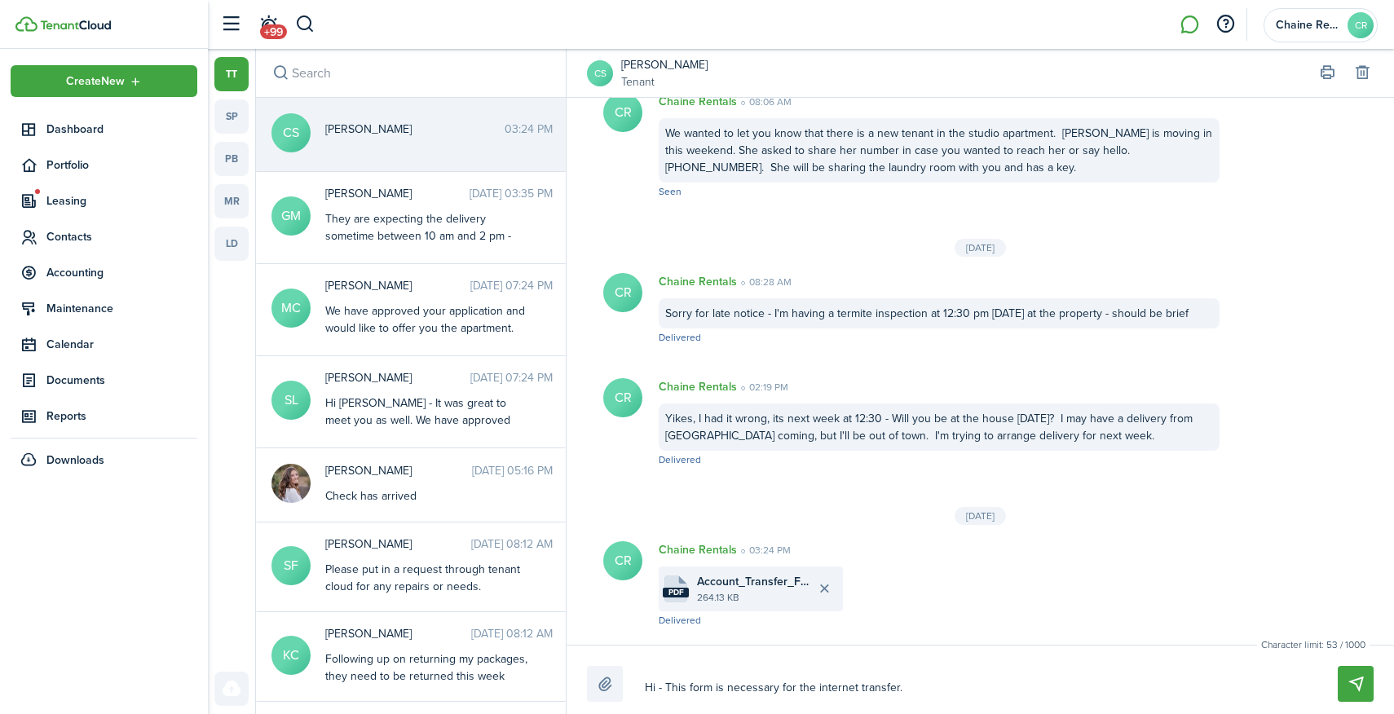
type textarea "Hi - This form is necessary for the internet transfer."
type textarea "Hi - This form is necessary for the internet transfer. C"
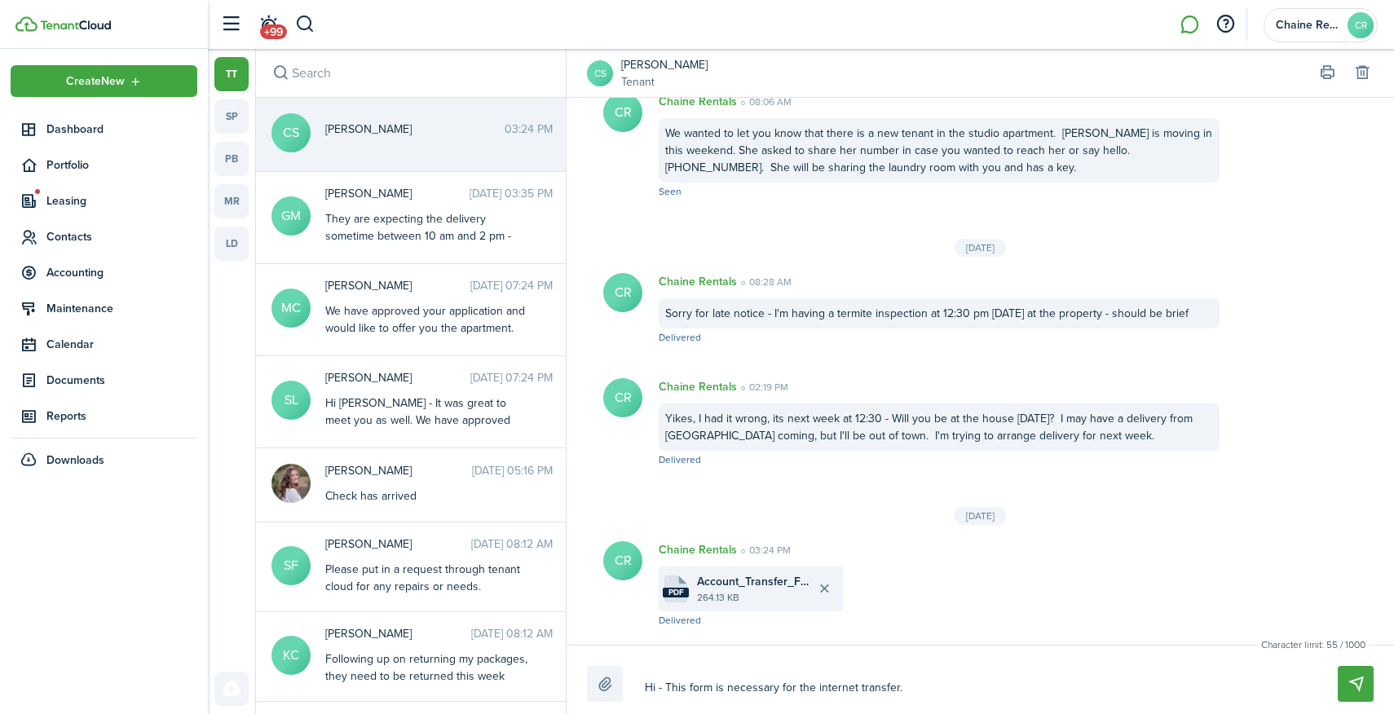
type textarea "Hi - This form is necessary for the internet transfer. C"
type textarea "Hi - This form is necessary for the internet transfer. Ca"
type textarea "Hi - This form is necessary for the internet transfer. Can"
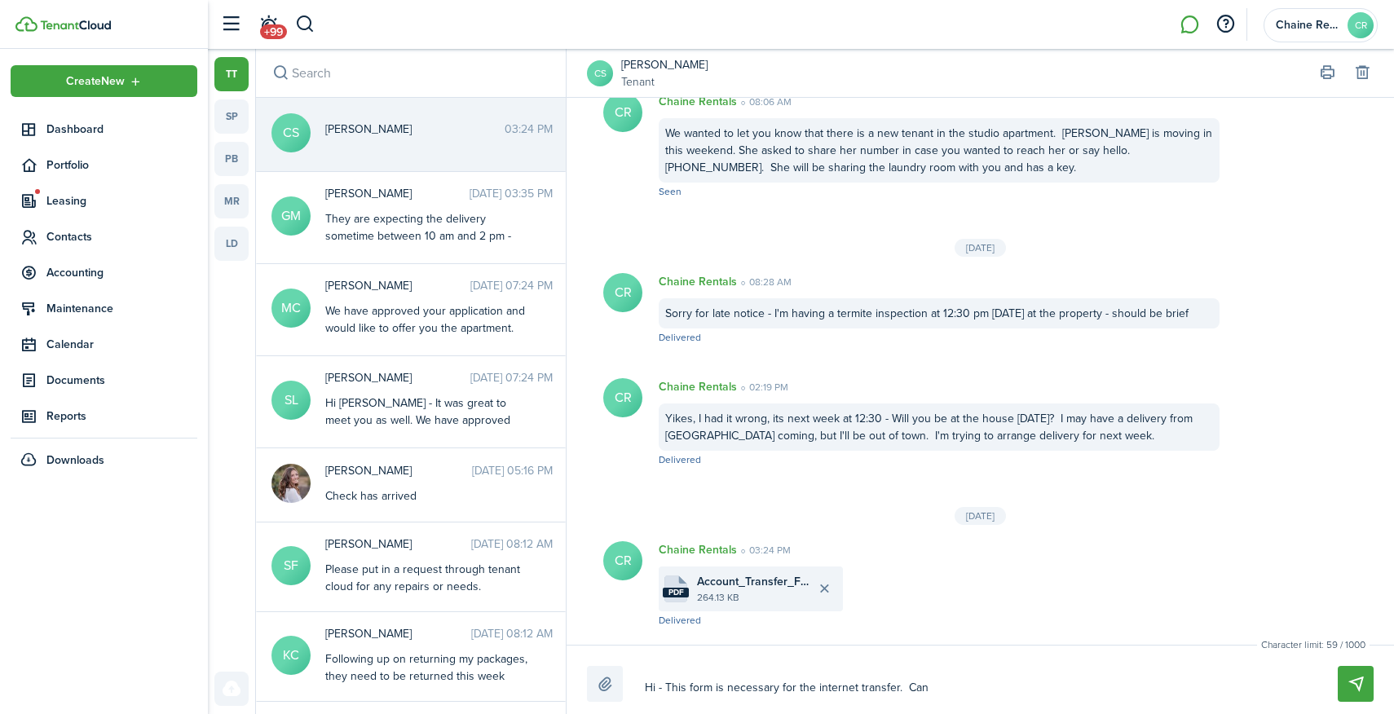
type textarea "Hi - This form is necessary for the internet transfer. Can"
type textarea "Hi - This form is necessary for the internet transfer. Can y"
type textarea "Hi - This form is necessary for the internet transfer. Can yo"
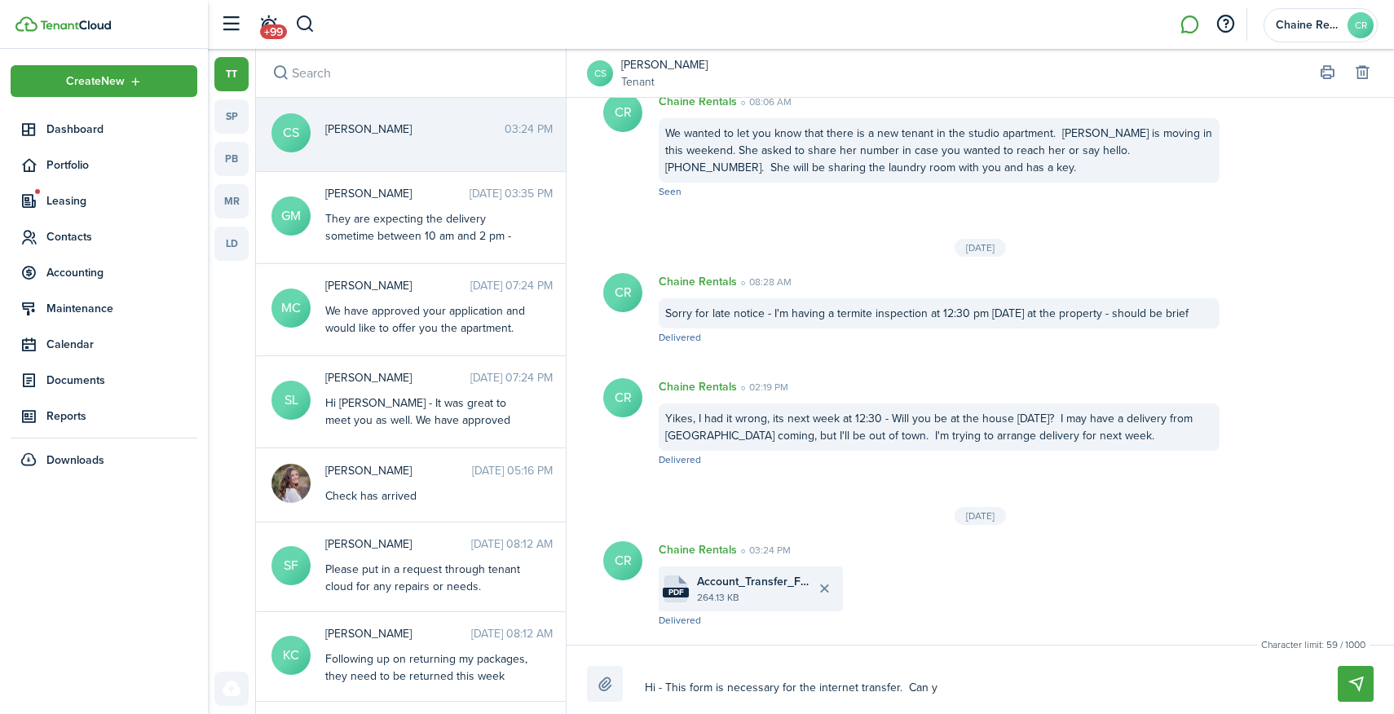
type textarea "Hi - This form is necessary for the internet transfer. Can yo"
type textarea "Hi - This form is necessary for the internet transfer. Can you"
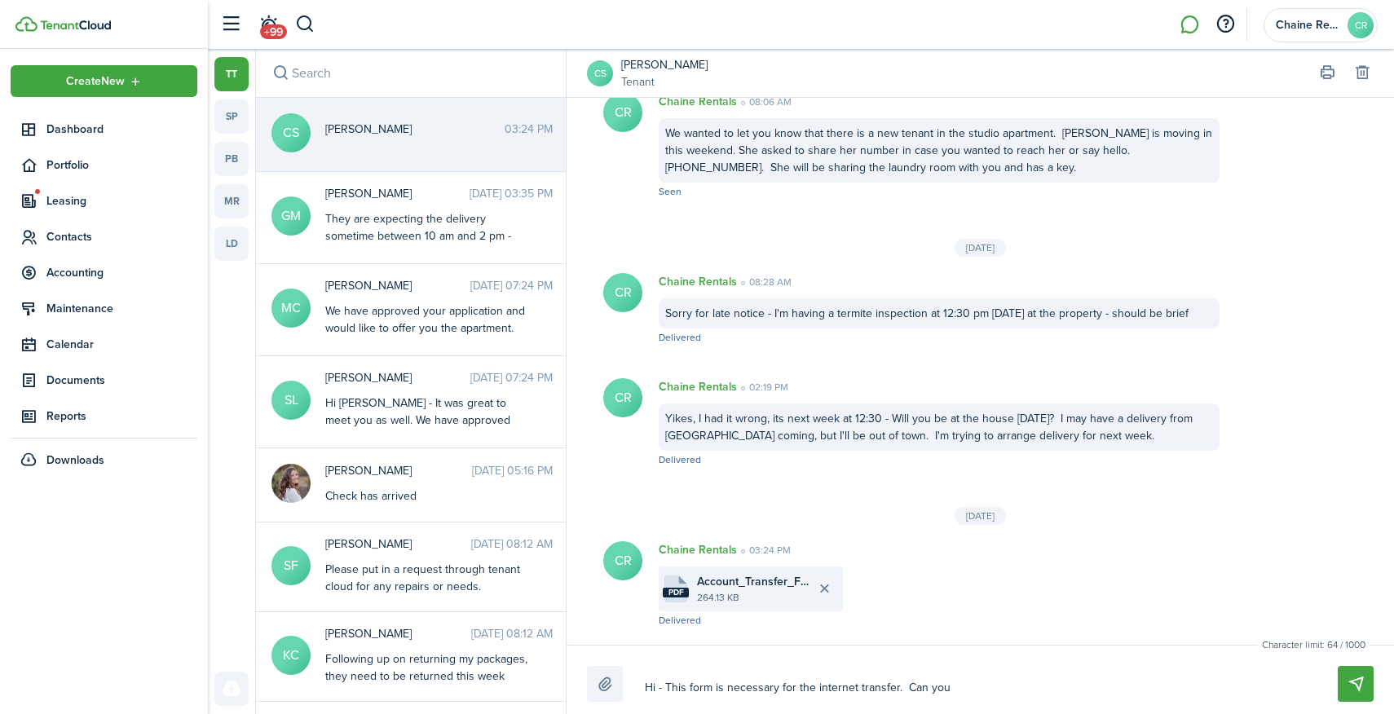
type textarea "Hi - This form is necessary for the internet transfer. Can you c"
type textarea "Hi - This form is necessary for the internet transfer. Can you co"
type textarea "Hi - This form is necessary for the internet transfer. Can you com"
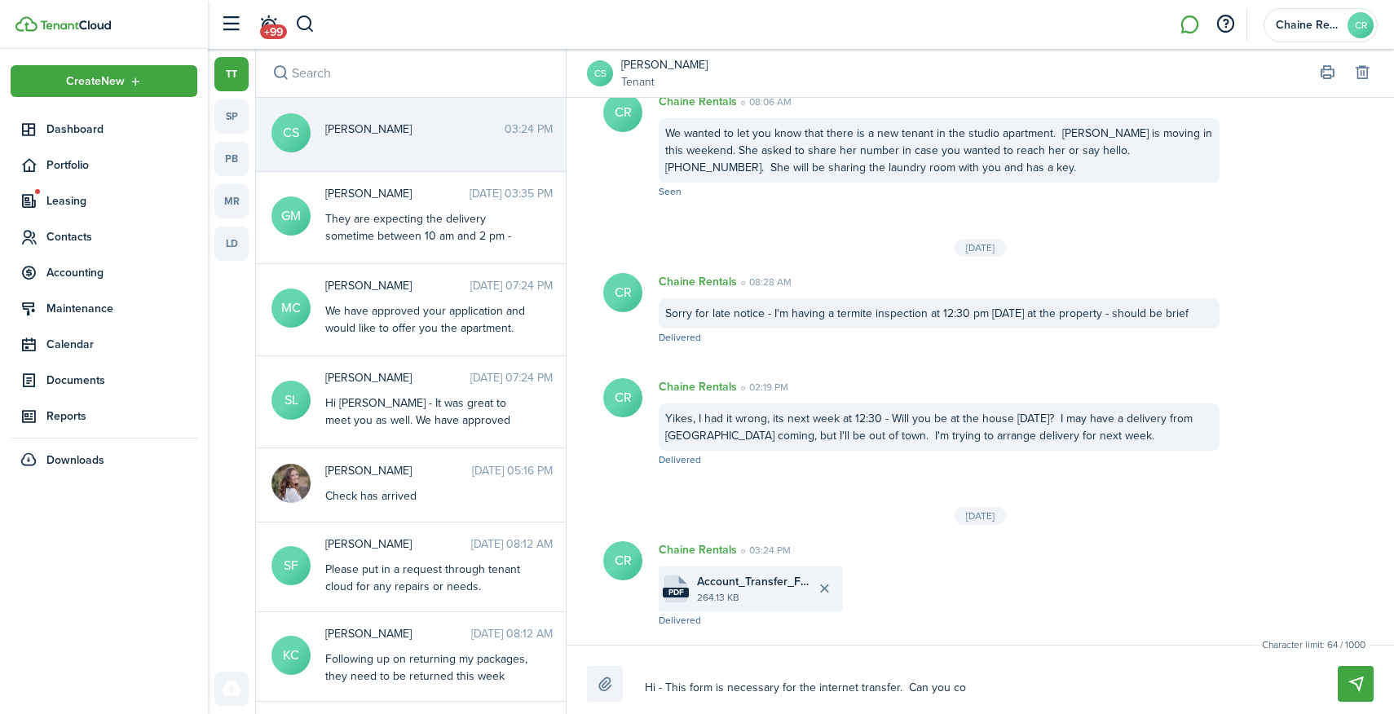
type textarea "Hi - This form is necessary for the internet transfer. Can you com"
type textarea "Hi - This form is necessary for the internet transfer. Can you comp"
type textarea "Hi - This form is necessary for the internet transfer. Can you compl"
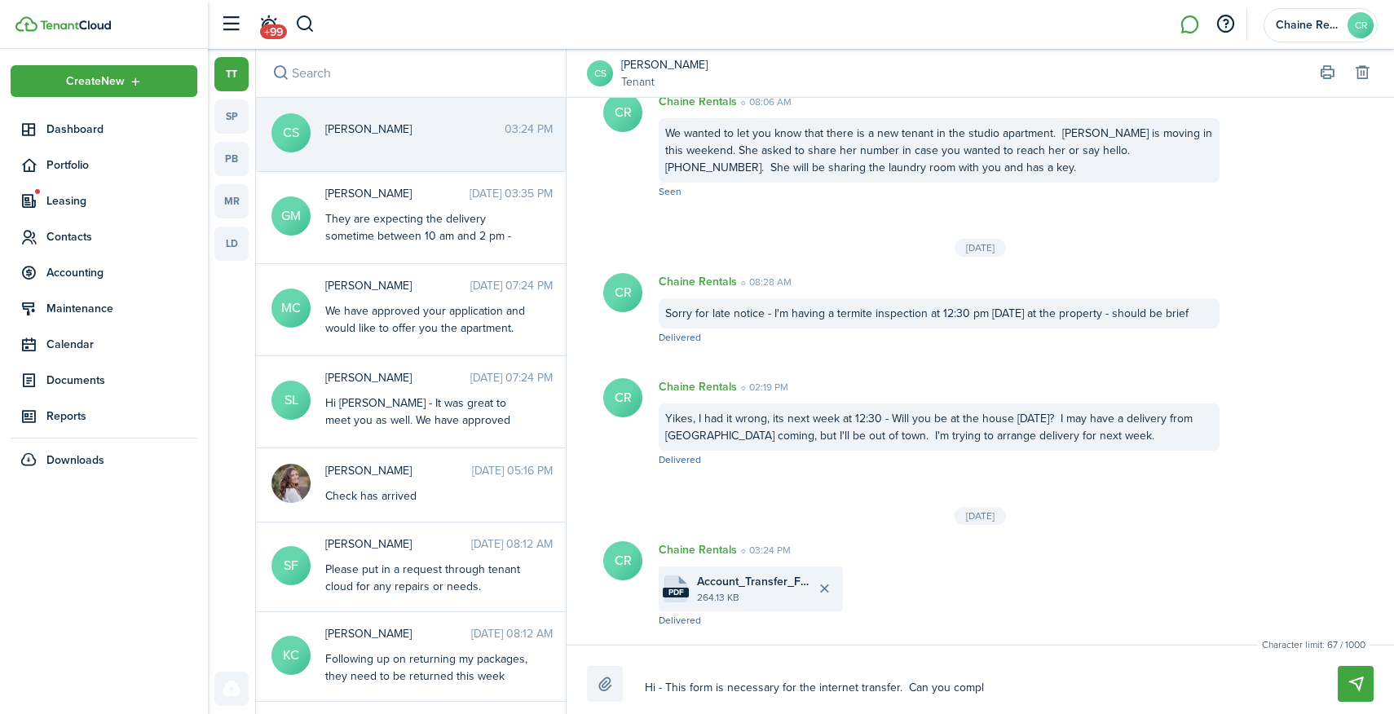
type textarea "Hi - This form is necessary for the internet transfer. Can you comple"
type textarea "Hi - This form is necessary for the internet transfer. Can you complet"
type textarea "Hi - This form is necessary for the internet transfer. Can you complete"
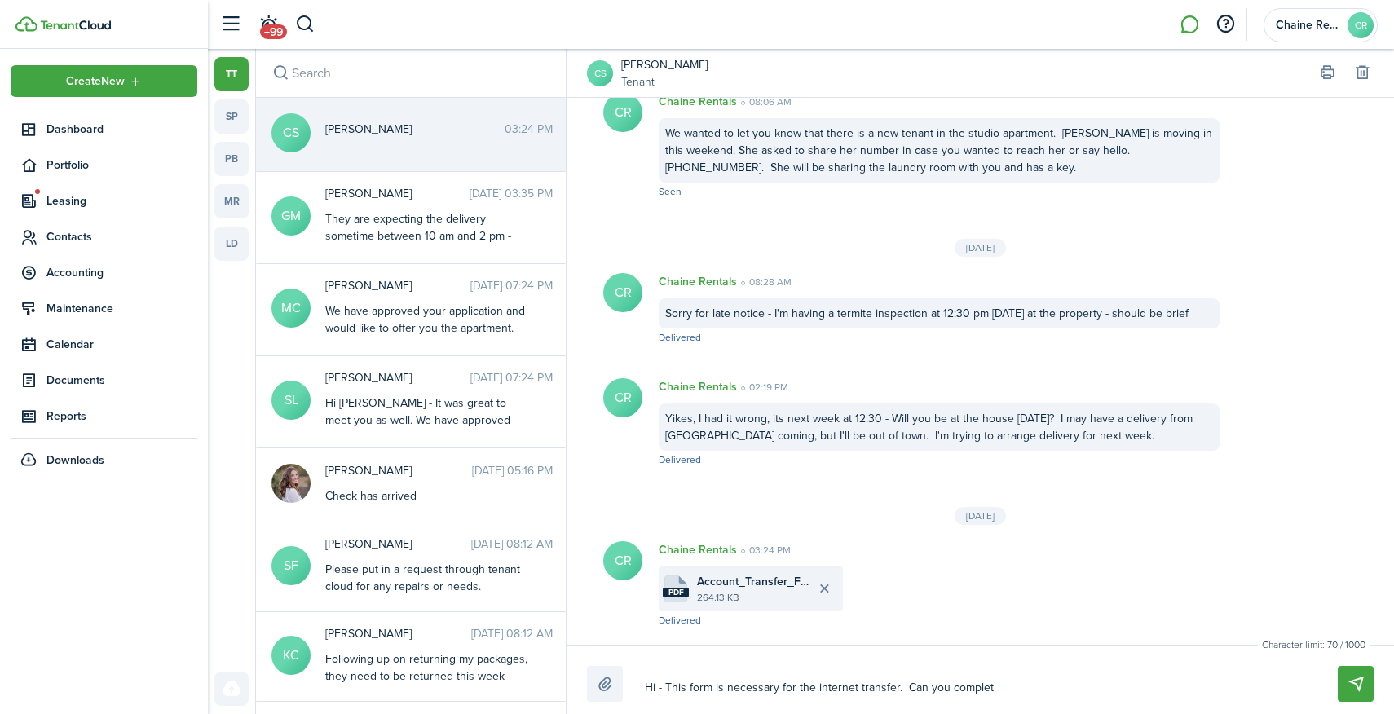
type textarea "Hi - This form is necessary for the internet transfer. Can you complete"
type textarea "Hi - This form is necessary for the internet transfer. Can you complete a"
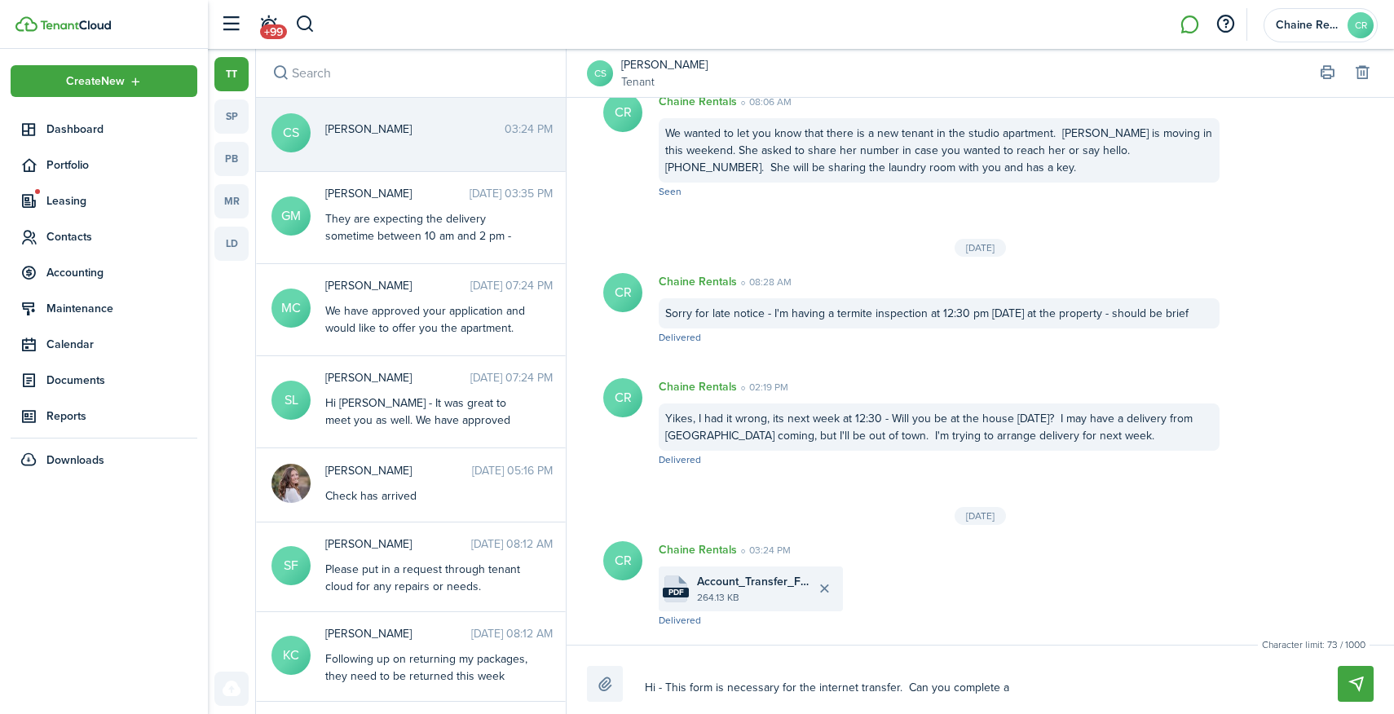
type textarea "Hi - This form is necessary for the internet transfer. Can you complete an"
type textarea "Hi - This form is necessary for the internet transfer. Can you complete and"
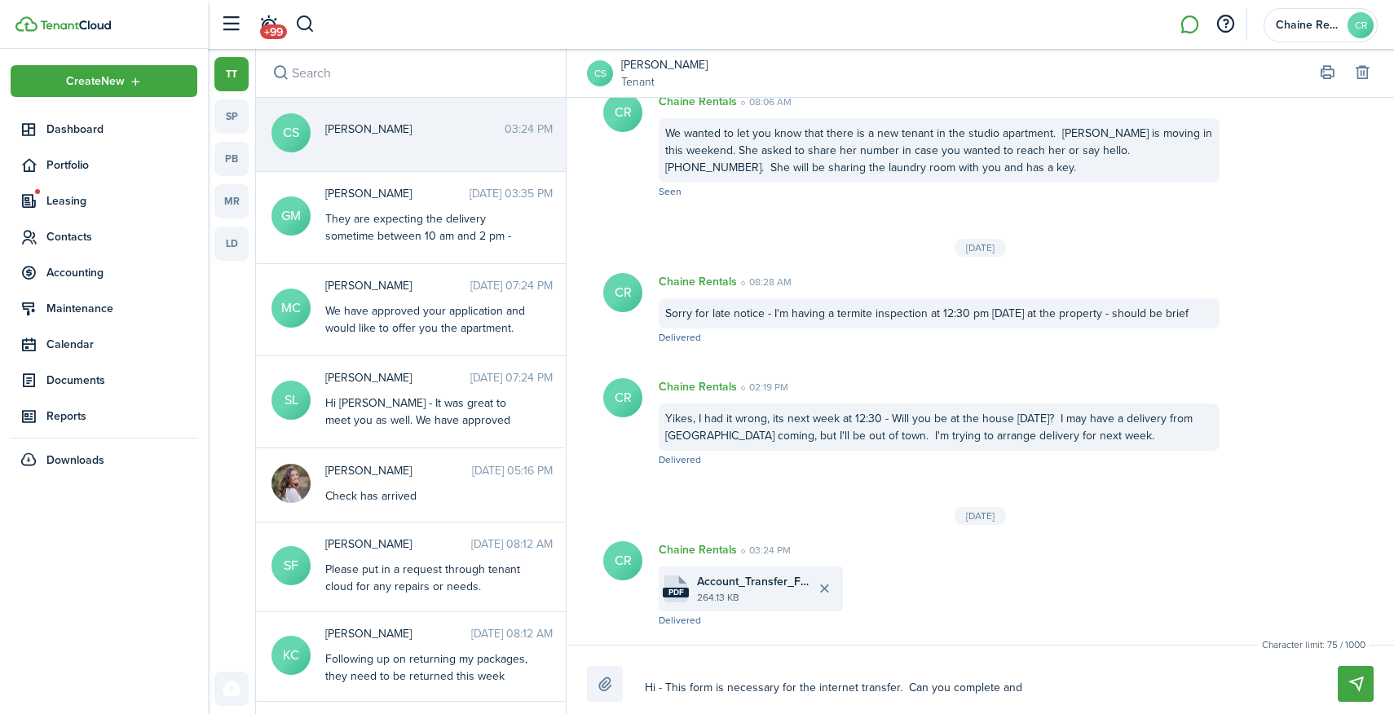
type textarea "Hi - This form is necessary for the internet transfer. Can you complete and"
type textarea "Hi - This form is necessary for the internet transfer. Can you complete and e"
type textarea "Hi - This form is necessary for the internet transfer. Can you complete and ei"
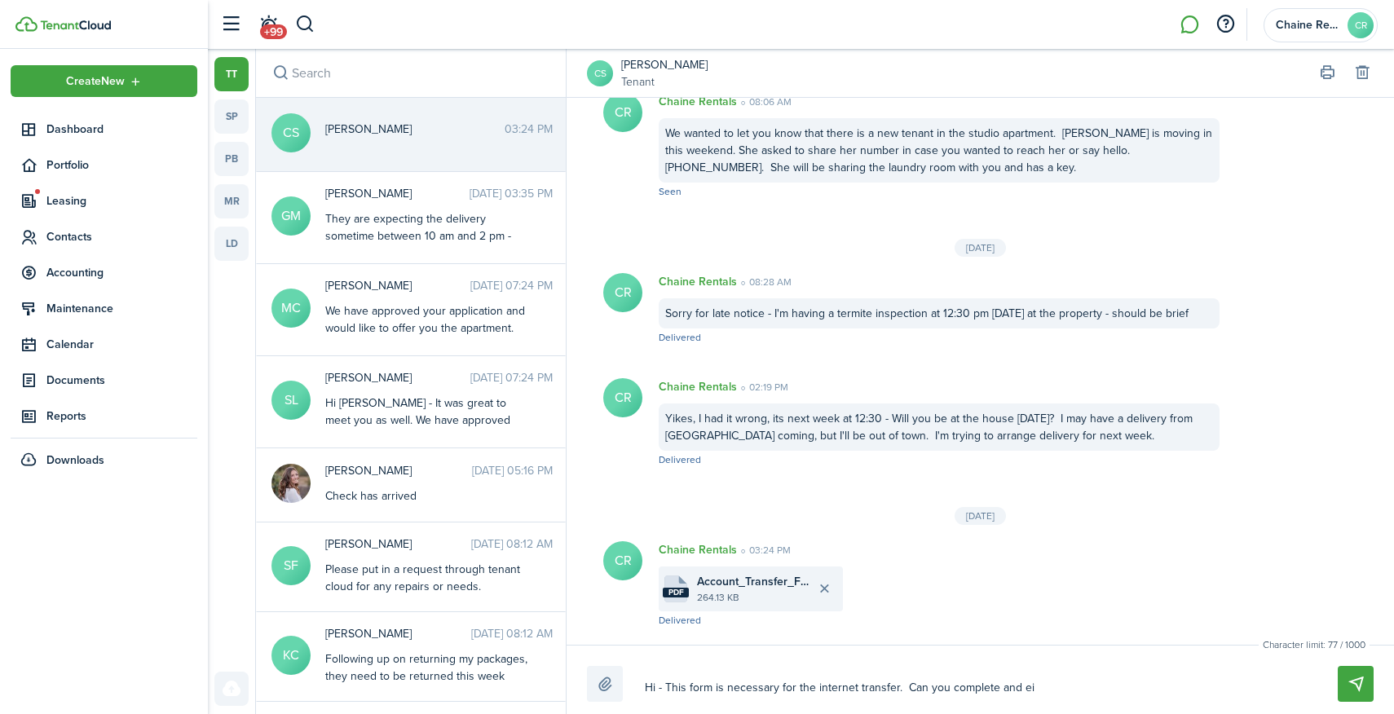
type textarea "Hi - This form is necessary for the internet transfer. Can you complete and eit"
type textarea "Hi - This form is necessary for the internet transfer. Can you complete and eith"
type textarea "Hi - This form is necessary for the internet transfer. Can you complete and eit…"
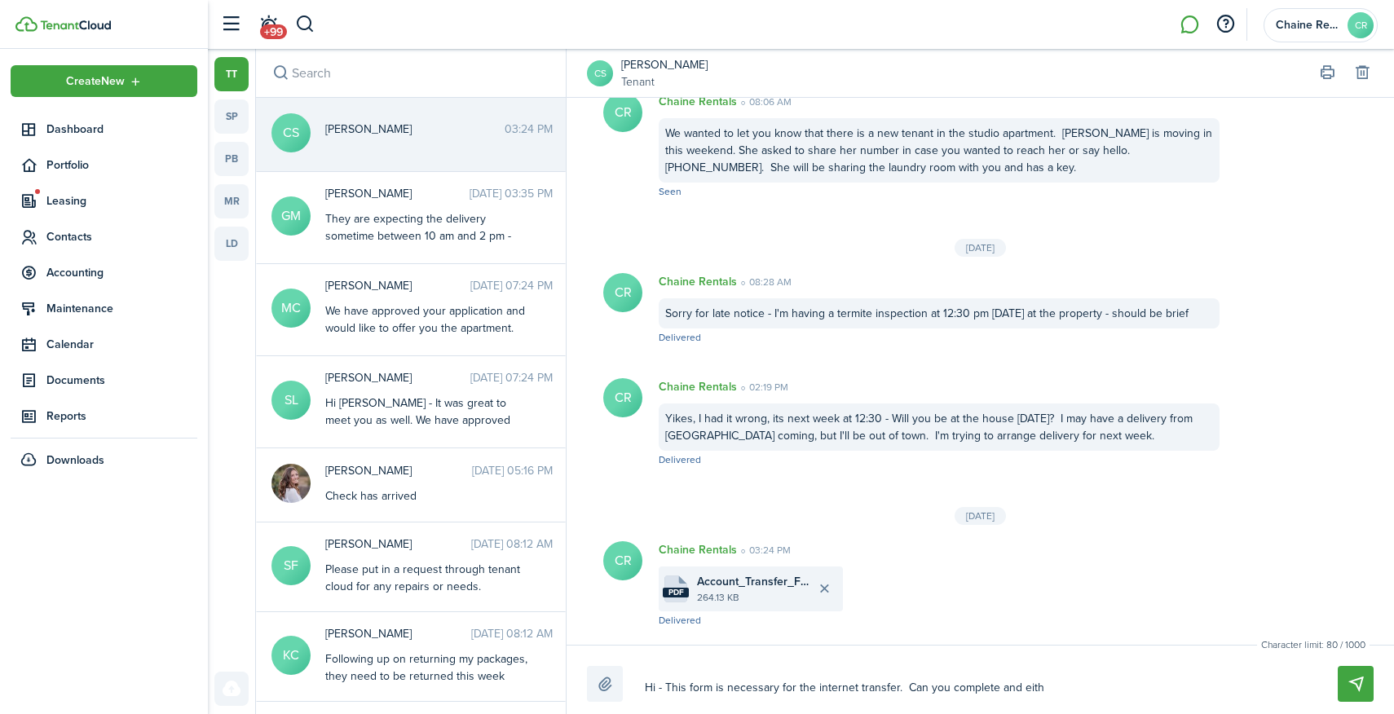
type textarea "Hi - This form is necessary for the internet transfer. Can you complete and eit…"
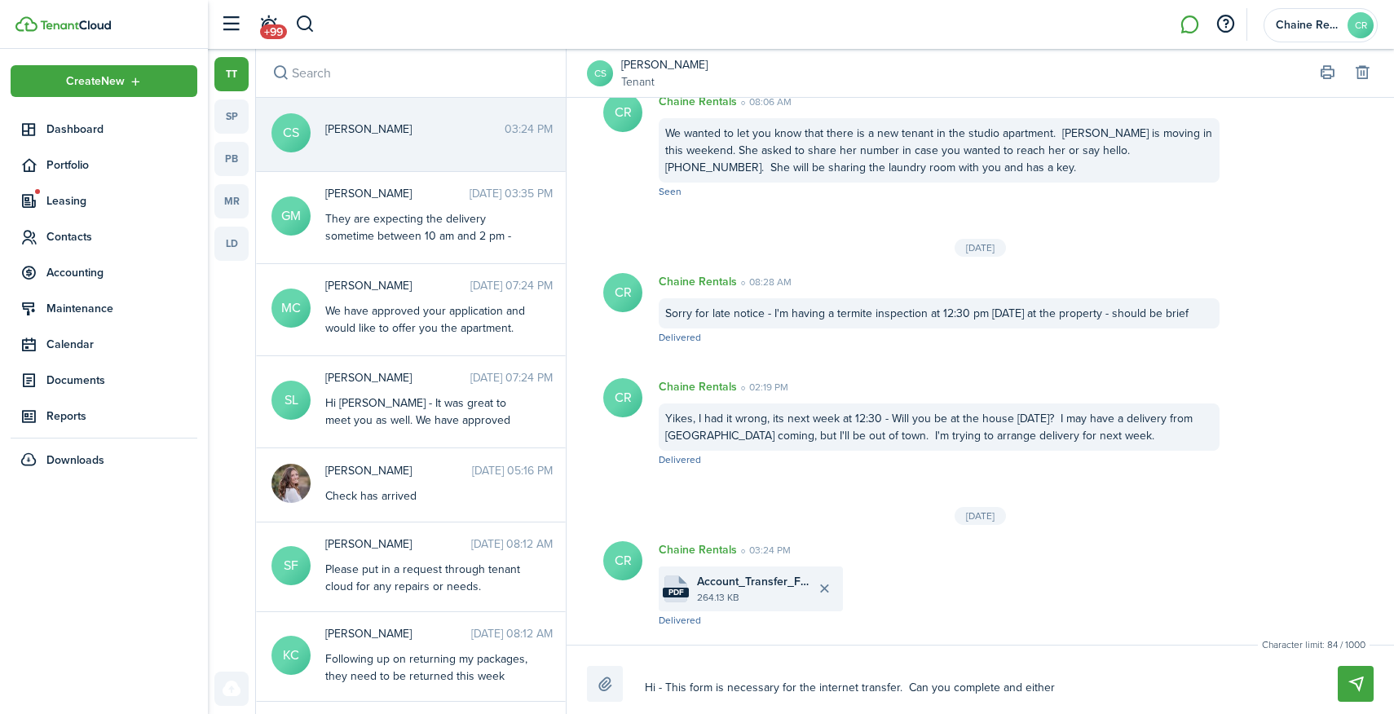
type textarea "Hi - This form is necessary for the internet transfer. Can you complete and eit…"
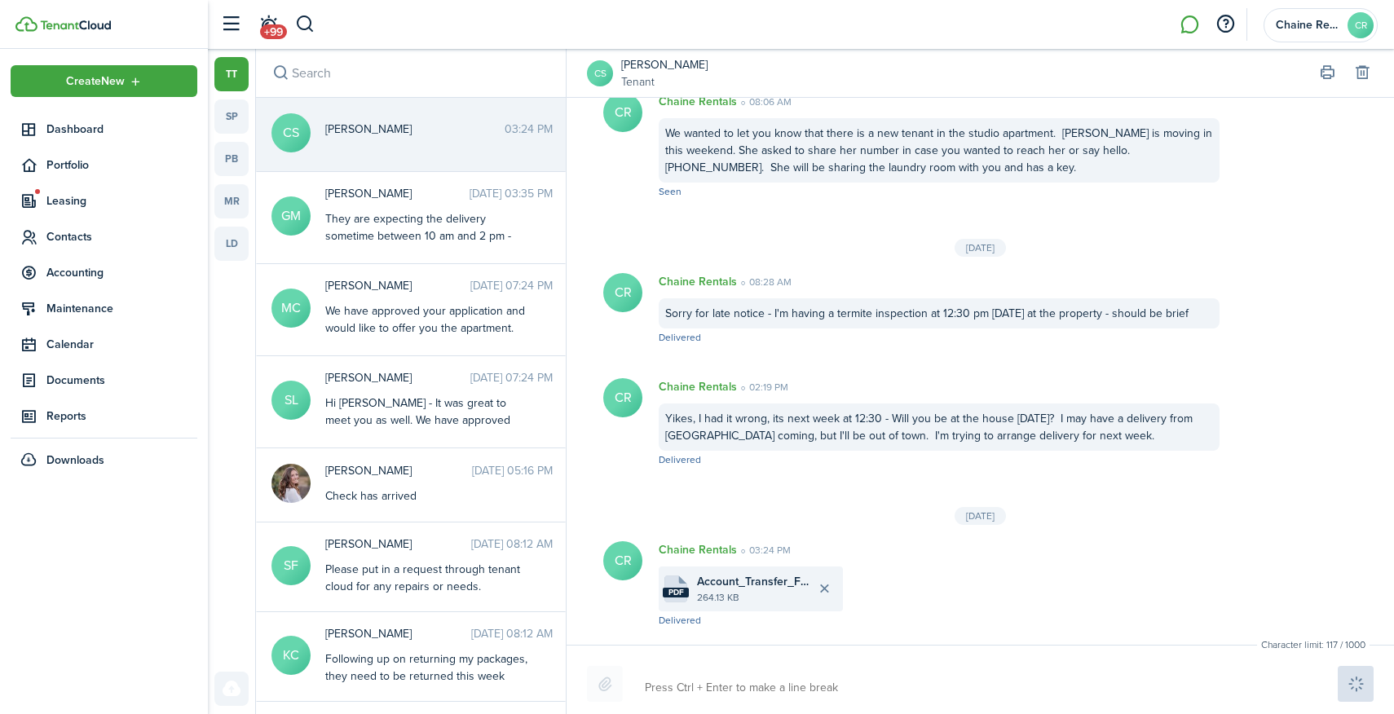
scroll to position [1324, 0]
